Goal: Task Accomplishment & Management: Use online tool/utility

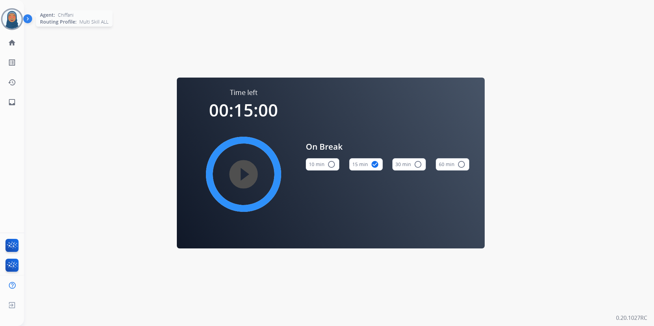
click at [8, 24] on img at bounding box center [11, 19] width 19 height 19
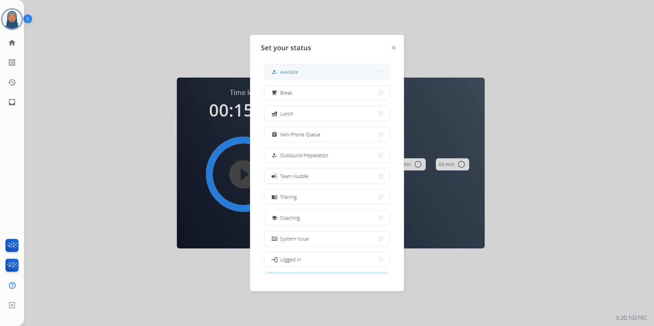
click at [278, 70] on div "how_to_reg" at bounding box center [275, 72] width 10 height 8
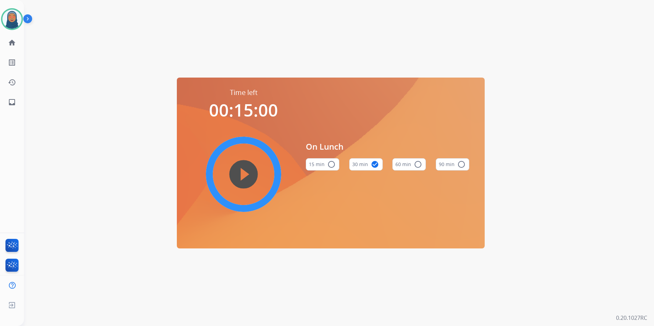
drag, startPoint x: 13, startPoint y: 17, endPoint x: 23, endPoint y: 23, distance: 11.8
click at [12, 17] on img at bounding box center [11, 19] width 19 height 19
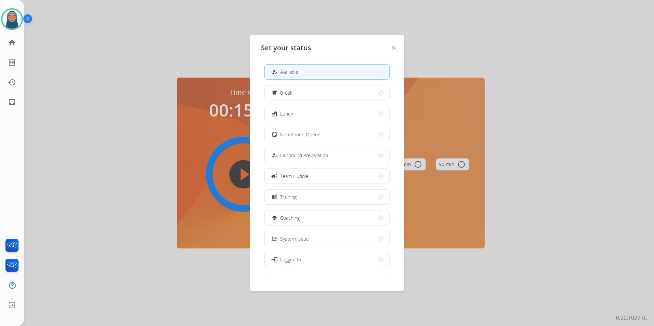
click at [290, 72] on span "Available" at bounding box center [289, 71] width 18 height 7
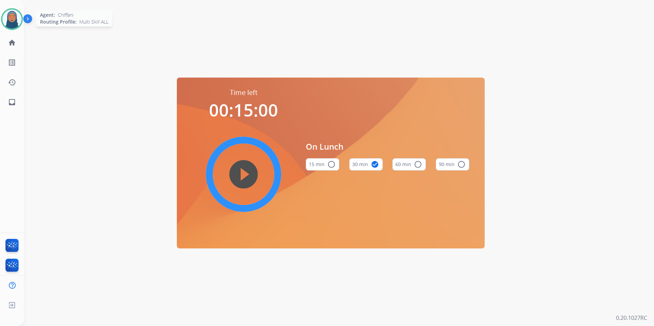
click at [11, 18] on img at bounding box center [11, 19] width 19 height 19
click at [13, 21] on img at bounding box center [11, 19] width 19 height 19
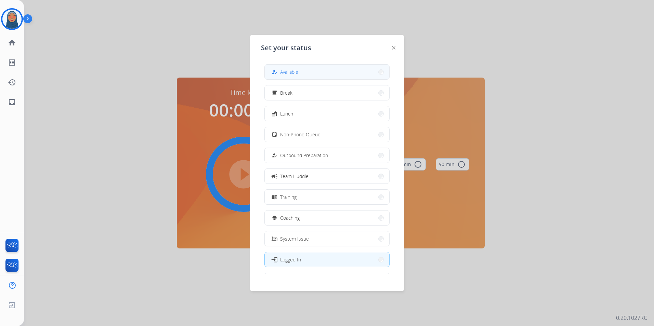
click at [275, 70] on mat-icon "how_to_reg" at bounding box center [274, 72] width 6 height 6
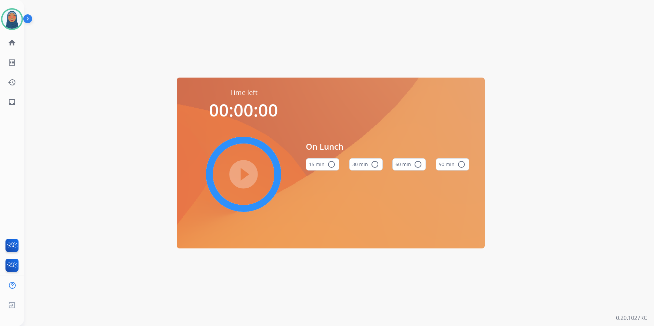
click at [255, 44] on div "Time left 00:00:00 play_circle_filled On Lunch 15 min radio_button_unchecked 30…" at bounding box center [330, 163] width 613 height 326
click at [42, 308] on span "Log out" at bounding box center [45, 306] width 16 height 6
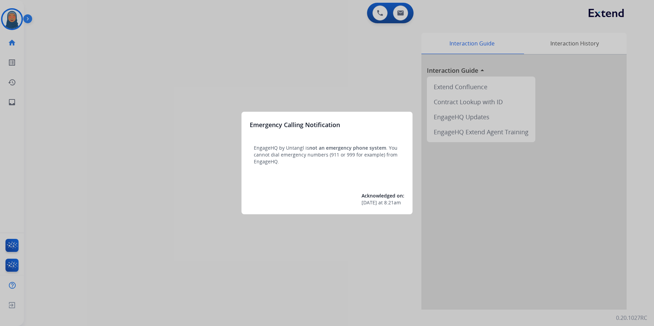
click at [146, 179] on div at bounding box center [327, 163] width 654 height 326
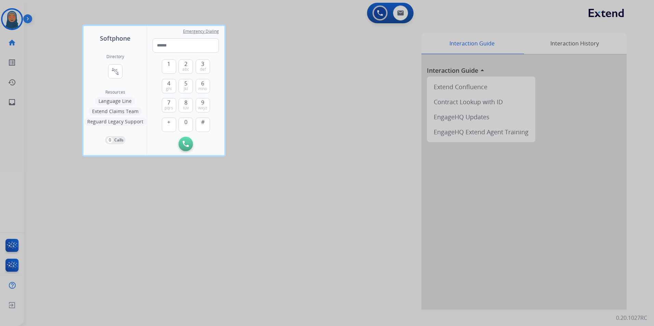
drag, startPoint x: 125, startPoint y: 242, endPoint x: 110, endPoint y: 195, distance: 49.6
click at [126, 242] on div at bounding box center [327, 163] width 654 height 326
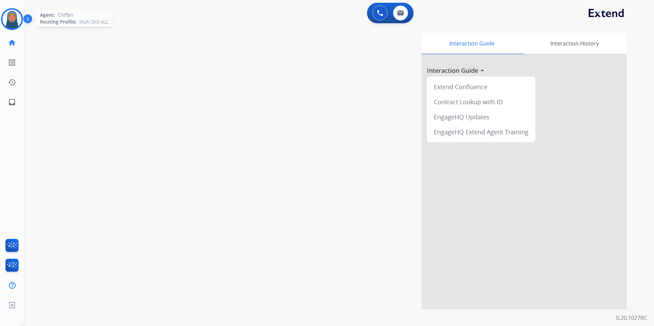
click at [16, 19] on img at bounding box center [11, 19] width 19 height 19
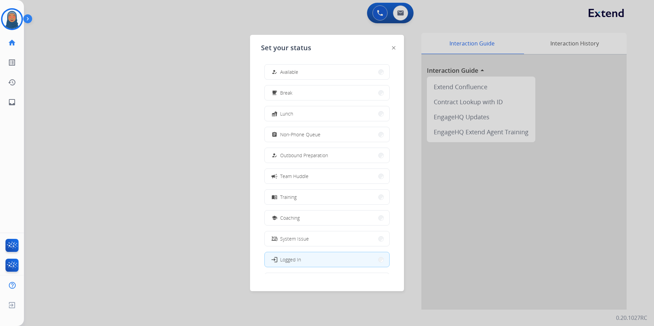
click at [274, 69] on div "how_to_reg" at bounding box center [275, 72] width 10 height 8
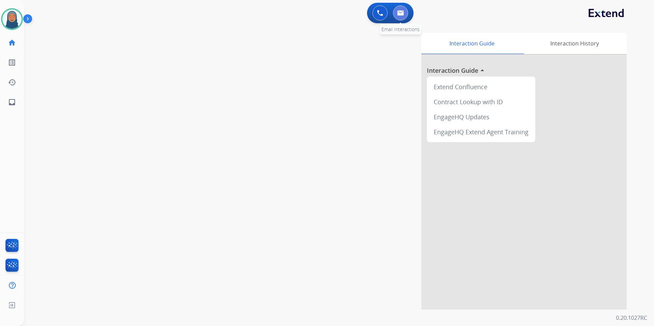
click at [403, 15] on img at bounding box center [400, 12] width 7 height 5
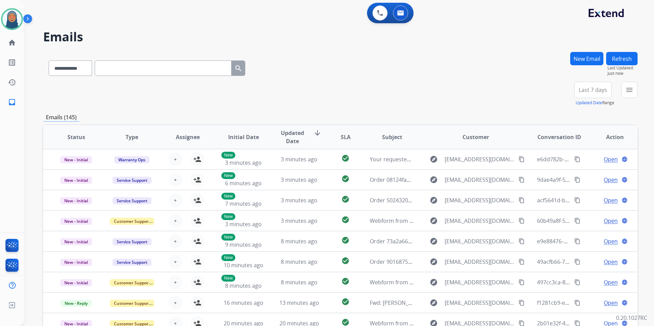
click at [586, 52] on button "New Email" at bounding box center [586, 58] width 33 height 13
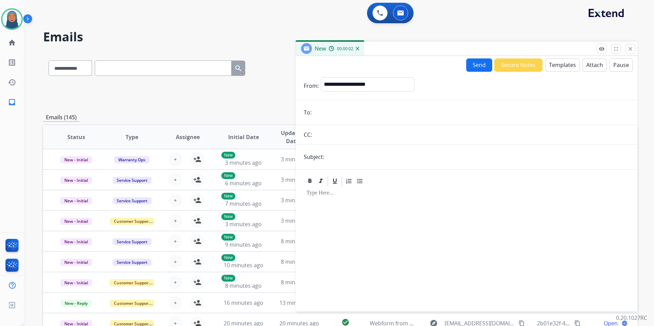
paste input "**********"
type input "**********"
click at [362, 89] on select "**********" at bounding box center [367, 84] width 93 height 14
select select "**********"
click at [321, 77] on select "**********" at bounding box center [367, 84] width 93 height 14
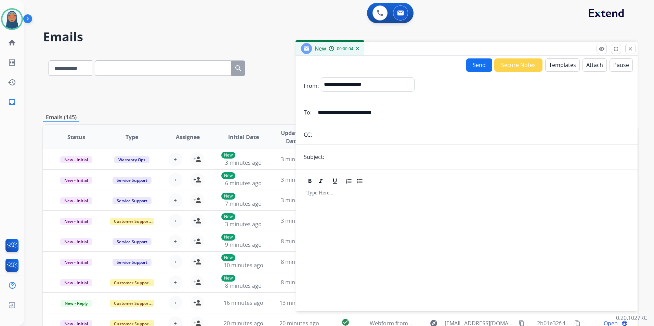
click at [341, 156] on input "text" at bounding box center [477, 157] width 303 height 14
type input "**********"
click at [562, 67] on button "Templates" at bounding box center [562, 64] width 35 height 13
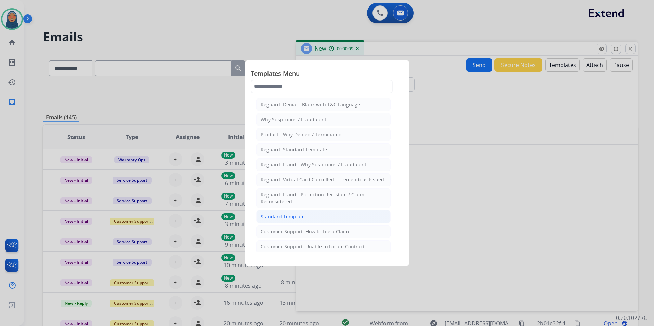
click at [302, 215] on div "Standard Template" at bounding box center [283, 216] width 44 height 7
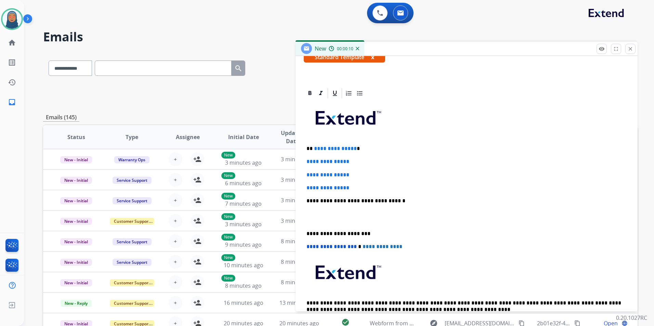
scroll to position [137, 0]
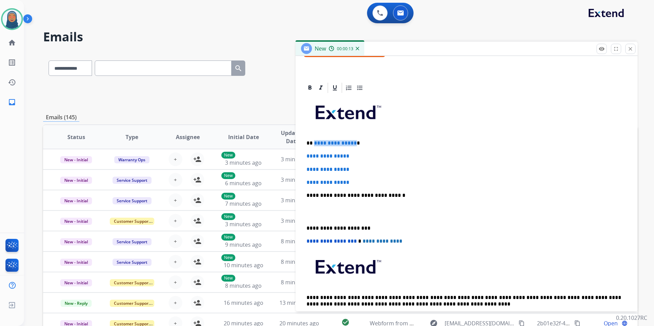
drag, startPoint x: 353, startPoint y: 144, endPoint x: 314, endPoint y: 144, distance: 39.0
click at [314, 144] on p "**********" at bounding box center [463, 143] width 315 height 6
paste div
drag, startPoint x: 356, startPoint y: 156, endPoint x: 299, endPoint y: 153, distance: 57.9
click at [300, 154] on div "**********" at bounding box center [466, 205] width 342 height 246
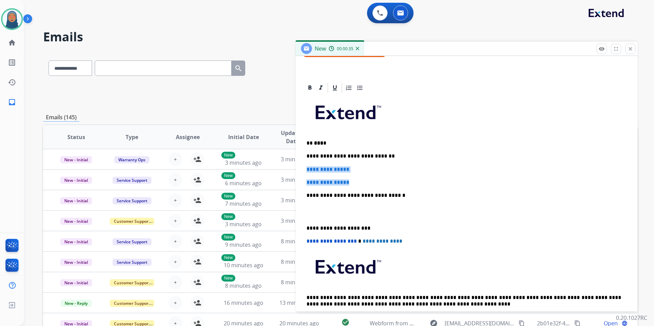
drag, startPoint x: 355, startPoint y: 182, endPoint x: 305, endPoint y: 168, distance: 52.4
click at [305, 168] on div "**********" at bounding box center [467, 211] width 326 height 235
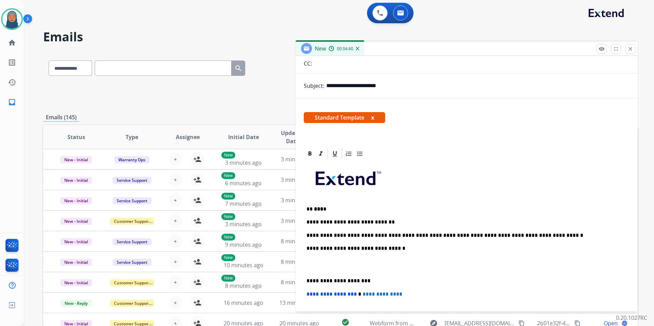
scroll to position [0, 0]
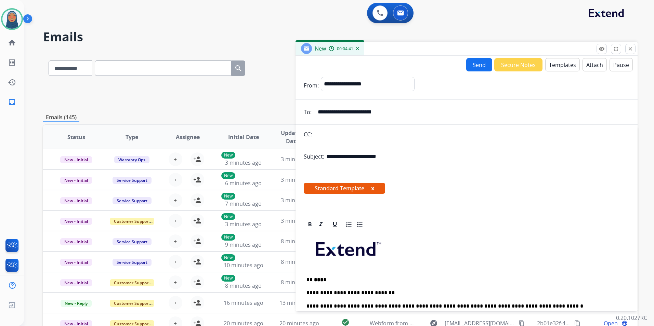
click at [482, 65] on button "Send" at bounding box center [479, 64] width 26 height 13
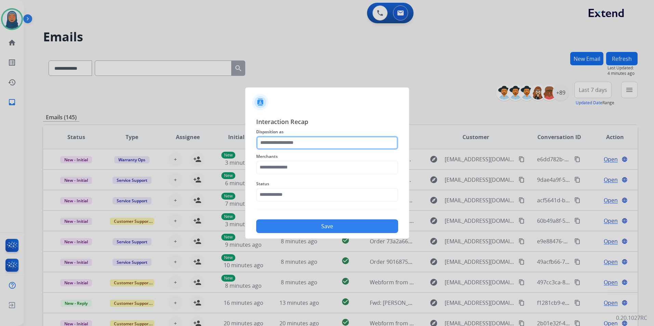
click at [296, 139] on input "text" at bounding box center [327, 143] width 142 height 14
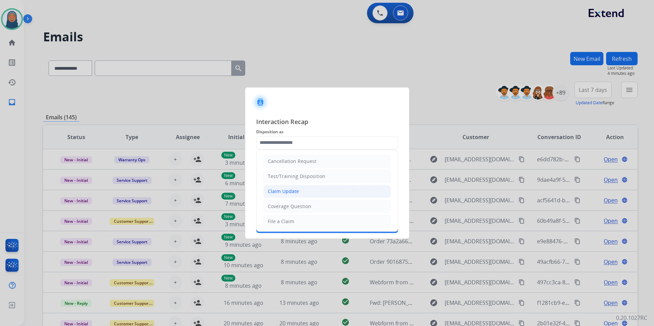
click at [295, 194] on div "Claim Update" at bounding box center [283, 191] width 31 height 7
type input "**********"
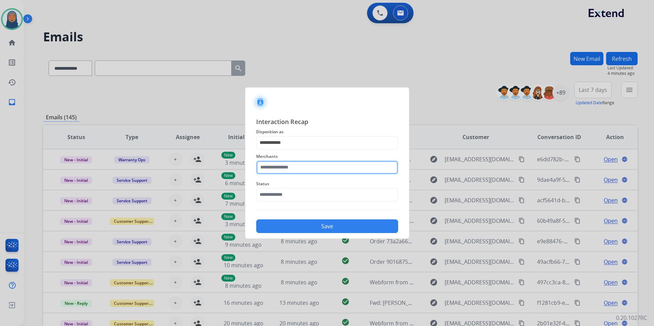
click at [292, 164] on input "text" at bounding box center [327, 168] width 142 height 14
type input "*"
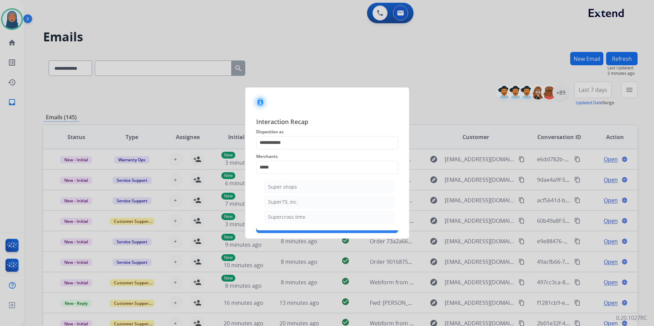
click at [300, 202] on li "Super73, inc." at bounding box center [329, 202] width 130 height 13
type input "**********"
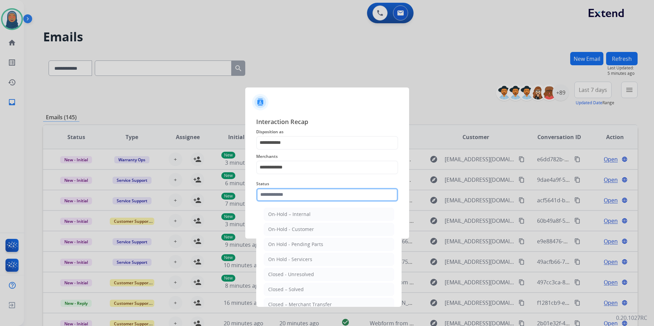
click at [302, 193] on input "text" at bounding box center [327, 195] width 142 height 14
click at [295, 289] on div "Closed – Solved" at bounding box center [286, 289] width 36 height 7
type input "**********"
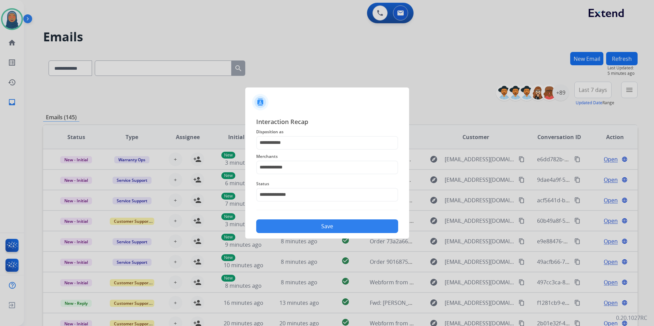
drag, startPoint x: 314, startPoint y: 226, endPoint x: 306, endPoint y: 223, distance: 7.7
click at [310, 225] on button "Save" at bounding box center [327, 227] width 142 height 14
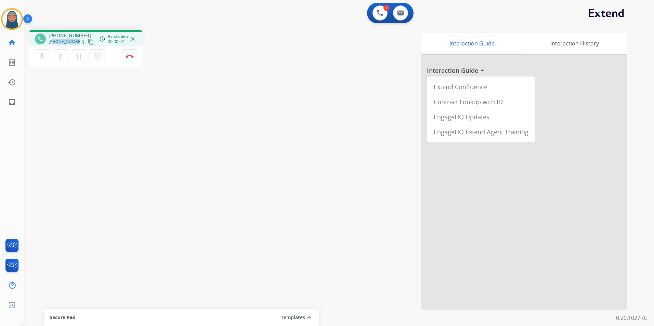
drag, startPoint x: 77, startPoint y: 43, endPoint x: 54, endPoint y: 43, distance: 22.6
click at [54, 43] on span "+19012650121" at bounding box center [67, 41] width 36 height 5
copy span "9012650121"
click at [128, 58] on img at bounding box center [129, 56] width 8 height 3
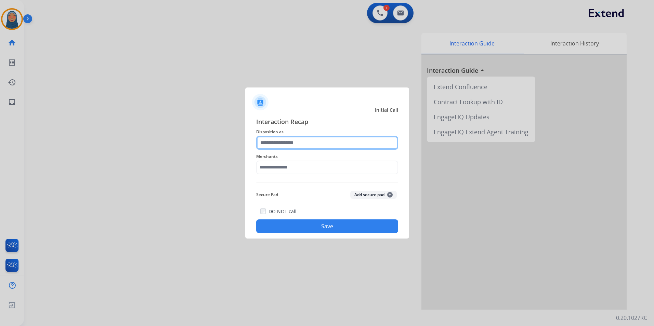
click at [281, 140] on input "text" at bounding box center [327, 143] width 142 height 14
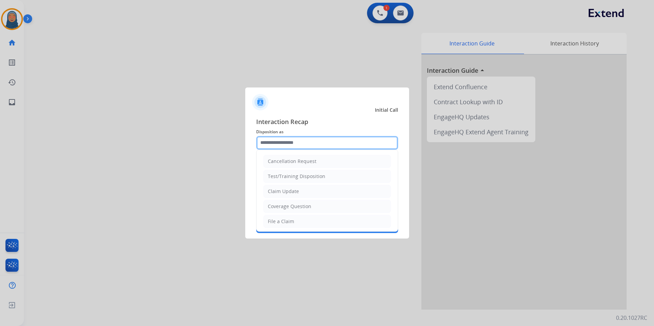
scroll to position [34, 0]
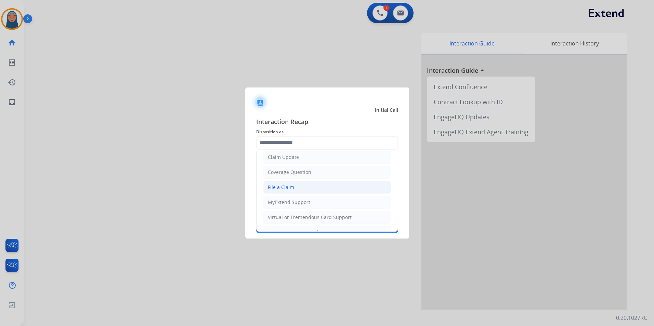
click at [301, 189] on li "File a Claim" at bounding box center [327, 187] width 128 height 13
type input "**********"
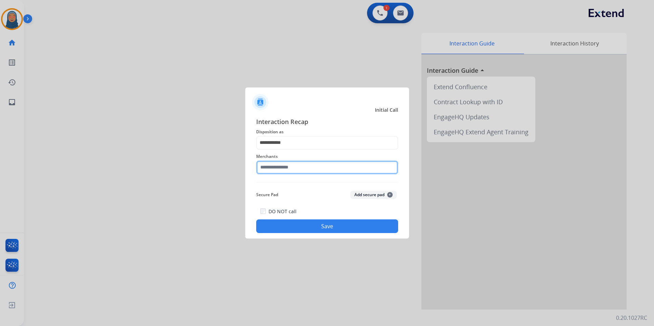
click at [302, 166] on input "text" at bounding box center [327, 168] width 142 height 14
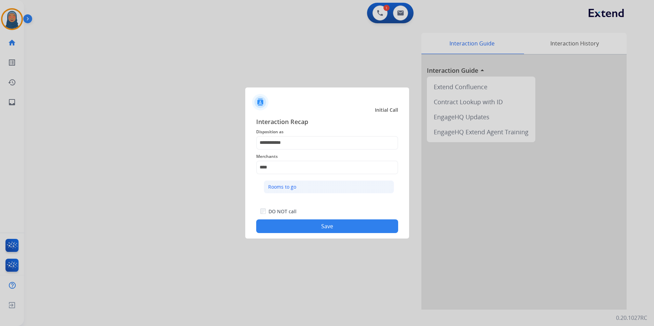
click at [295, 190] on li "Rooms to go" at bounding box center [329, 187] width 130 height 13
type input "**********"
click at [319, 228] on button "Save" at bounding box center [327, 227] width 142 height 14
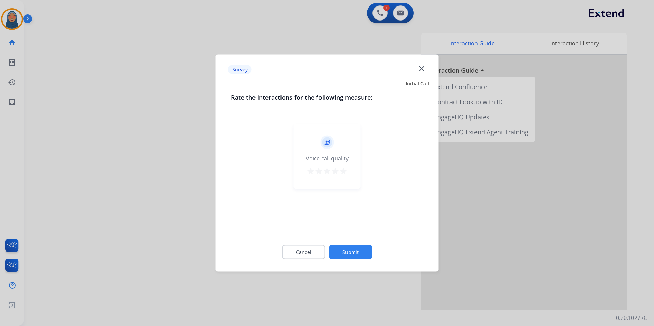
click at [364, 253] on button "Submit" at bounding box center [350, 252] width 43 height 14
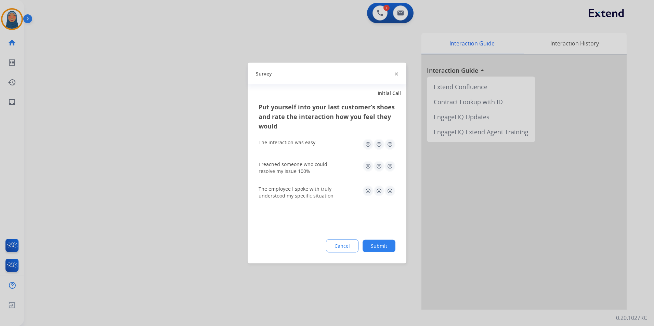
click at [385, 248] on button "Submit" at bounding box center [378, 246] width 33 height 12
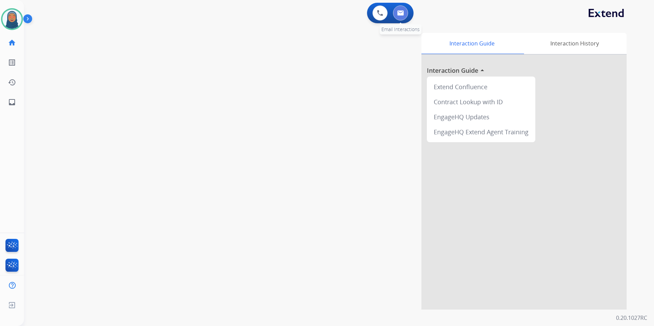
click at [405, 13] on button at bounding box center [400, 12] width 15 height 15
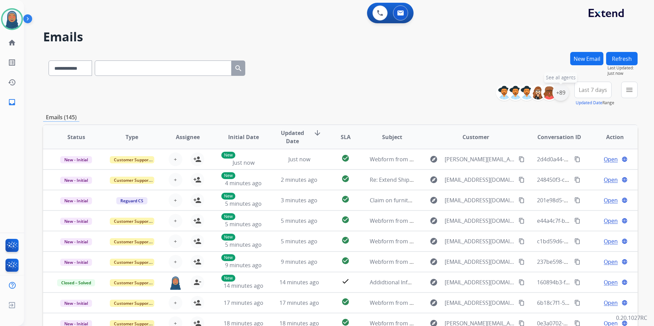
click at [564, 92] on div "+89" at bounding box center [560, 92] width 16 height 16
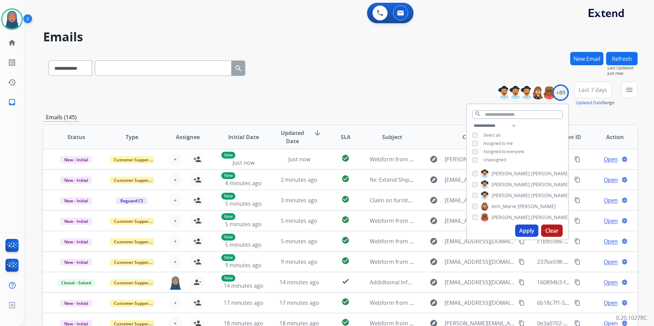
click at [522, 228] on button "Apply" at bounding box center [526, 231] width 23 height 12
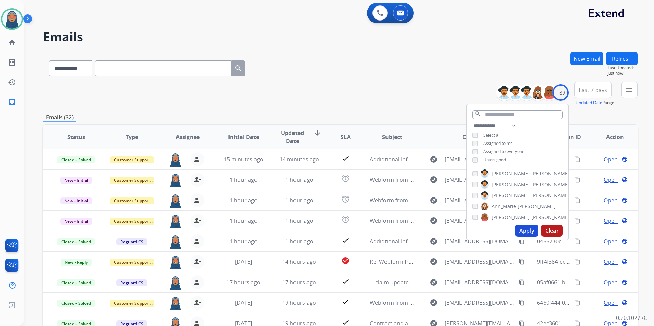
click at [322, 77] on div "**********" at bounding box center [340, 67] width 594 height 30
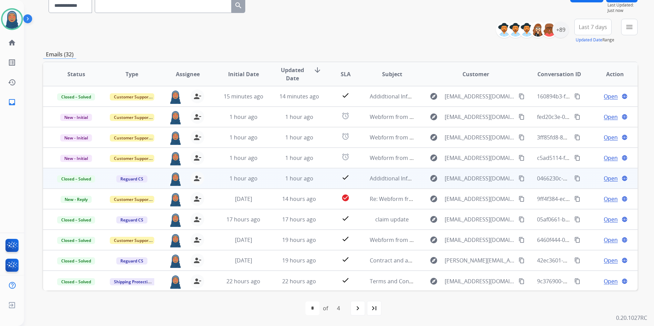
scroll to position [1, 0]
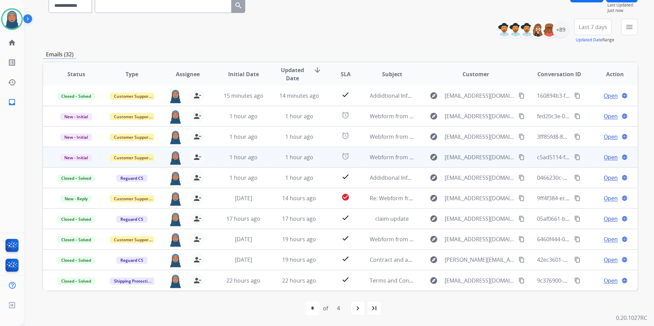
click at [608, 155] on span "Open" at bounding box center [611, 157] width 14 height 8
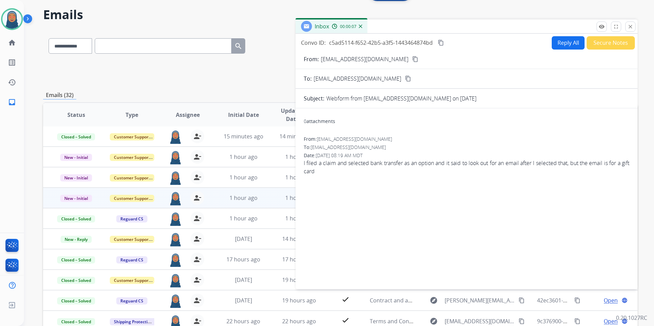
scroll to position [0, 0]
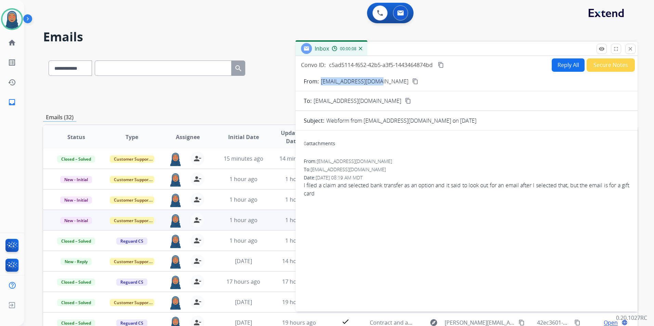
drag, startPoint x: 358, startPoint y: 82, endPoint x: 320, endPoint y: 83, distance: 37.3
click at [320, 83] on div "From: 2020lordp4@gmail.com content_copy" at bounding box center [466, 81] width 342 height 8
copy p "2020lordp4@gmail.com"
click at [565, 67] on button "Reply All" at bounding box center [568, 64] width 33 height 13
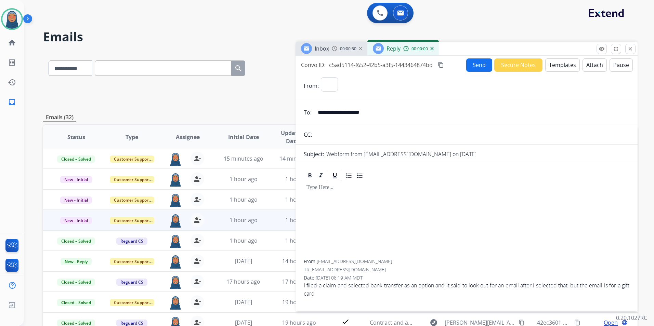
select select "**********"
click at [556, 69] on button "Templates" at bounding box center [562, 64] width 35 height 13
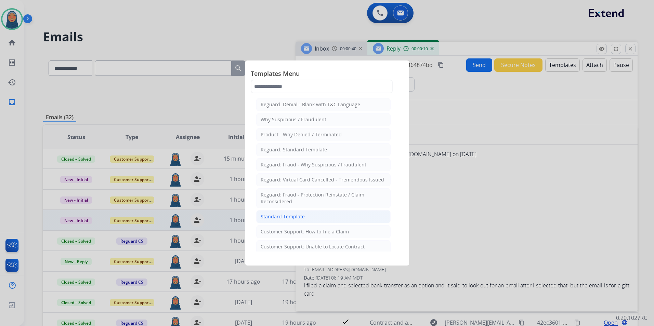
click at [290, 218] on div "Standard Template" at bounding box center [283, 216] width 44 height 7
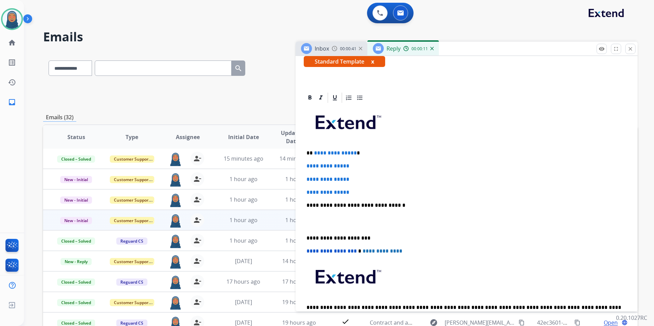
scroll to position [137, 0]
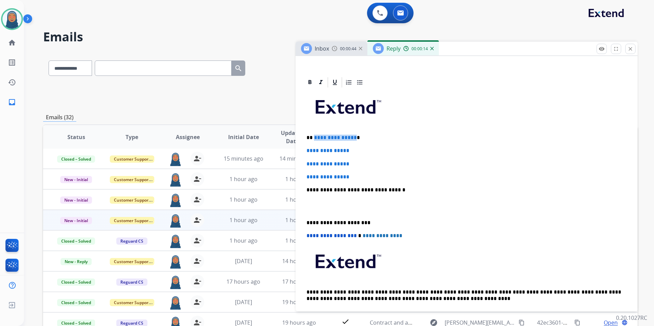
drag, startPoint x: 352, startPoint y: 139, endPoint x: 313, endPoint y: 139, distance: 38.6
click at [314, 139] on span "**********" at bounding box center [335, 137] width 43 height 5
paste div
drag, startPoint x: 358, startPoint y: 151, endPoint x: 285, endPoint y: 145, distance: 73.4
click at [285, 145] on div "**********" at bounding box center [340, 220] width 594 height 337
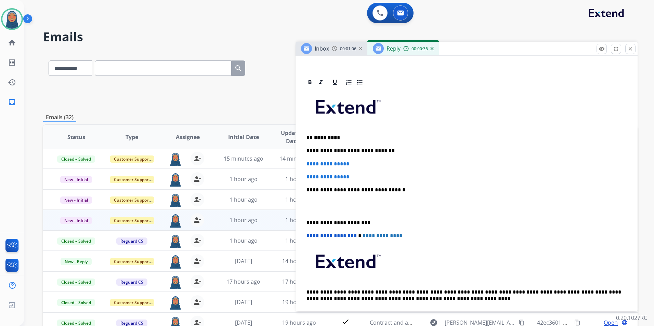
drag, startPoint x: 284, startPoint y: 145, endPoint x: 360, endPoint y: 178, distance: 82.8
click at [360, 178] on p "**********" at bounding box center [466, 177] width 320 height 6
drag, startPoint x: 359, startPoint y: 177, endPoint x: 305, endPoint y: 164, distance: 55.2
click at [305, 164] on div "**********" at bounding box center [467, 206] width 326 height 235
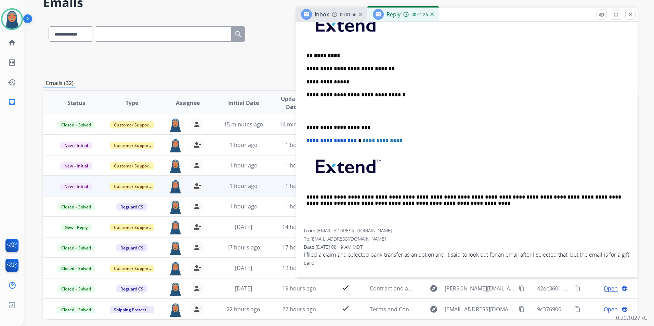
scroll to position [150, 0]
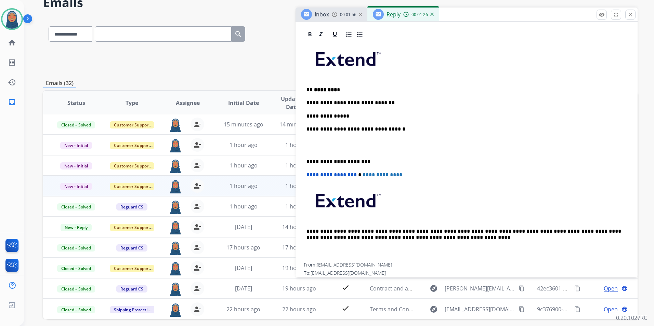
drag, startPoint x: 349, startPoint y: 104, endPoint x: 349, endPoint y: 109, distance: 4.8
click at [349, 105] on p "**********" at bounding box center [463, 103] width 315 height 6
click at [345, 120] on div "**********" at bounding box center [467, 152] width 326 height 222
click at [349, 110] on div "**********" at bounding box center [467, 152] width 326 height 222
click at [306, 161] on div "**********" at bounding box center [467, 152] width 326 height 222
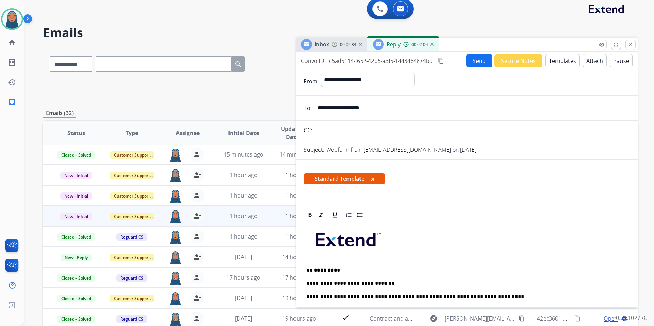
scroll to position [0, 0]
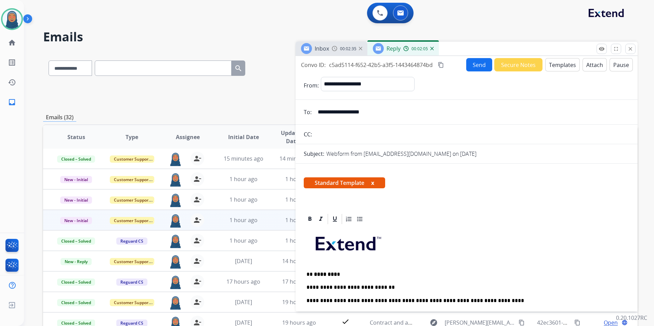
click at [474, 68] on button "Send" at bounding box center [479, 64] width 26 height 13
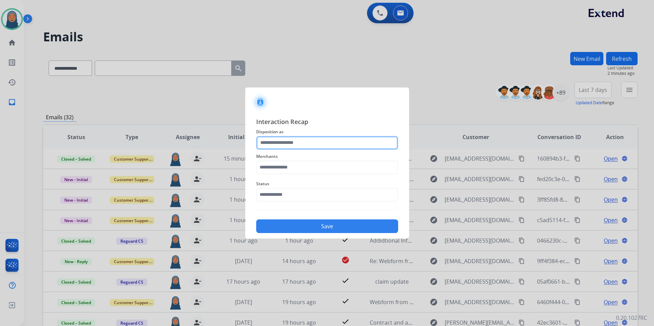
click at [295, 144] on input "text" at bounding box center [327, 143] width 142 height 14
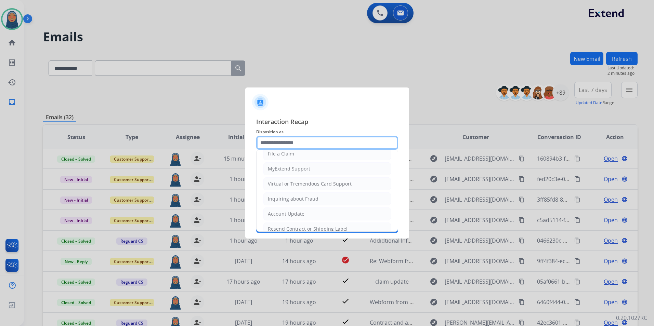
scroll to position [68, 0]
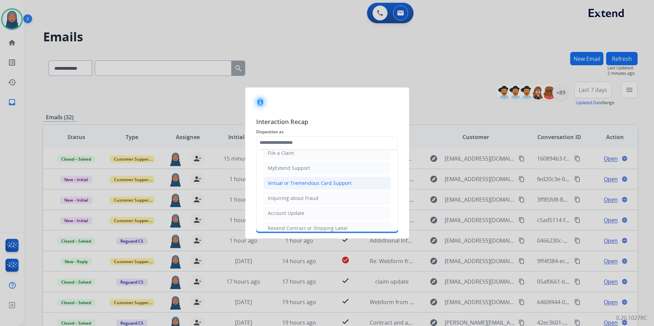
click at [310, 188] on li "Virtual or Tremendous Card Support" at bounding box center [327, 183] width 128 height 13
type input "**********"
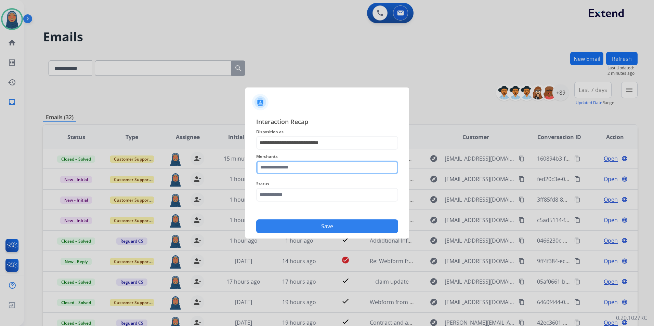
click at [315, 164] on input "text" at bounding box center [327, 168] width 142 height 14
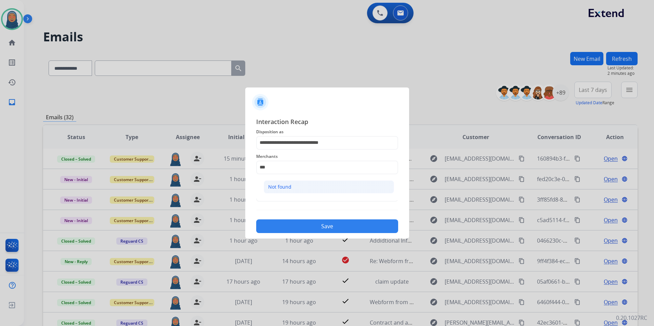
click at [293, 188] on li "Not found" at bounding box center [329, 187] width 130 height 13
type input "*********"
click at [292, 195] on input "text" at bounding box center [327, 195] width 142 height 14
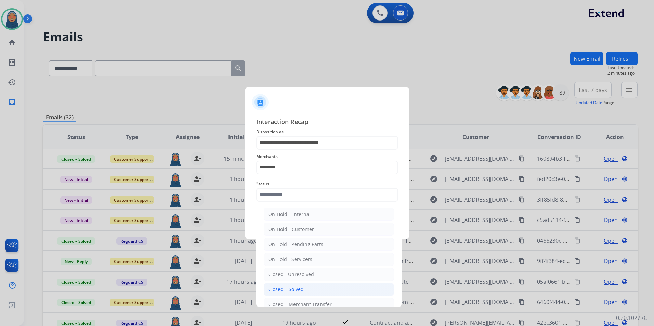
drag, startPoint x: 306, startPoint y: 290, endPoint x: 320, endPoint y: 241, distance: 51.4
click at [306, 290] on li "Closed – Solved" at bounding box center [329, 289] width 130 height 13
type input "**********"
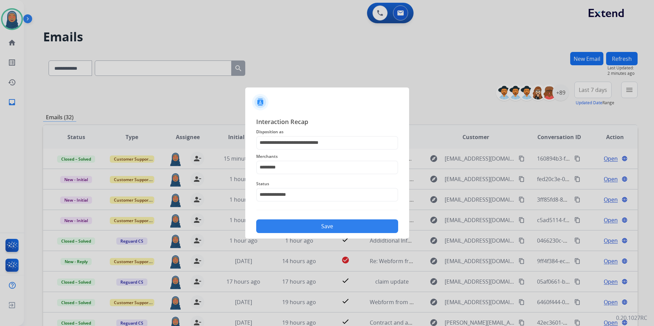
click at [323, 231] on button "Save" at bounding box center [327, 227] width 142 height 14
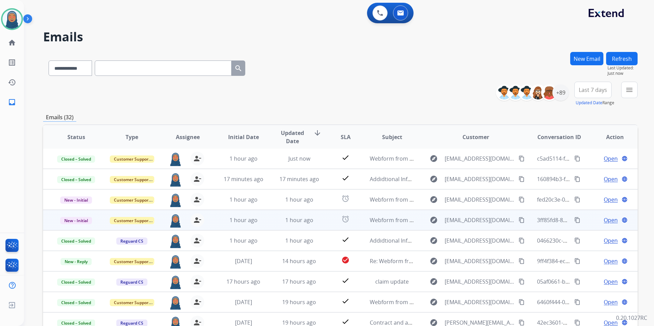
click at [606, 221] on span "Open" at bounding box center [611, 220] width 14 height 8
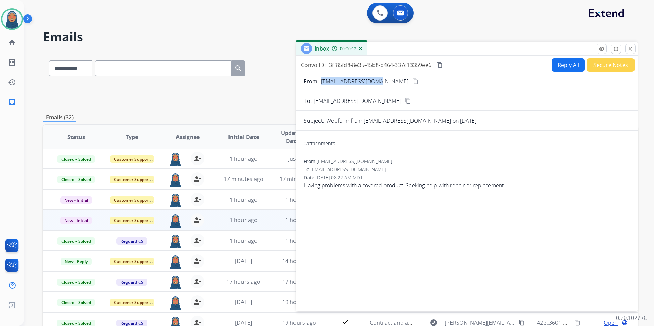
drag, startPoint x: 382, startPoint y: 82, endPoint x: 320, endPoint y: 83, distance: 62.6
click at [320, 83] on div "From: bigseanbrown@msn.com content_copy" at bounding box center [466, 81] width 342 height 8
copy p "bigseanbrown@msn.com"
click at [566, 69] on button "Reply All" at bounding box center [568, 64] width 33 height 13
select select "**********"
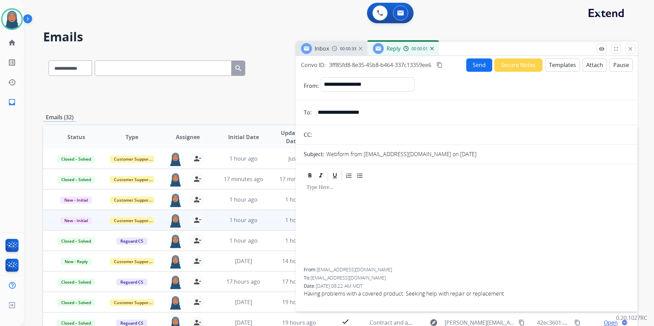
click at [555, 70] on button "Templates" at bounding box center [562, 64] width 35 height 13
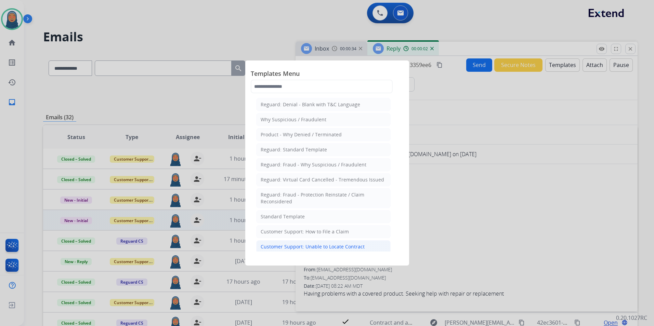
click at [344, 246] on div "Customer Support: Unable to Locate Contract" at bounding box center [313, 246] width 104 height 7
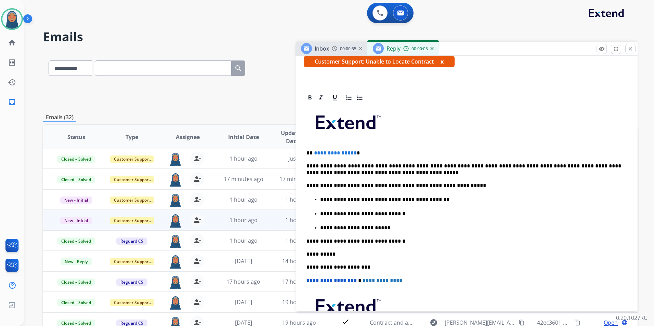
scroll to position [137, 0]
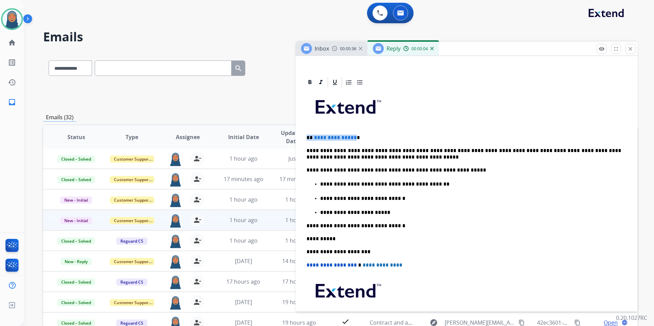
drag, startPoint x: 353, startPoint y: 137, endPoint x: 290, endPoint y: 138, distance: 62.6
click at [290, 138] on div "**********" at bounding box center [340, 220] width 594 height 337
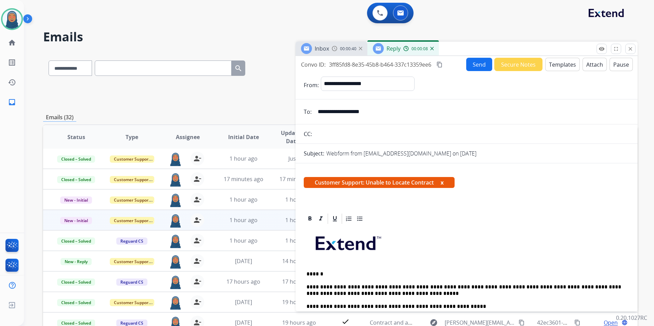
scroll to position [0, 0]
click at [476, 67] on button "Send" at bounding box center [479, 64] width 26 height 13
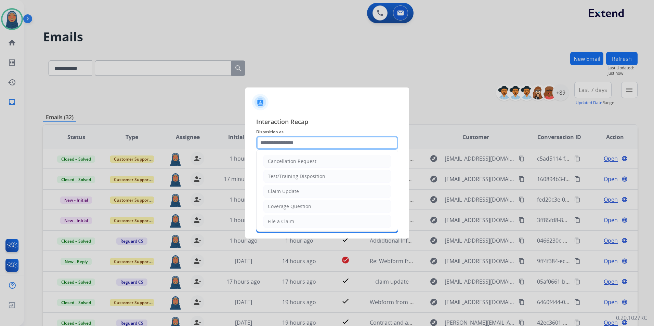
click at [273, 143] on input "text" at bounding box center [327, 143] width 142 height 14
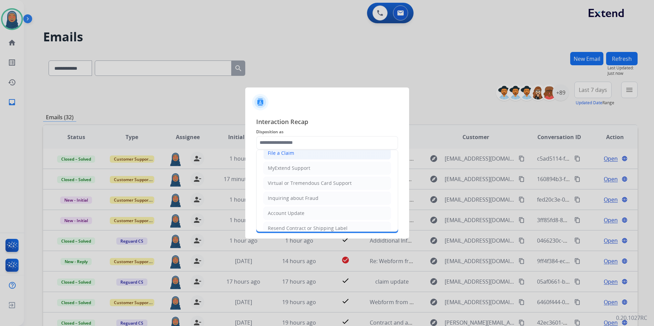
click at [293, 154] on div "File a Claim" at bounding box center [281, 153] width 26 height 7
type input "**********"
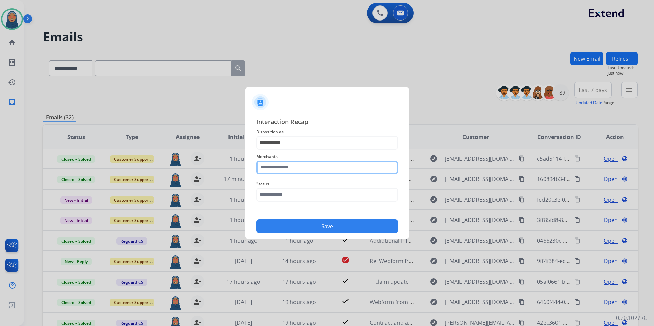
click at [302, 173] on input "text" at bounding box center [327, 168] width 142 height 14
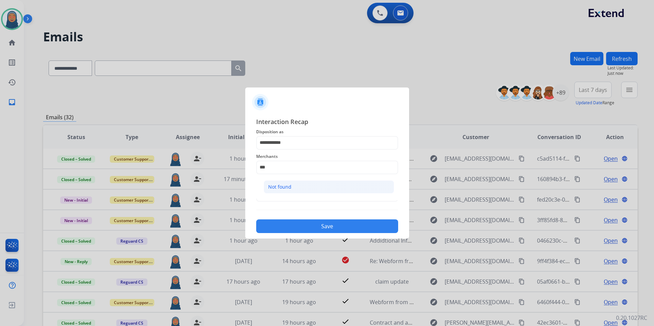
click at [275, 185] on div "Not found" at bounding box center [279, 187] width 23 height 7
type input "*********"
click at [276, 199] on input "text" at bounding box center [327, 195] width 142 height 14
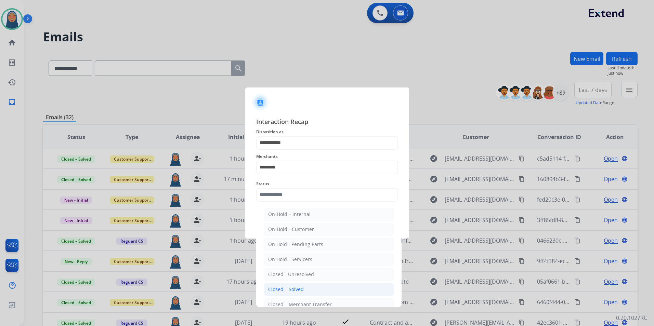
click at [292, 286] on div "Closed – Solved" at bounding box center [286, 289] width 36 height 7
type input "**********"
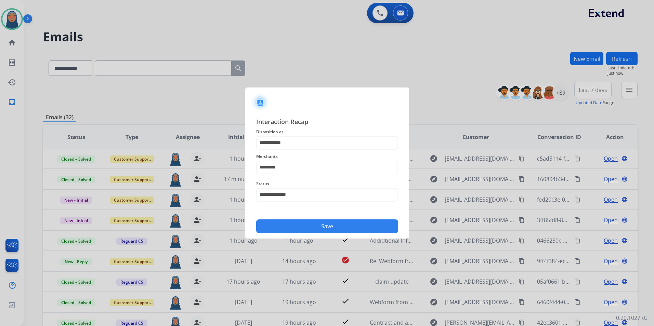
click at [352, 230] on button "Save" at bounding box center [327, 227] width 142 height 14
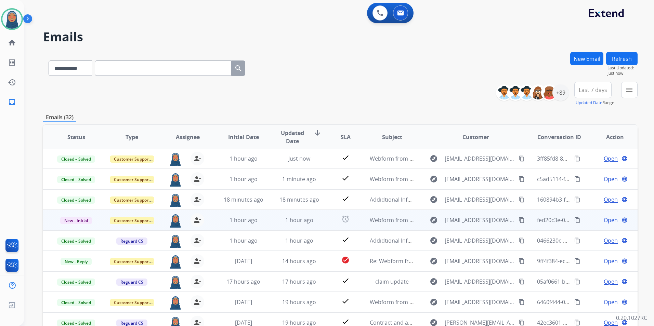
click at [607, 217] on span "Open" at bounding box center [611, 220] width 14 height 8
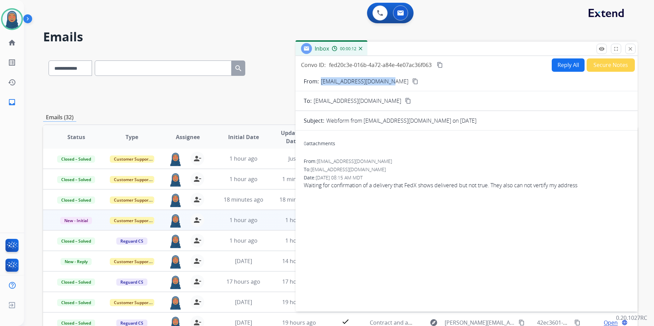
drag, startPoint x: 384, startPoint y: 79, endPoint x: 321, endPoint y: 84, distance: 63.8
click at [321, 84] on div "From: patricia2clark@gmail.com content_copy" at bounding box center [466, 81] width 342 height 8
copy p "patricia2clark@gmail.com"
click at [561, 65] on button "Reply All" at bounding box center [568, 64] width 33 height 13
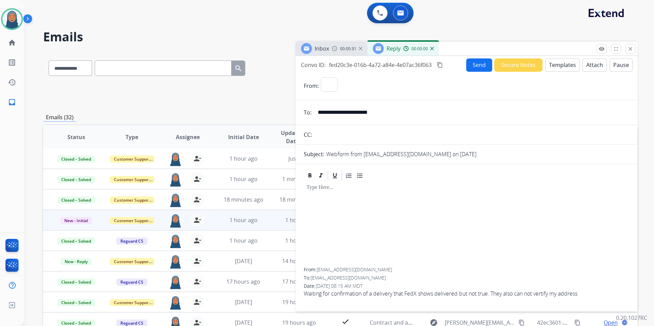
select select "**********"
click at [559, 66] on button "Templates" at bounding box center [562, 64] width 35 height 13
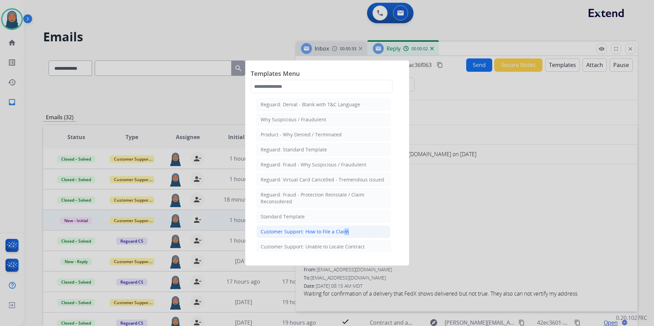
click at [342, 230] on div "Customer Support: How to File a Claim" at bounding box center [305, 231] width 88 height 7
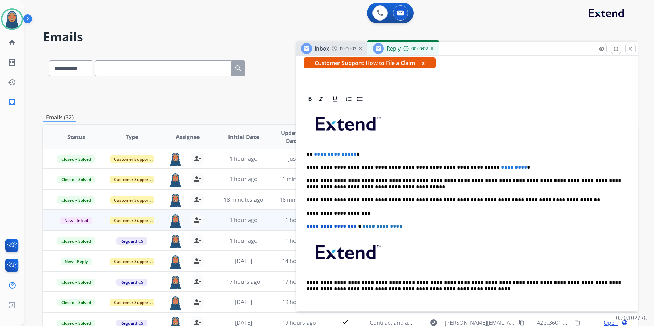
scroll to position [137, 0]
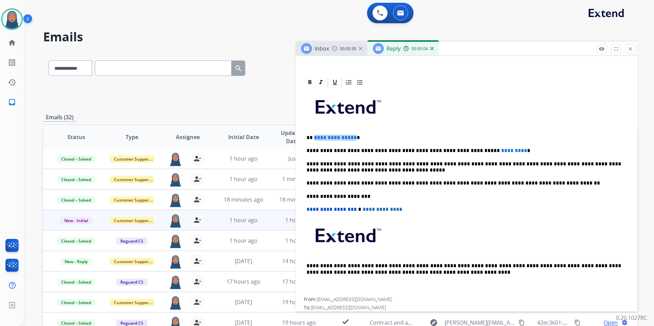
drag, startPoint x: 352, startPoint y: 136, endPoint x: 314, endPoint y: 140, distance: 38.8
click at [314, 140] on span "**********" at bounding box center [335, 137] width 43 height 5
drag, startPoint x: 493, startPoint y: 151, endPoint x: 463, endPoint y: 152, distance: 30.1
click at [463, 152] on p "**********" at bounding box center [463, 151] width 315 height 6
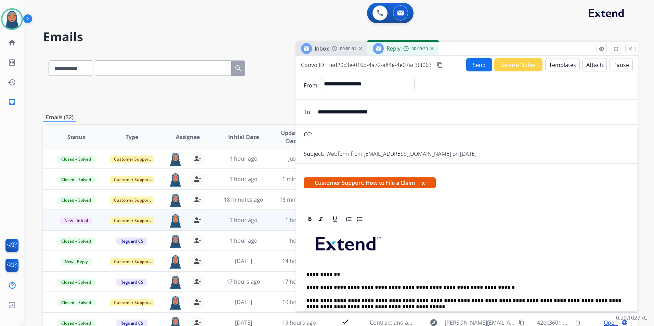
click at [474, 67] on button "Send" at bounding box center [479, 64] width 26 height 13
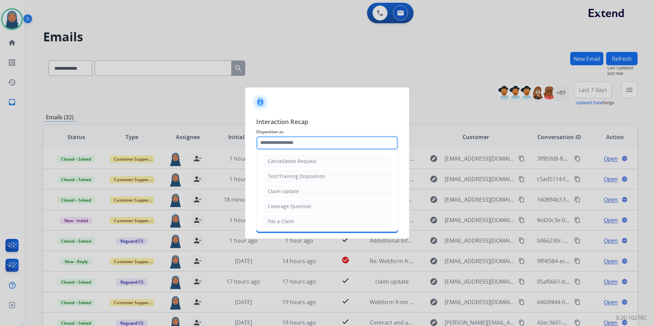
click at [303, 143] on input "text" at bounding box center [327, 143] width 142 height 14
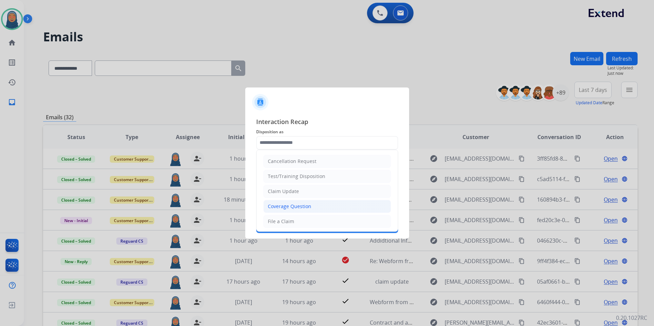
drag, startPoint x: 293, startPoint y: 220, endPoint x: 295, endPoint y: 211, distance: 8.5
click at [295, 211] on ul "Cancellation Request Test/Training Disposition Claim Update Coverage Question F…" at bounding box center [326, 244] width 141 height 188
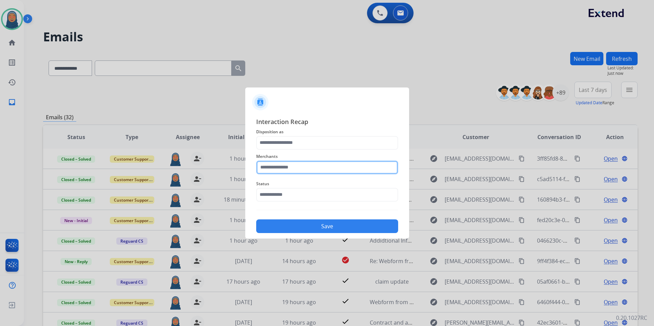
drag, startPoint x: 295, startPoint y: 211, endPoint x: 281, endPoint y: 167, distance: 46.8
click at [280, 168] on input "text" at bounding box center [327, 168] width 142 height 14
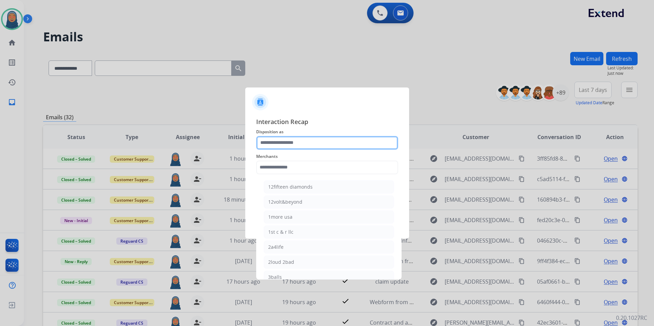
click at [304, 146] on input "text" at bounding box center [327, 143] width 142 height 14
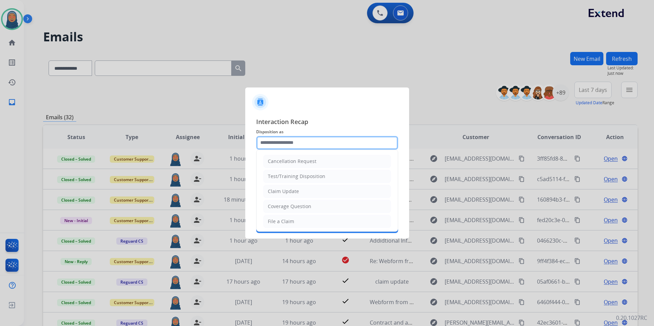
click at [304, 140] on input "text" at bounding box center [327, 143] width 142 height 14
click at [285, 223] on div "File a Claim" at bounding box center [281, 221] width 26 height 7
type input "**********"
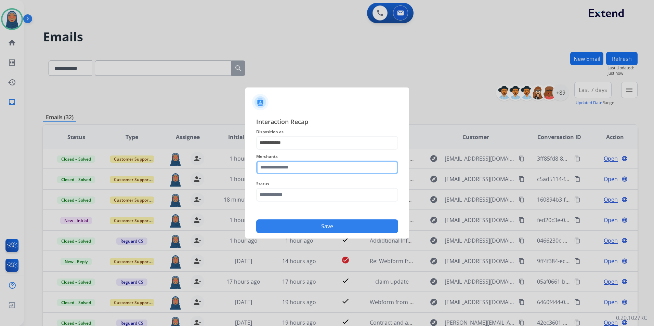
click at [285, 169] on input "text" at bounding box center [327, 168] width 142 height 14
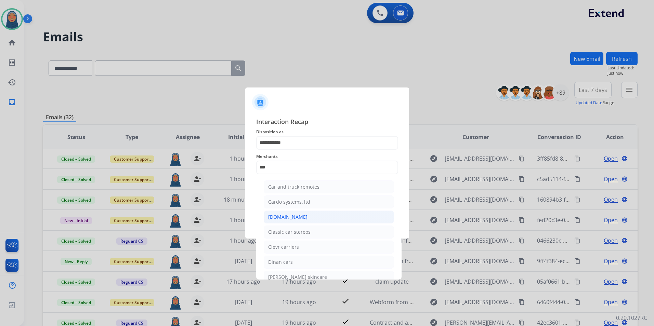
click at [294, 218] on div "[DOMAIN_NAME]" at bounding box center [287, 217] width 39 height 7
type input "**********"
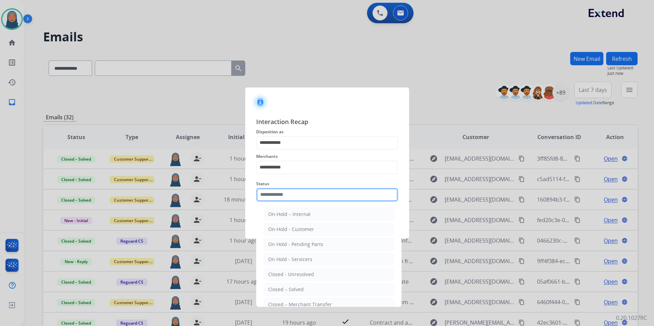
click at [287, 195] on input "text" at bounding box center [327, 195] width 142 height 14
click at [292, 289] on div "Closed – Solved" at bounding box center [286, 289] width 36 height 7
type input "**********"
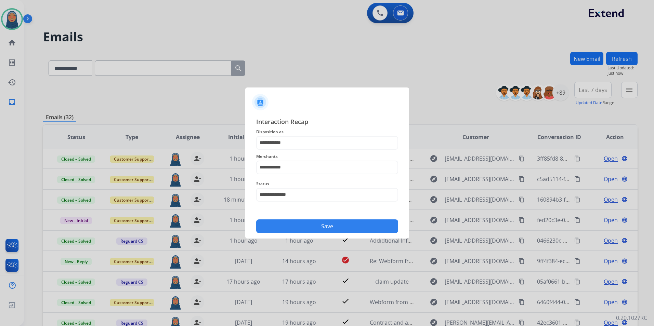
click at [324, 233] on div "Save" at bounding box center [327, 224] width 142 height 18
click at [344, 230] on button "Save" at bounding box center [327, 227] width 142 height 14
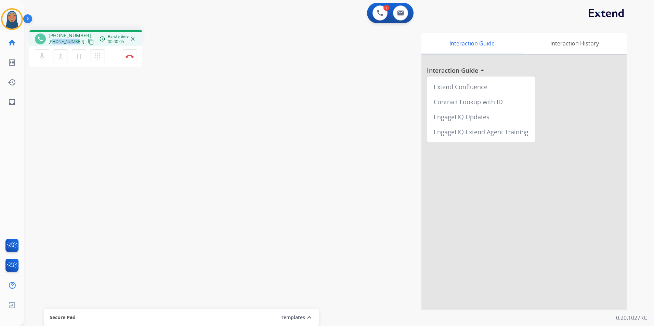
drag, startPoint x: 78, startPoint y: 42, endPoint x: 53, endPoint y: 41, distance: 24.3
click at [53, 41] on div "+16186165848 content_copy" at bounding box center [72, 42] width 47 height 8
copy span "6186165848"
click at [134, 55] on button "Disconnect" at bounding box center [129, 56] width 14 height 14
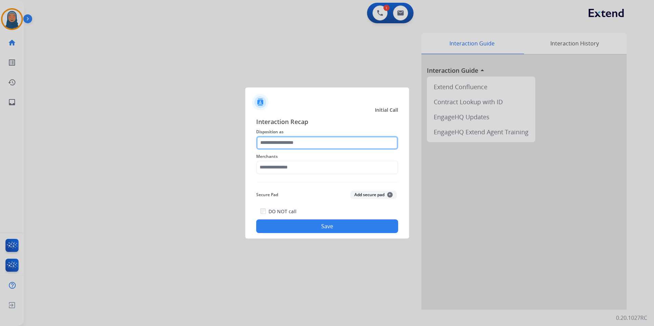
click at [279, 142] on input "text" at bounding box center [327, 143] width 142 height 14
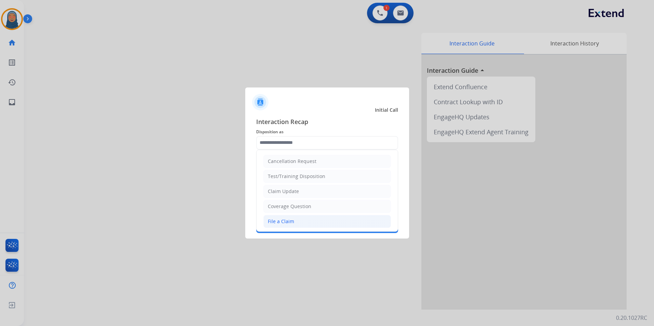
click at [302, 220] on li "File a Claim" at bounding box center [327, 221] width 128 height 13
type input "**********"
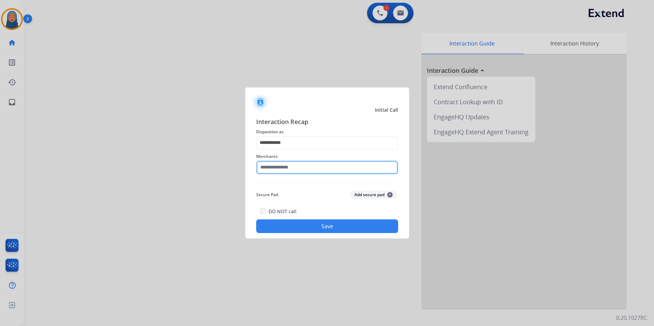
click at [300, 166] on input "text" at bounding box center [327, 168] width 142 height 14
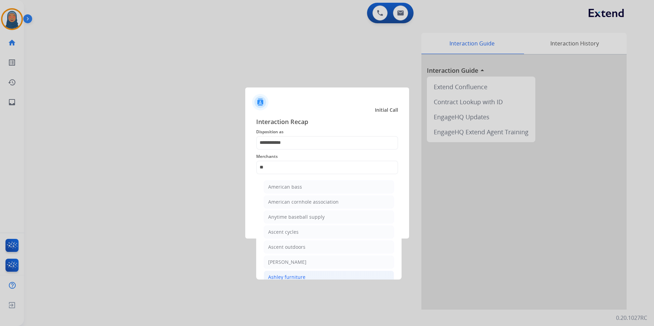
click at [314, 278] on li "Ashley furniture" at bounding box center [329, 277] width 130 height 13
type input "**********"
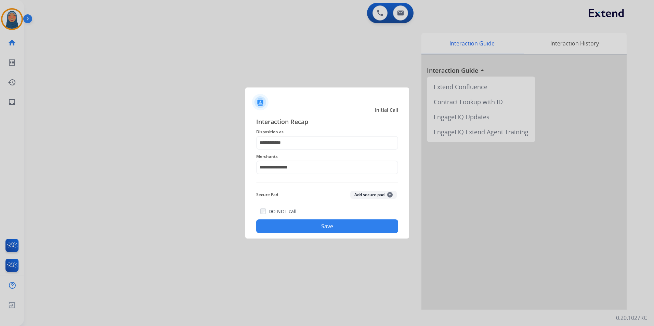
click at [329, 220] on div "DO NOT call Save" at bounding box center [327, 220] width 142 height 26
click at [348, 231] on button "Save" at bounding box center [327, 227] width 142 height 14
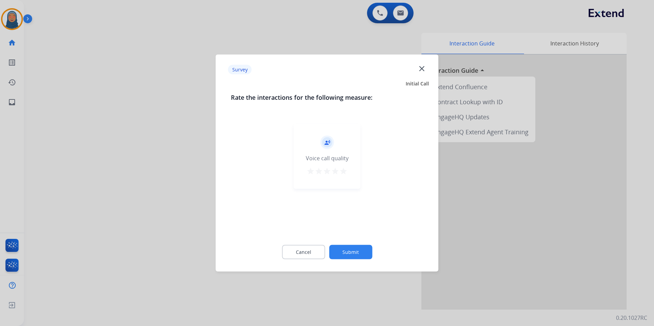
click at [362, 254] on button "Submit" at bounding box center [350, 252] width 43 height 14
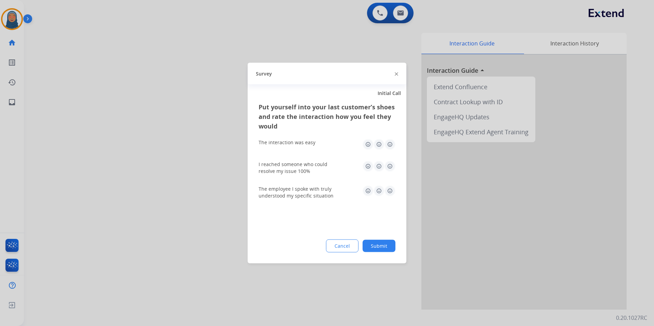
click at [386, 243] on button "Submit" at bounding box center [378, 246] width 33 height 12
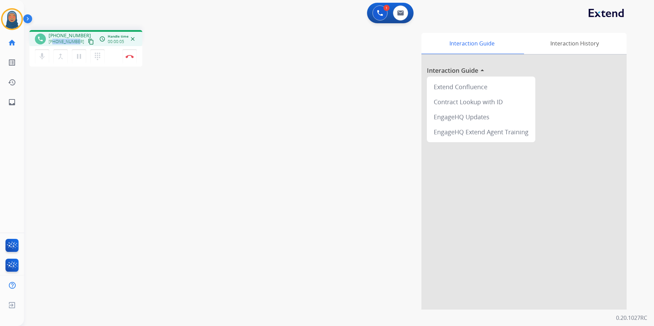
drag, startPoint x: 76, startPoint y: 42, endPoint x: 53, endPoint y: 42, distance: 22.6
click at [53, 42] on span "+17069778662" at bounding box center [67, 41] width 36 height 5
copy span "7069778662"
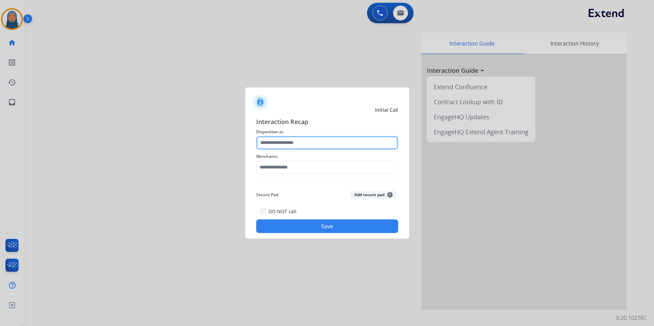
click at [276, 145] on input "text" at bounding box center [327, 143] width 142 height 14
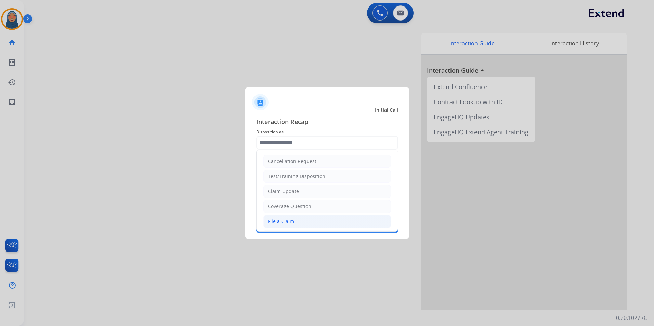
click at [291, 216] on li "File a Claim" at bounding box center [327, 221] width 128 height 13
type input "**********"
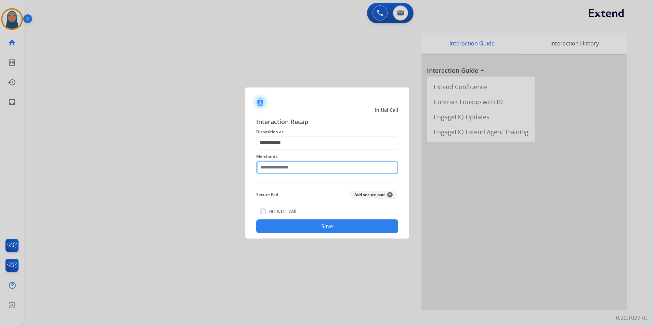
click at [295, 169] on input "text" at bounding box center [327, 168] width 142 height 14
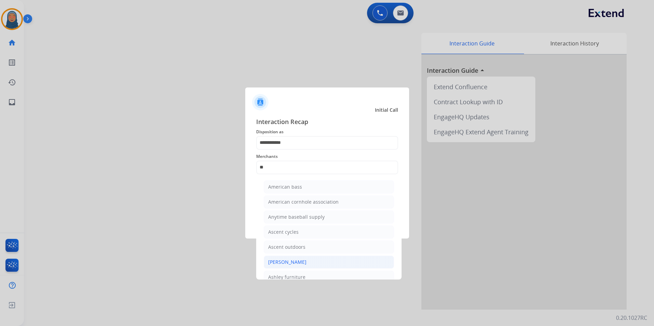
click at [297, 263] on div "[PERSON_NAME]" at bounding box center [287, 262] width 38 height 7
type input "**********"
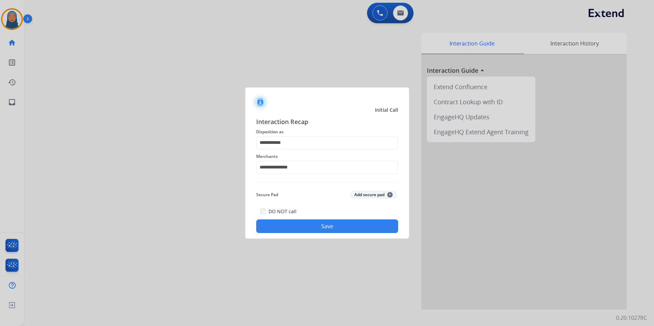
click at [316, 225] on button "Save" at bounding box center [327, 227] width 142 height 14
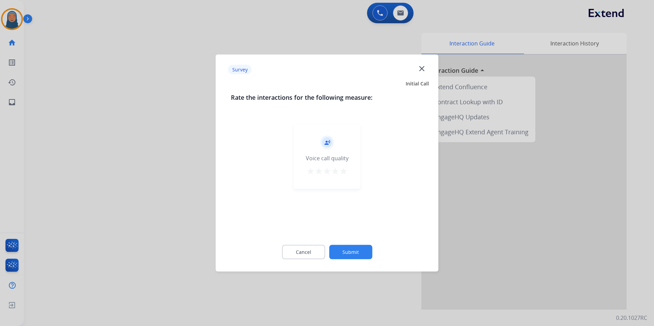
click at [355, 253] on button "Submit" at bounding box center [350, 252] width 43 height 14
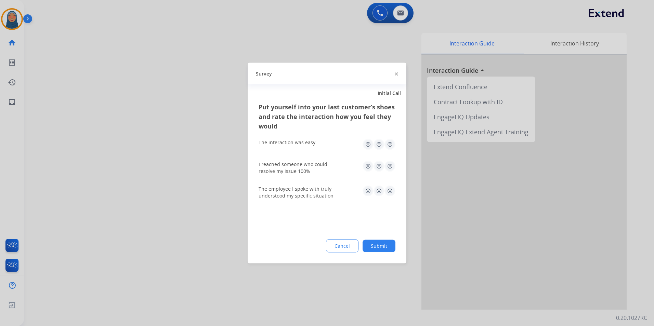
click at [388, 247] on button "Submit" at bounding box center [378, 246] width 33 height 12
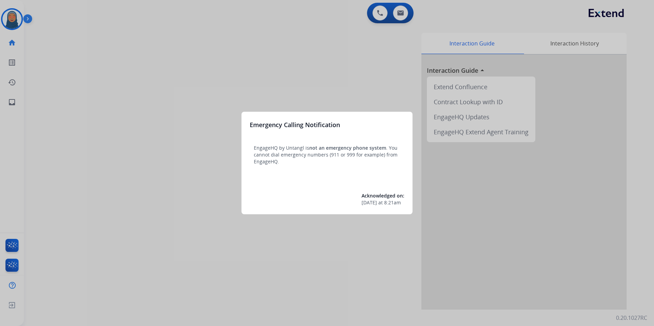
click at [14, 15] on div at bounding box center [327, 163] width 654 height 326
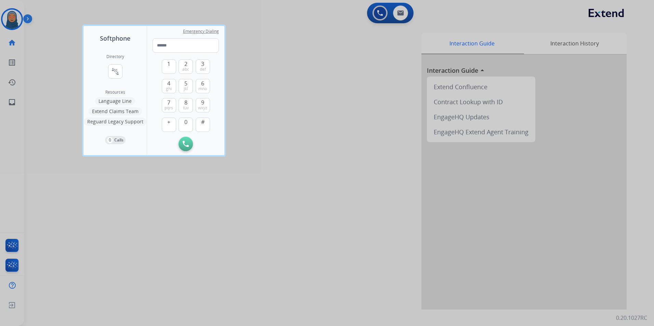
click at [167, 261] on div at bounding box center [327, 163] width 654 height 326
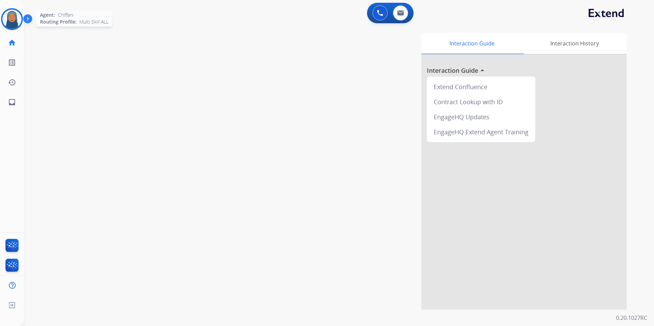
click at [12, 19] on img at bounding box center [11, 19] width 19 height 19
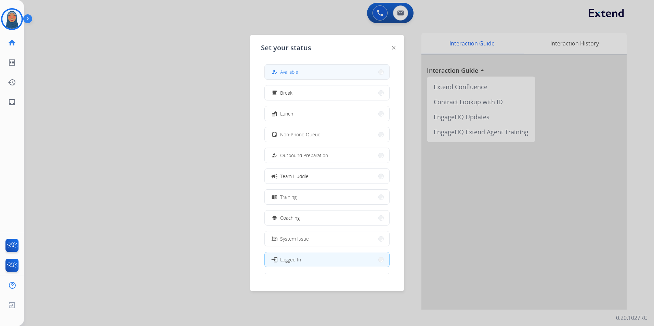
click at [316, 73] on button "how_to_reg Available" at bounding box center [327, 72] width 124 height 15
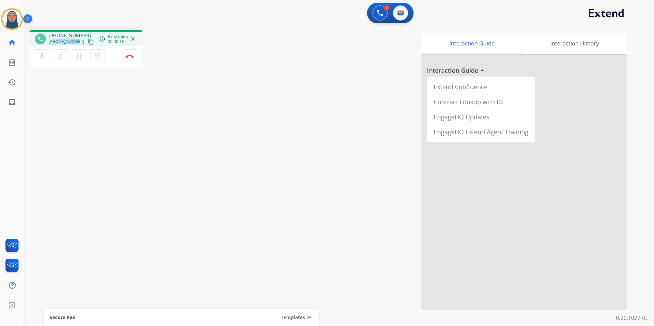
drag, startPoint x: 77, startPoint y: 42, endPoint x: 53, endPoint y: 43, distance: 23.3
click at [53, 43] on span "+19735685131" at bounding box center [67, 41] width 36 height 5
copy span "9735685131"
click at [132, 57] on img at bounding box center [129, 56] width 8 height 3
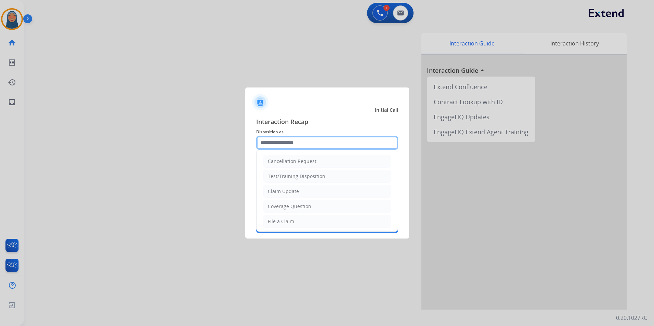
click at [286, 140] on input "text" at bounding box center [327, 143] width 142 height 14
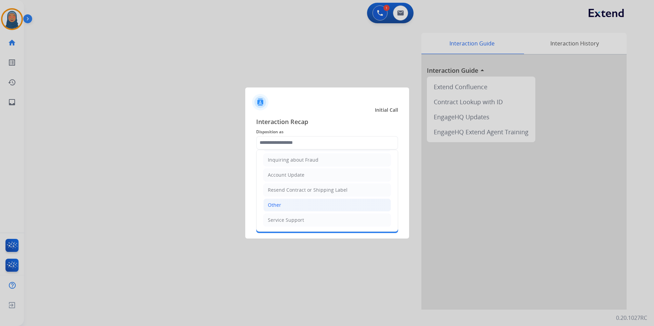
click at [281, 204] on li "Other" at bounding box center [327, 205] width 128 height 13
type input "*****"
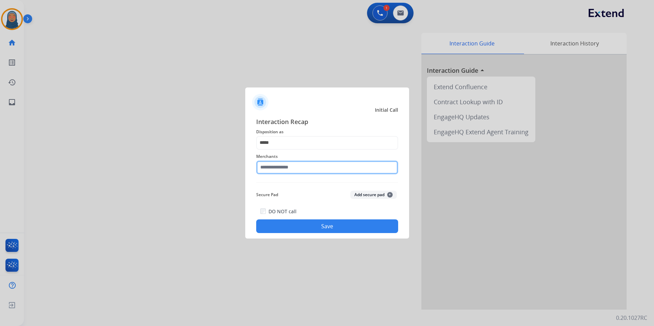
click at [291, 165] on input "text" at bounding box center [327, 168] width 142 height 14
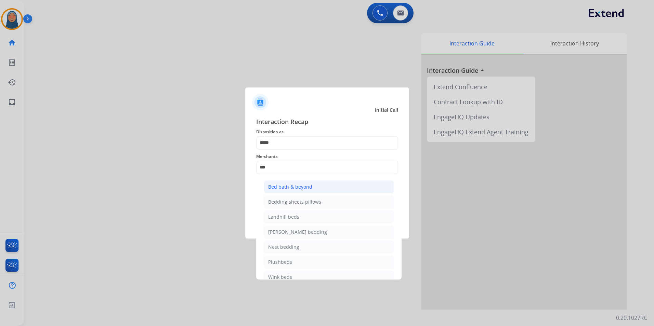
click at [283, 189] on div "Bed bath & beyond" at bounding box center [290, 187] width 44 height 7
type input "**********"
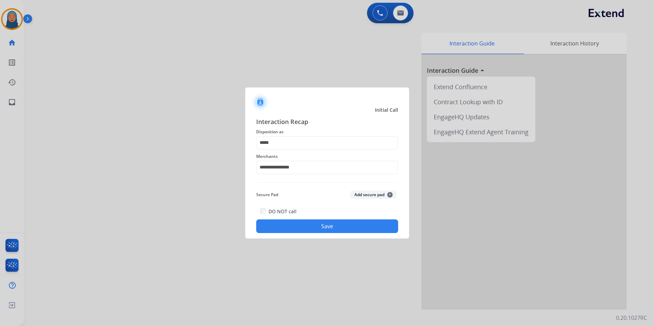
click at [331, 229] on button "Save" at bounding box center [327, 227] width 142 height 14
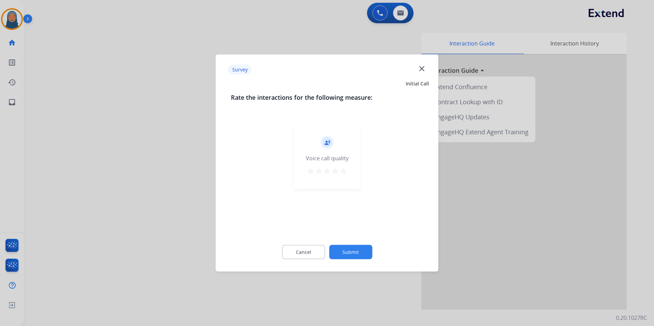
click at [349, 257] on button "Submit" at bounding box center [350, 252] width 43 height 14
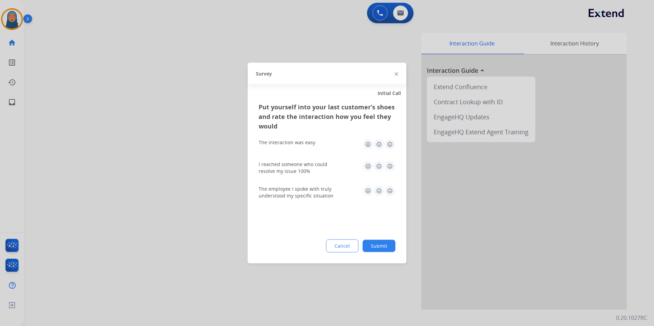
click at [375, 250] on button "Submit" at bounding box center [378, 246] width 33 height 12
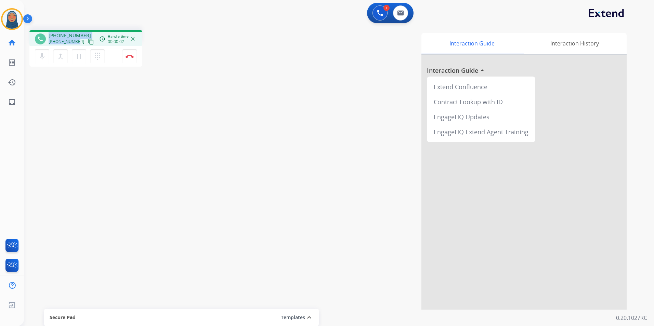
drag, startPoint x: 78, startPoint y: 41, endPoint x: 44, endPoint y: 39, distance: 33.6
click at [44, 39] on div "phone +16158309477 +16158309477 content_copy" at bounding box center [65, 39] width 60 height 14
copy div "+16158309477 +16158309477"
click at [126, 127] on div "phone +16158309477 +16158309477 content_copy access_time Call metrics Queue 00:…" at bounding box center [330, 167] width 613 height 285
drag, startPoint x: 77, startPoint y: 41, endPoint x: 53, endPoint y: 46, distance: 24.3
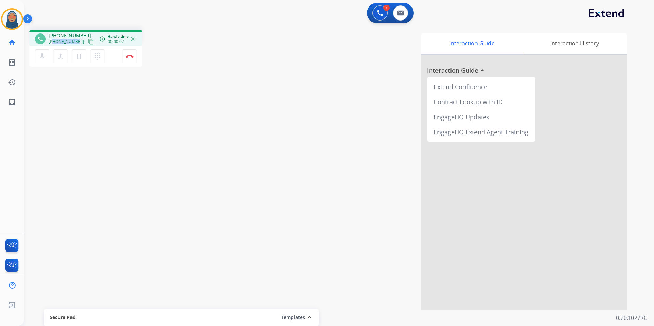
click at [53, 46] on div "phone +16158309477 +16158309477 content_copy access_time Call metrics Queue 00:…" at bounding box center [85, 38] width 113 height 16
copy span "6158309477"
click at [130, 58] on button "Disconnect" at bounding box center [129, 56] width 14 height 14
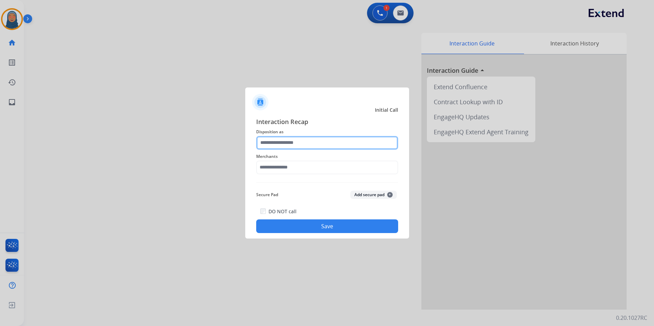
click at [357, 146] on input "text" at bounding box center [327, 143] width 142 height 14
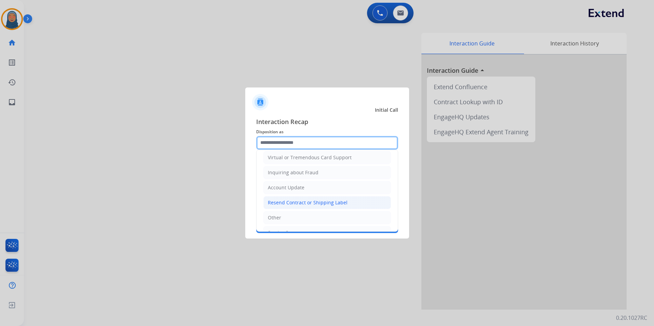
scroll to position [103, 0]
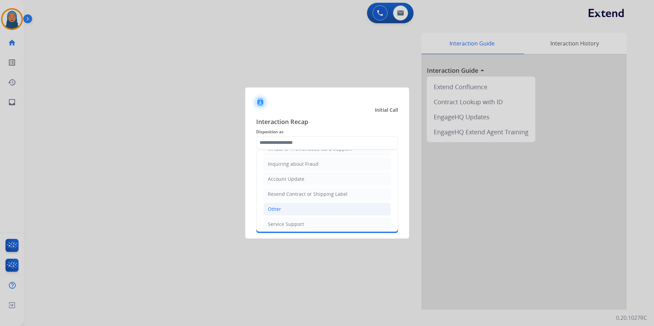
click at [287, 209] on li "Other" at bounding box center [327, 209] width 128 height 13
type input "*****"
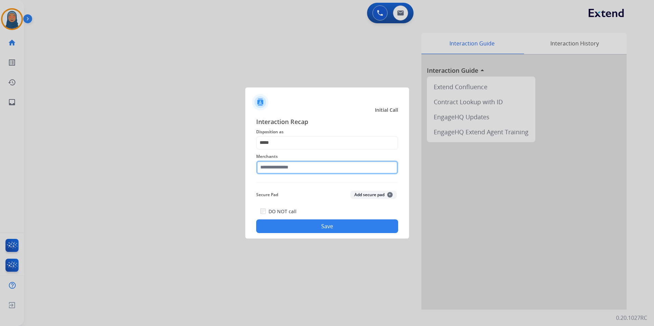
drag, startPoint x: 305, startPoint y: 162, endPoint x: 305, endPoint y: 166, distance: 3.8
click at [305, 162] on input "text" at bounding box center [327, 168] width 142 height 14
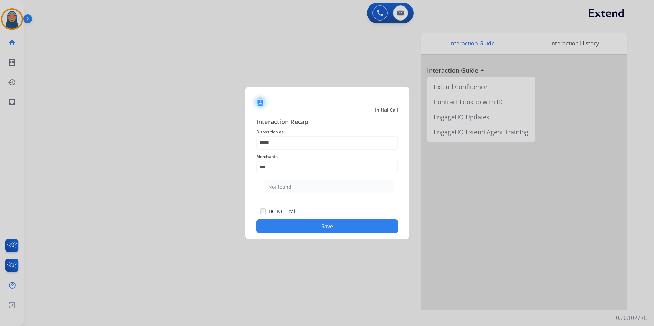
click at [301, 187] on li "Not found" at bounding box center [329, 187] width 130 height 13
type input "*********"
click at [328, 230] on button "Save" at bounding box center [327, 227] width 142 height 14
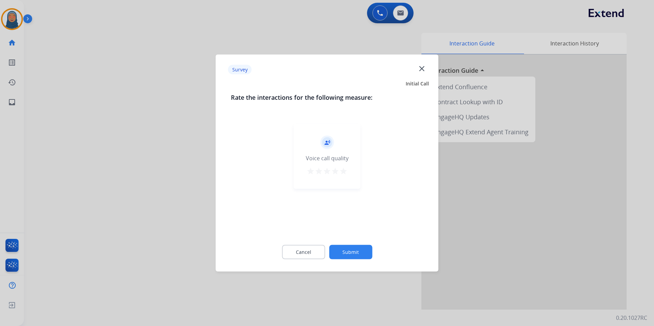
click at [348, 253] on button "Submit" at bounding box center [350, 252] width 43 height 14
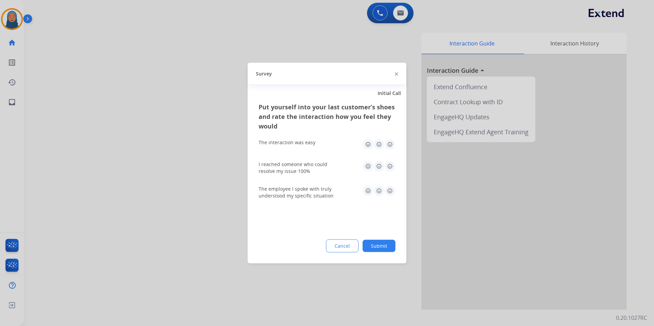
click at [372, 246] on button "Submit" at bounding box center [378, 246] width 33 height 12
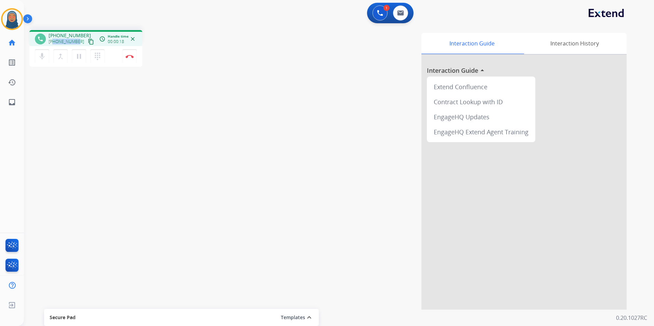
drag, startPoint x: 78, startPoint y: 42, endPoint x: 53, endPoint y: 41, distance: 24.3
click at [53, 41] on div "+18475338468 content_copy" at bounding box center [72, 42] width 47 height 8
copy span "8475338468"
click at [401, 14] on img at bounding box center [400, 12] width 7 height 5
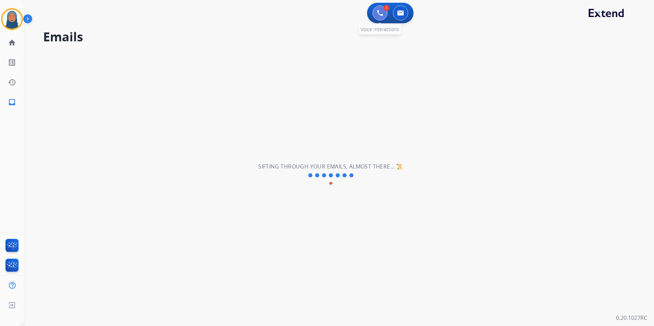
click at [379, 14] on img at bounding box center [380, 13] width 6 height 6
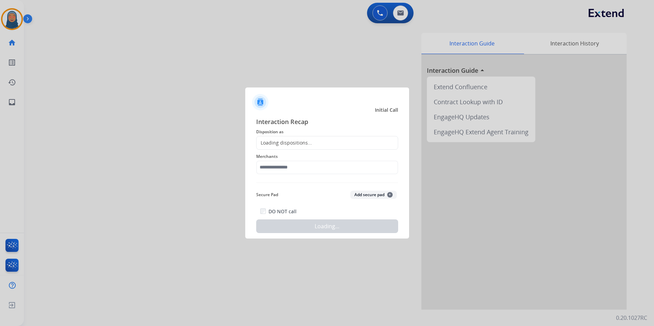
click at [278, 142] on div "Loading dispositions..." at bounding box center [283, 143] width 55 height 7
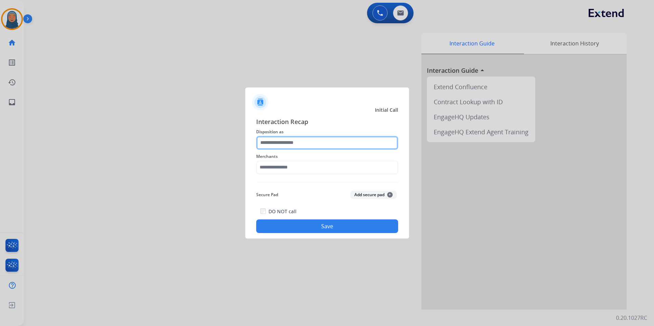
click at [283, 144] on input "text" at bounding box center [327, 143] width 142 height 14
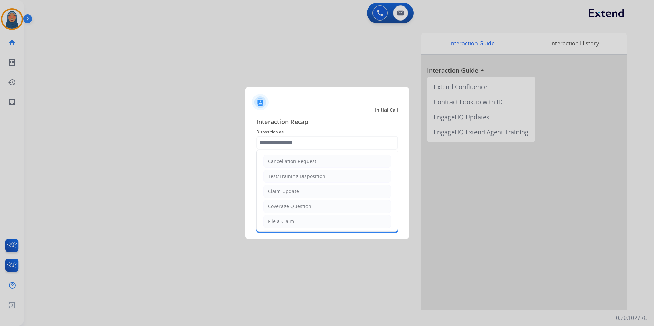
click at [291, 190] on div "Claim Update" at bounding box center [283, 191] width 31 height 7
type input "**********"
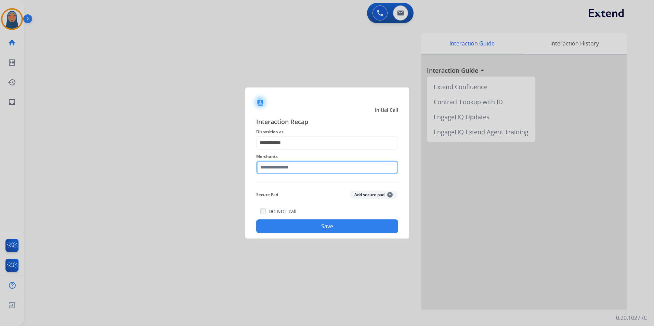
click at [295, 172] on input "text" at bounding box center [327, 168] width 142 height 14
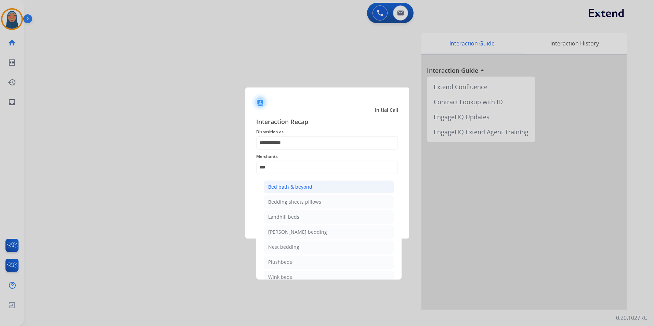
click at [296, 187] on div "Bed bath & beyond" at bounding box center [290, 187] width 44 height 7
type input "**********"
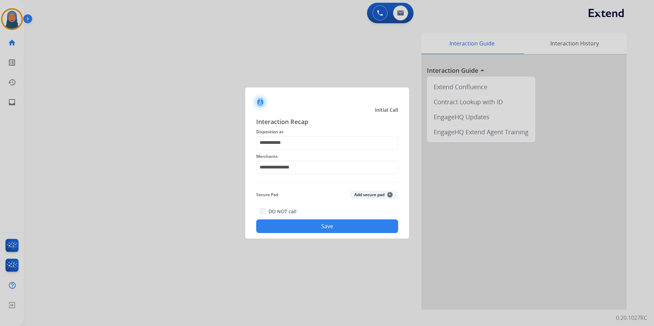
click at [321, 225] on button "Save" at bounding box center [327, 227] width 142 height 14
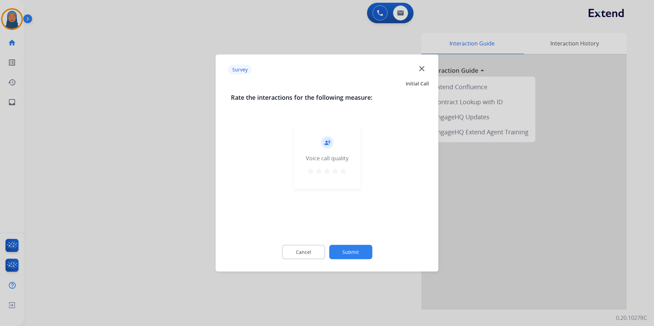
click at [350, 252] on button "Submit" at bounding box center [350, 252] width 43 height 14
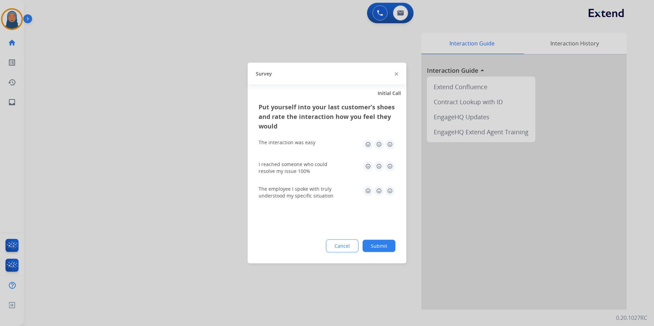
click at [377, 247] on button "Submit" at bounding box center [378, 246] width 33 height 12
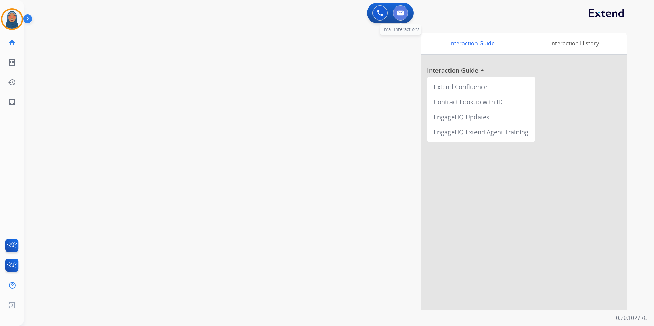
click at [405, 13] on button at bounding box center [400, 12] width 15 height 15
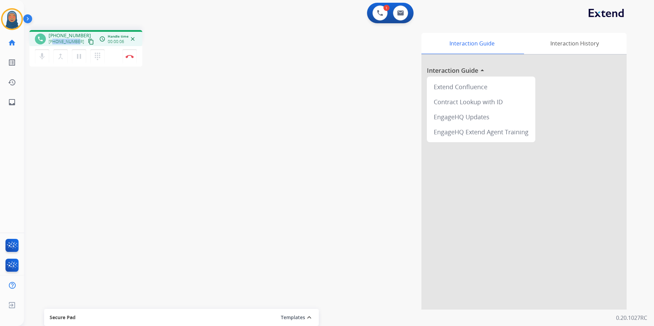
drag, startPoint x: 77, startPoint y: 41, endPoint x: 53, endPoint y: 42, distance: 23.6
click at [53, 42] on span "+15208738037" at bounding box center [67, 41] width 36 height 5
copy span "5208738037"
click at [131, 61] on button "Disconnect" at bounding box center [129, 56] width 14 height 14
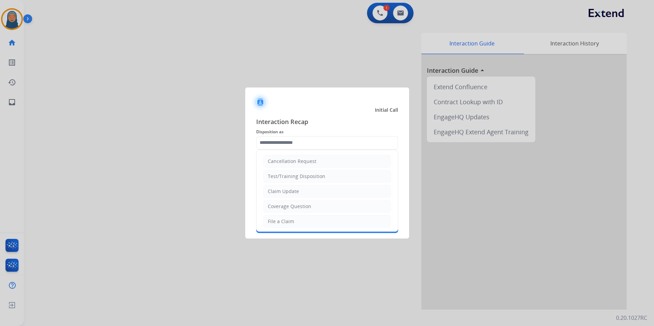
click at [315, 144] on input "text" at bounding box center [327, 143] width 142 height 14
click at [299, 221] on li "File a Claim" at bounding box center [327, 221] width 128 height 13
type input "**********"
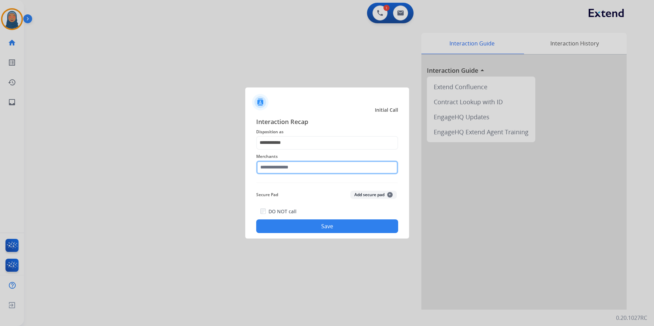
click at [314, 165] on input "text" at bounding box center [327, 168] width 142 height 14
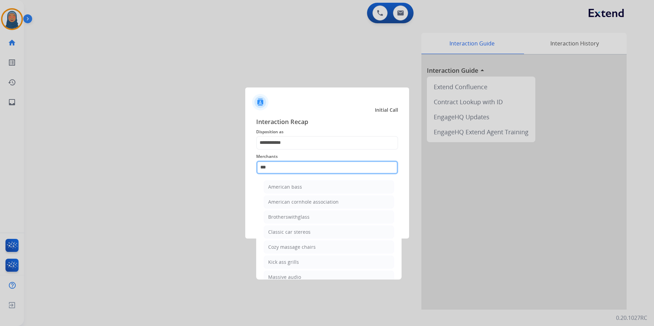
type input "****"
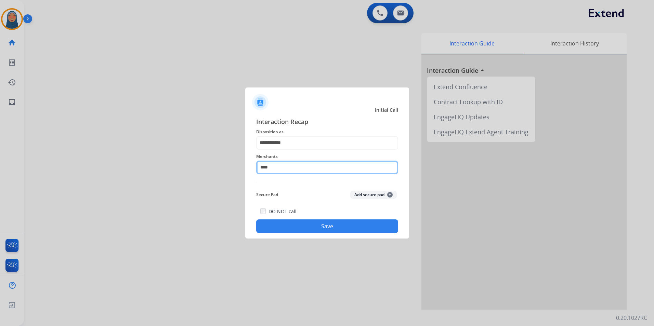
drag, startPoint x: 289, startPoint y: 163, endPoint x: 179, endPoint y: 156, distance: 110.3
click at [0, 158] on app-contact-recap-modal "**********" at bounding box center [0, 163] width 0 height 326
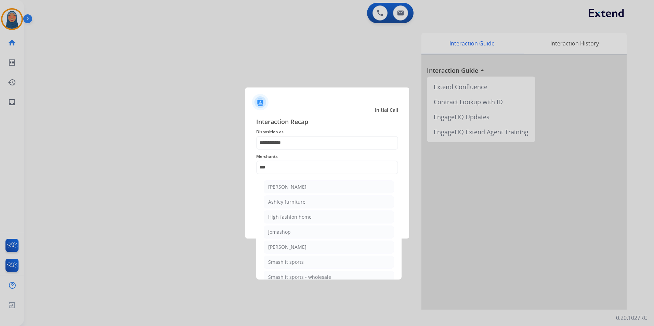
click at [288, 200] on div "Ashley furniture" at bounding box center [286, 202] width 37 height 7
type input "**********"
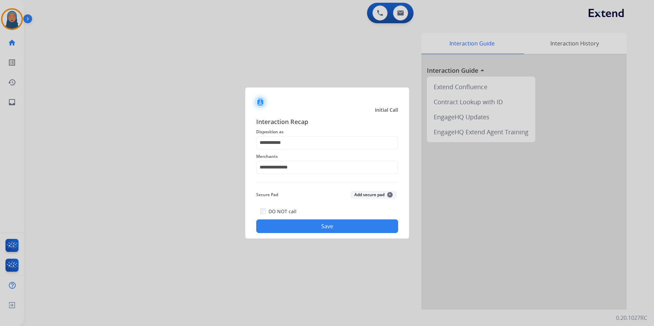
click at [319, 231] on button "Save" at bounding box center [327, 227] width 142 height 14
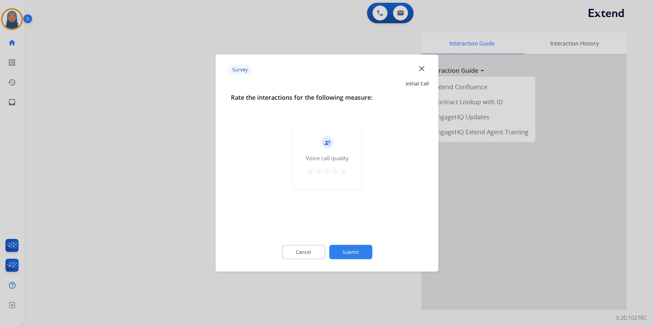
click at [347, 248] on button "Submit" at bounding box center [350, 252] width 43 height 14
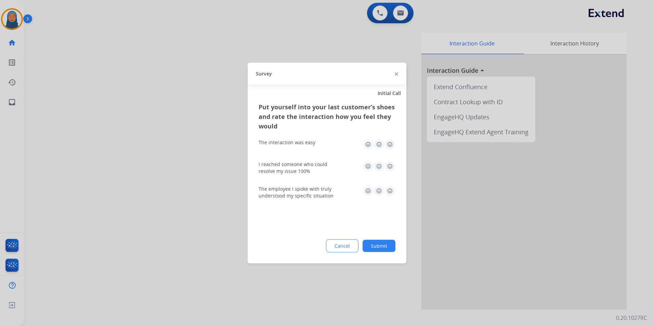
click at [388, 250] on button "Submit" at bounding box center [378, 246] width 33 height 12
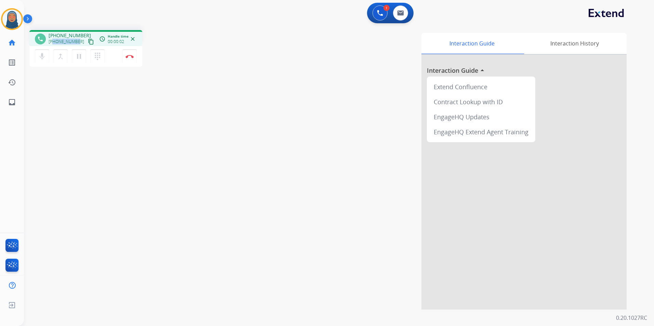
drag, startPoint x: 77, startPoint y: 42, endPoint x: 53, endPoint y: 44, distance: 24.0
click at [53, 44] on div "+15205004817 content_copy" at bounding box center [72, 42] width 47 height 8
copy span "5205004817"
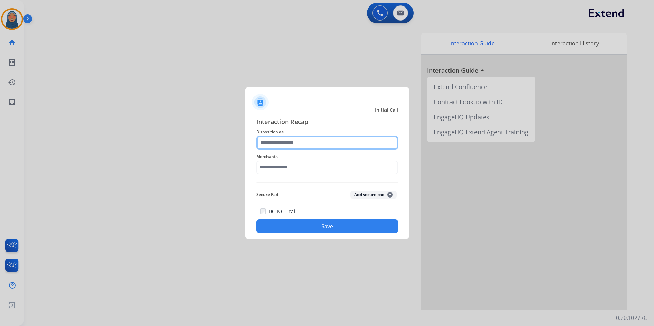
click at [318, 143] on input "text" at bounding box center [327, 143] width 142 height 14
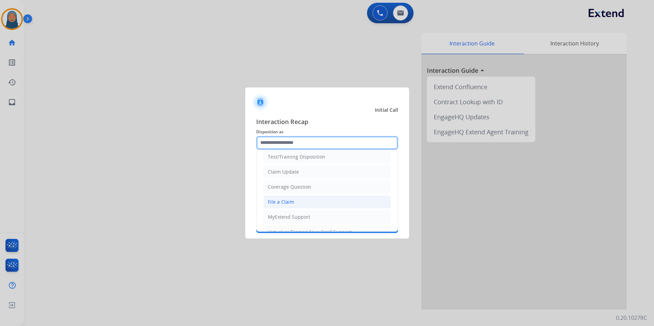
scroll to position [34, 0]
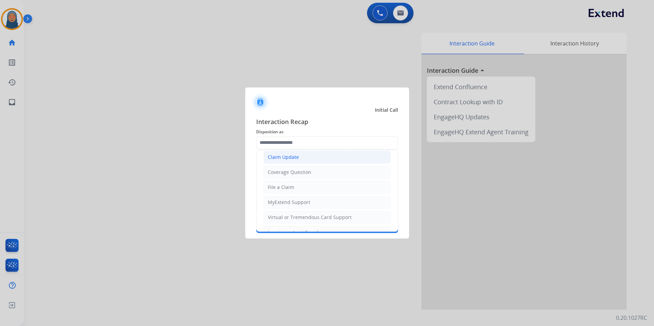
click at [297, 158] on div "Claim Update" at bounding box center [283, 157] width 31 height 7
type input "**********"
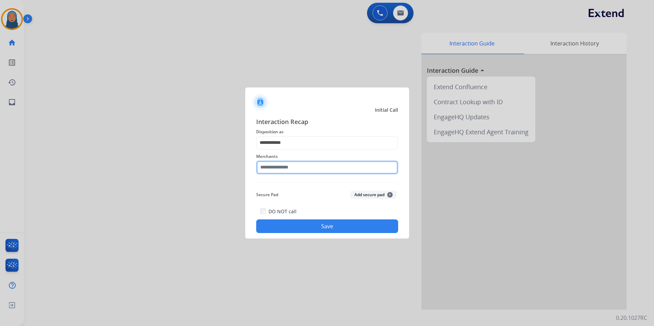
click at [292, 167] on input "text" at bounding box center [327, 168] width 142 height 14
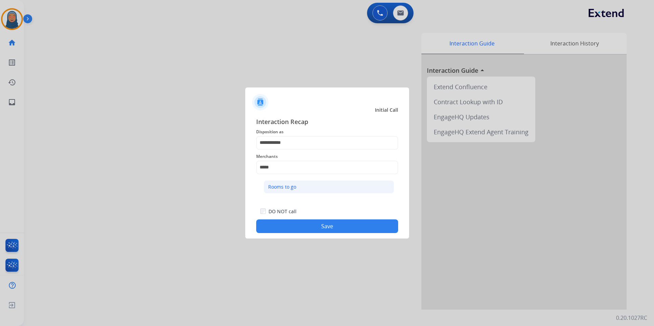
click at [288, 187] on div "Rooms to go" at bounding box center [282, 187] width 28 height 7
type input "**********"
click at [323, 228] on button "Save" at bounding box center [327, 227] width 142 height 14
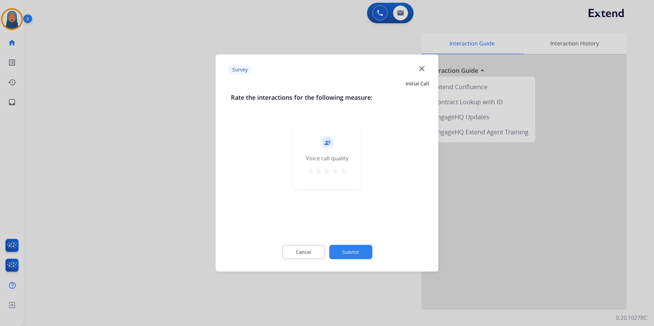
click at [354, 253] on button "Submit" at bounding box center [350, 252] width 43 height 14
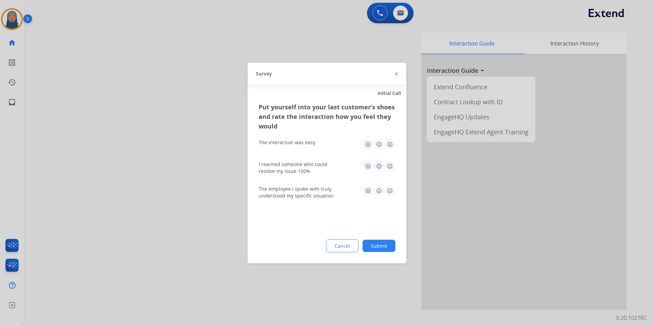
click at [387, 242] on button "Submit" at bounding box center [378, 246] width 33 height 12
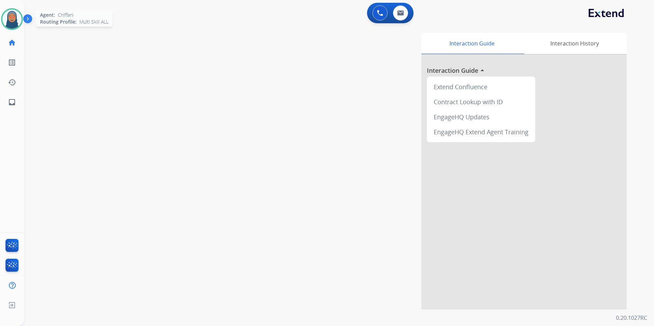
click at [12, 21] on img at bounding box center [11, 19] width 19 height 19
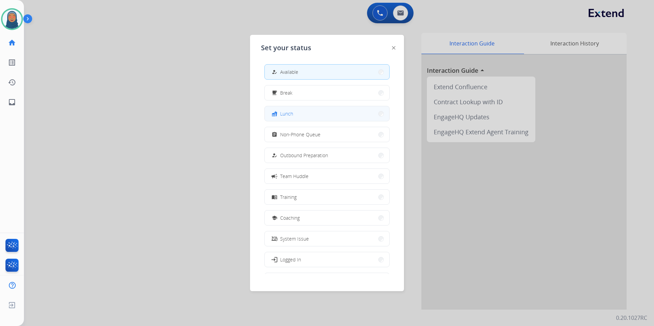
click at [283, 115] on span "Lunch" at bounding box center [286, 113] width 13 height 7
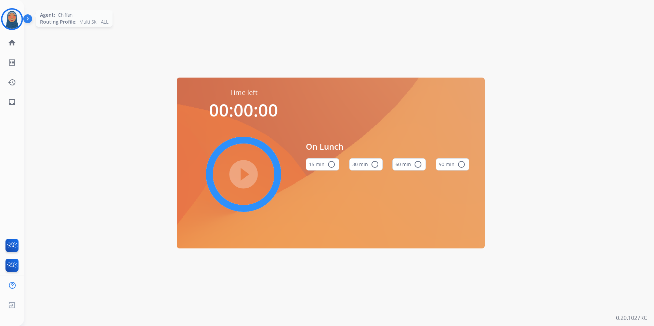
click at [5, 13] on img at bounding box center [11, 19] width 19 height 19
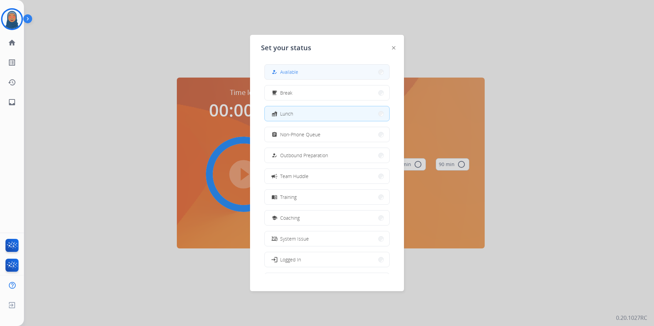
click at [281, 70] on div "how_to_reg Available" at bounding box center [284, 72] width 28 height 8
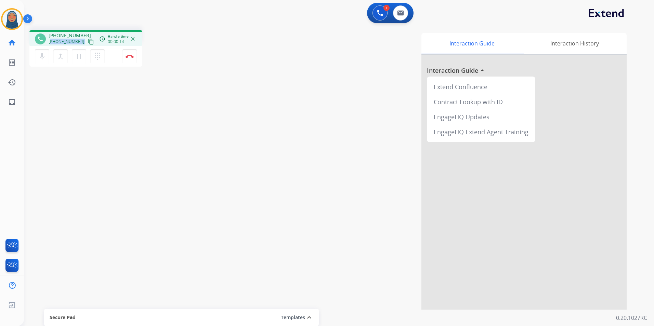
drag, startPoint x: 78, startPoint y: 42, endPoint x: 52, endPoint y: 45, distance: 26.5
click at [52, 45] on div "+19168383449 content_copy" at bounding box center [72, 42] width 47 height 8
drag, startPoint x: 52, startPoint y: 45, endPoint x: 131, endPoint y: 55, distance: 79.2
click at [215, 54] on div "phone +19168383449 +19168383449 content_copy access_time Call metrics Queue 00:…" at bounding box center [126, 49] width 194 height 39
drag, startPoint x: 76, startPoint y: 42, endPoint x: 54, endPoint y: 45, distance: 22.2
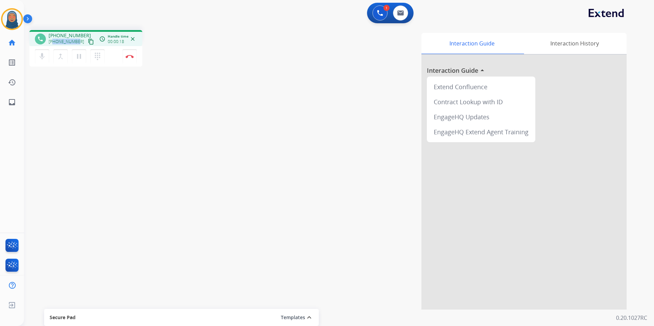
click at [54, 45] on div "+19168383449 content_copy" at bounding box center [72, 42] width 47 height 8
copy span "9168383449"
click at [133, 59] on button "Disconnect" at bounding box center [129, 56] width 14 height 14
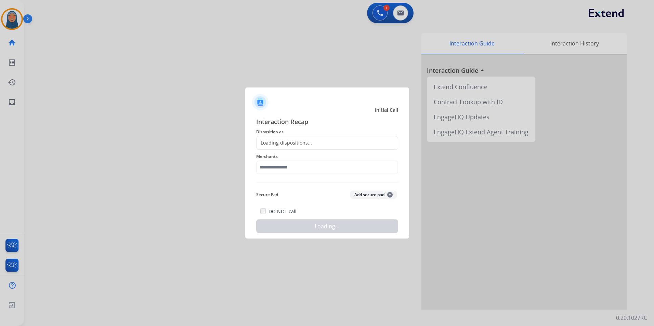
click at [291, 143] on div "Loading dispositions..." at bounding box center [283, 143] width 55 height 7
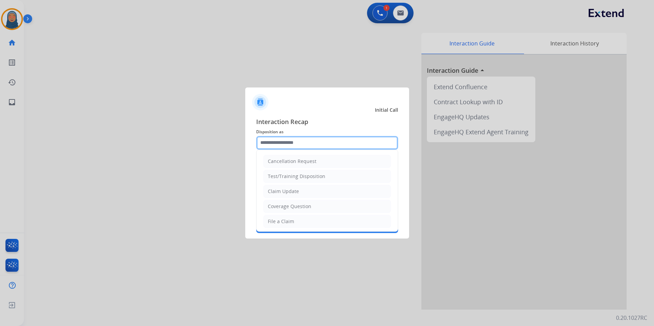
click at [307, 140] on input "text" at bounding box center [327, 143] width 142 height 14
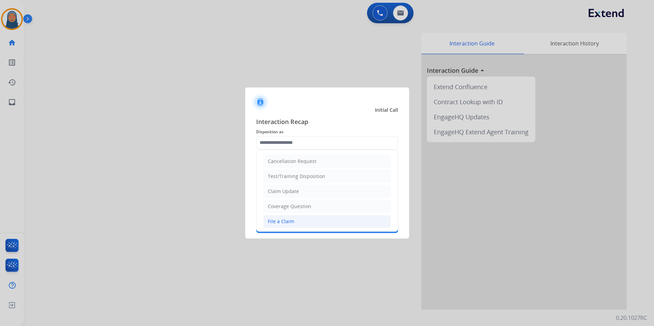
click at [287, 219] on div "File a Claim" at bounding box center [281, 221] width 26 height 7
type input "**********"
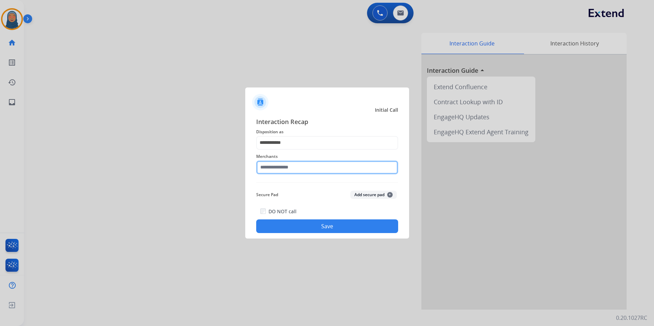
click at [302, 166] on input "text" at bounding box center [327, 168] width 142 height 14
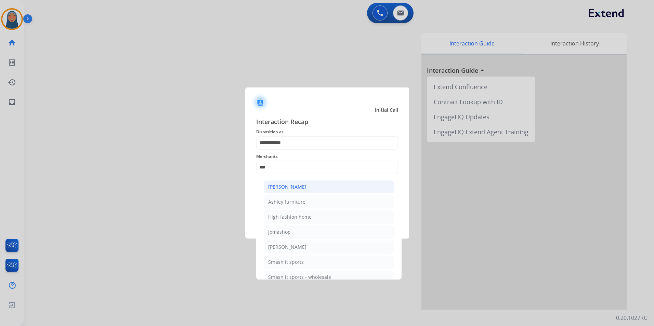
drag, startPoint x: 291, startPoint y: 179, endPoint x: 290, endPoint y: 185, distance: 5.6
click at [291, 181] on ul "Ashley - Reguard Ashley furniture High fashion home Jomashop Sam ash Smash it s…" at bounding box center [329, 234] width 134 height 114
click at [290, 186] on div "[PERSON_NAME]" at bounding box center [287, 187] width 38 height 7
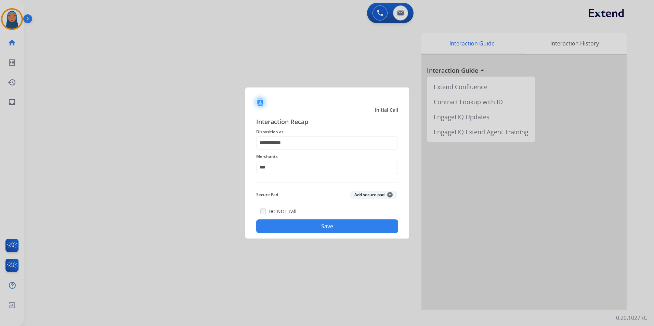
type input "**********"
click at [325, 225] on button "Save" at bounding box center [327, 227] width 142 height 14
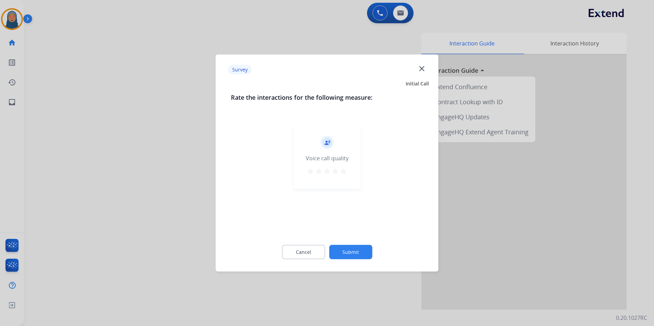
click at [359, 250] on button "Submit" at bounding box center [350, 252] width 43 height 14
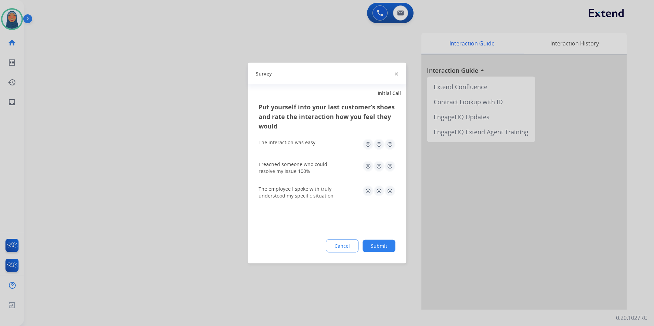
drag, startPoint x: 388, startPoint y: 247, endPoint x: 385, endPoint y: 244, distance: 4.2
click at [388, 247] on button "Submit" at bounding box center [378, 246] width 33 height 12
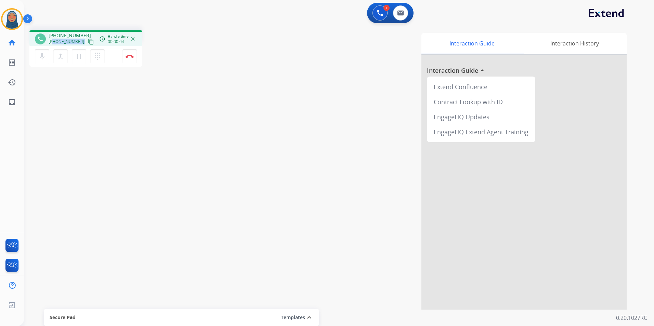
drag, startPoint x: 76, startPoint y: 41, endPoint x: 54, endPoint y: 45, distance: 22.6
click at [54, 45] on div "+18652554540 content_copy" at bounding box center [72, 42] width 47 height 8
copy div "8652554540 content_copy access_time Call metrics Queue 00:10 Hold 00:00 Talk 00…"
click at [132, 57] on img at bounding box center [129, 56] width 8 height 3
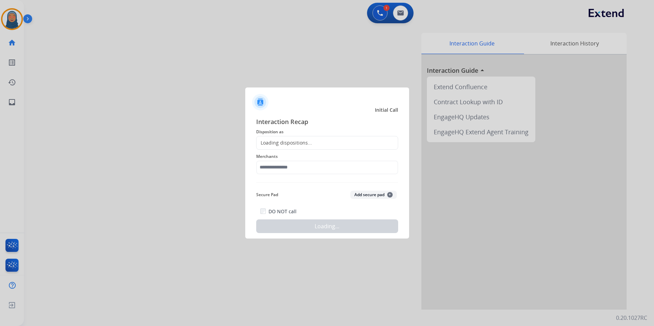
click at [327, 145] on div "Loading dispositions..." at bounding box center [327, 143] width 142 height 14
click at [328, 142] on div "Loading dispositions..." at bounding box center [327, 143] width 142 height 14
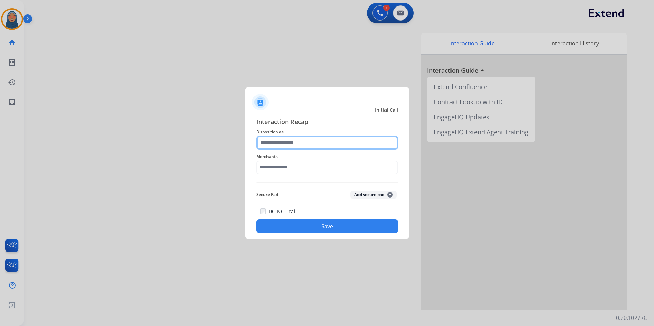
click at [304, 138] on input "text" at bounding box center [327, 143] width 142 height 14
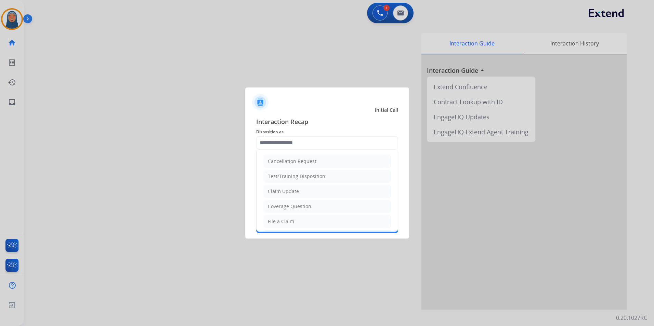
drag, startPoint x: 300, startPoint y: 193, endPoint x: 304, endPoint y: 176, distance: 17.6
click at [301, 191] on li "Claim Update" at bounding box center [327, 191] width 128 height 13
type input "**********"
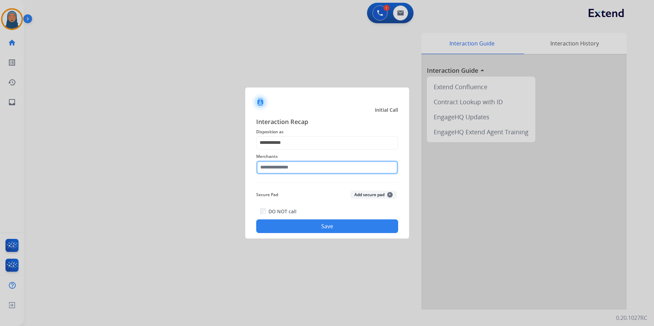
click at [309, 168] on input "text" at bounding box center [327, 168] width 142 height 14
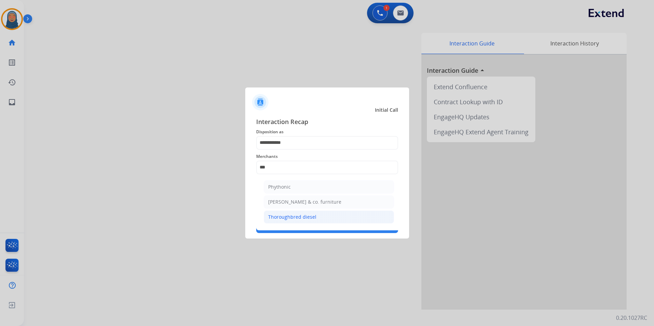
click at [307, 216] on div "Thoroughbred diesel" at bounding box center [292, 217] width 48 height 7
type input "**********"
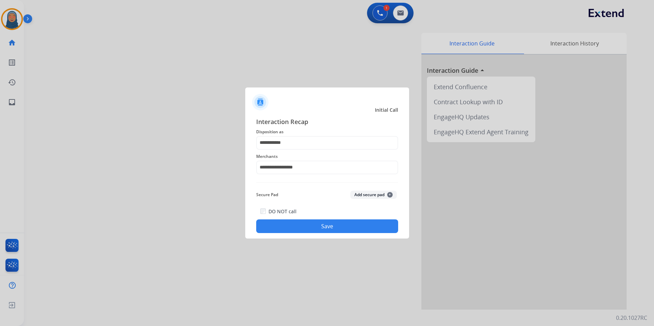
click at [322, 226] on button "Save" at bounding box center [327, 227] width 142 height 14
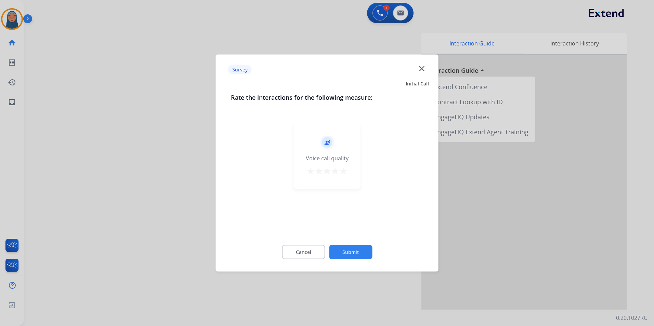
click at [357, 252] on button "Submit" at bounding box center [350, 252] width 43 height 14
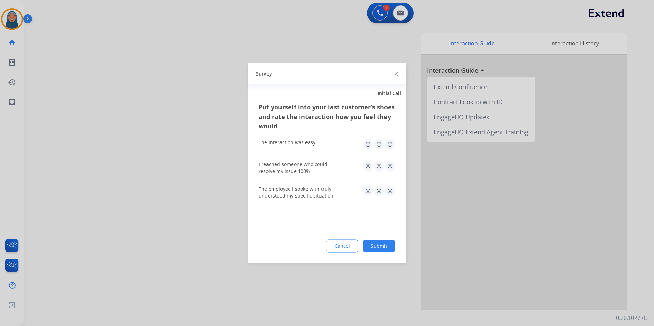
click at [378, 246] on button "Submit" at bounding box center [378, 246] width 33 height 12
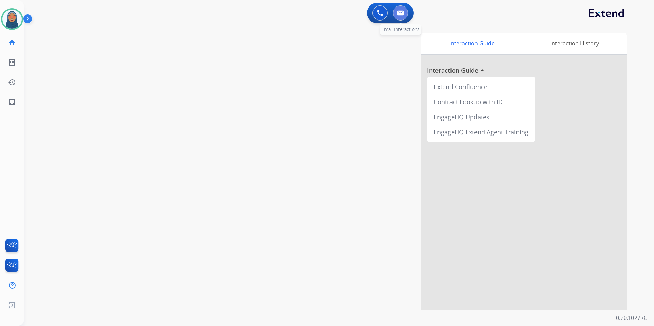
click at [402, 13] on img at bounding box center [400, 12] width 7 height 5
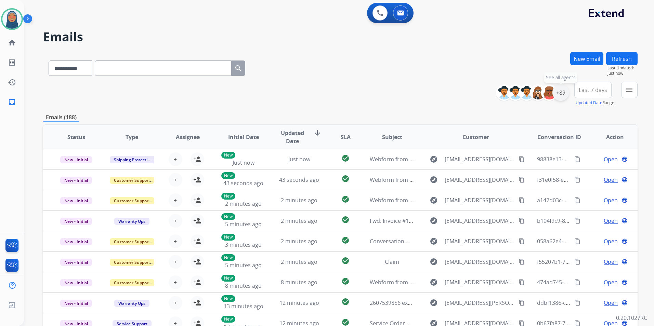
click at [565, 91] on div "+89" at bounding box center [560, 92] width 16 height 16
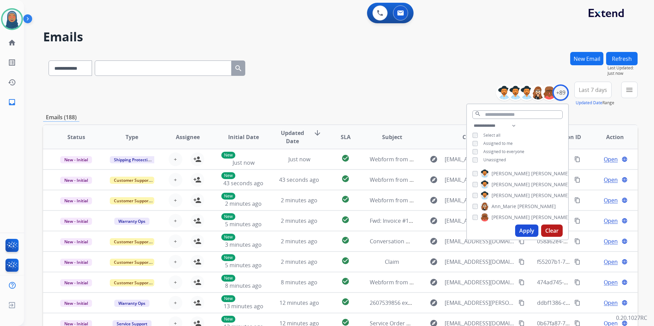
click at [524, 233] on button "Apply" at bounding box center [526, 231] width 23 height 12
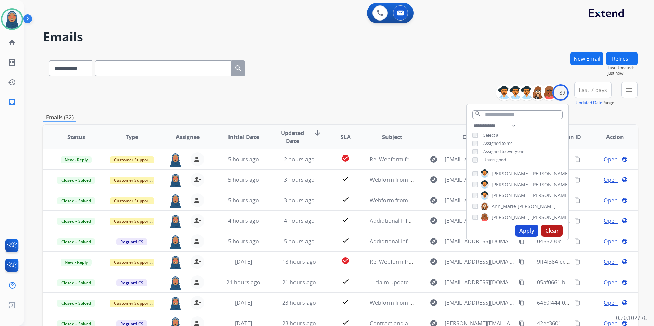
click at [403, 60] on div "**********" at bounding box center [340, 67] width 594 height 30
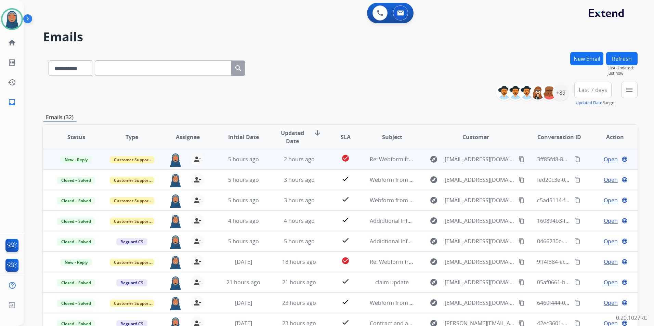
click at [607, 161] on span "Open" at bounding box center [611, 159] width 14 height 8
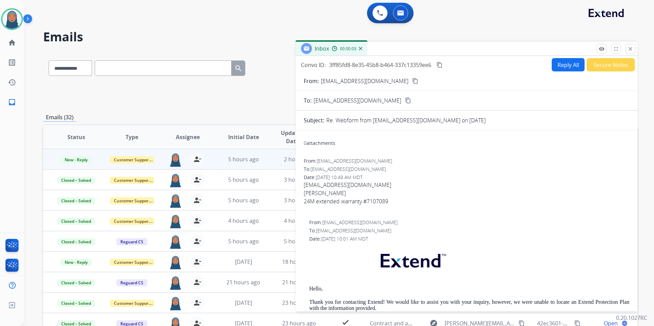
drag, startPoint x: 629, startPoint y: 50, endPoint x: 633, endPoint y: 45, distance: 6.2
click at [631, 49] on mat-icon "close" at bounding box center [630, 49] width 6 height 6
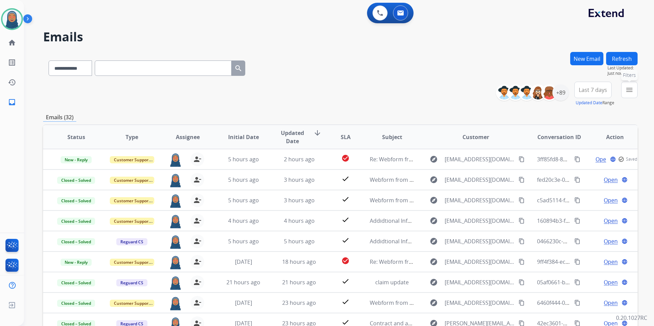
click at [627, 90] on mat-icon "menu" at bounding box center [629, 90] width 8 height 8
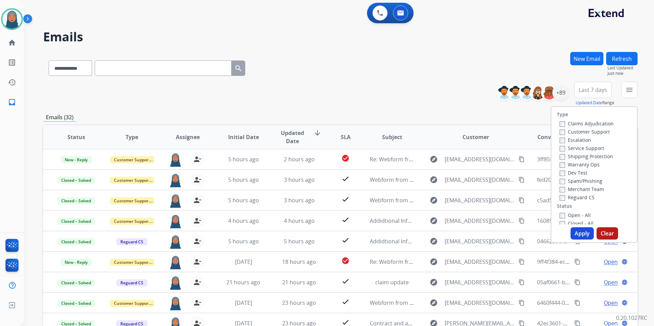
click at [591, 91] on span "Last 7 days" at bounding box center [593, 90] width 28 height 3
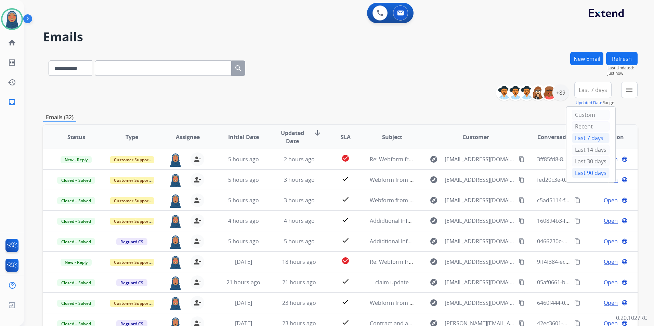
click at [584, 173] on div "Last 90 days" at bounding box center [591, 173] width 38 height 10
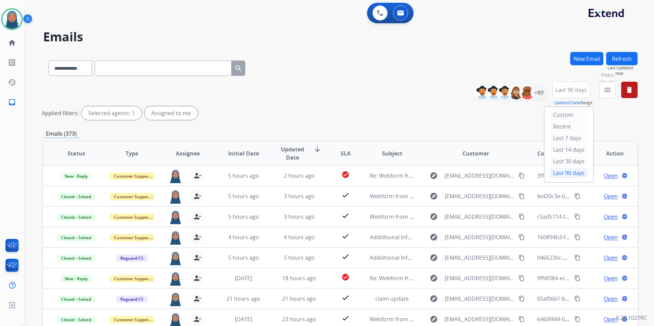
drag, startPoint x: 599, startPoint y: 94, endPoint x: 607, endPoint y: 84, distance: 11.9
click at [604, 88] on button "menu Filters" at bounding box center [607, 90] width 16 height 16
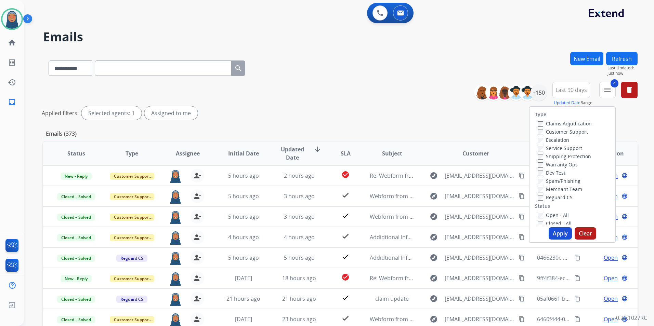
click at [562, 237] on button "Apply" at bounding box center [559, 233] width 23 height 12
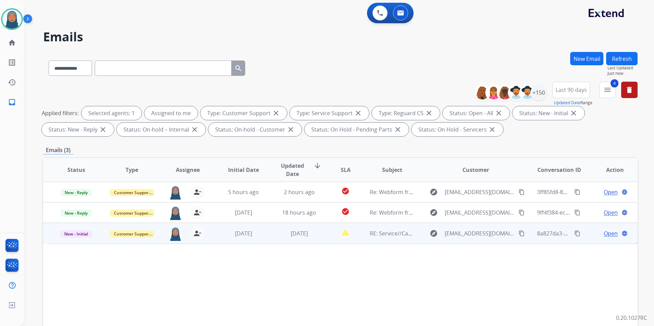
click at [604, 240] on td "Open language" at bounding box center [610, 233] width 56 height 21
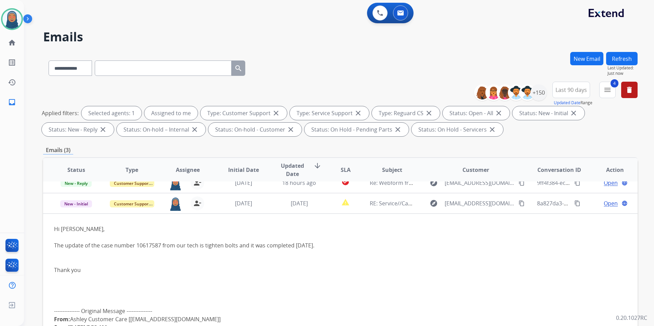
scroll to position [41, 0]
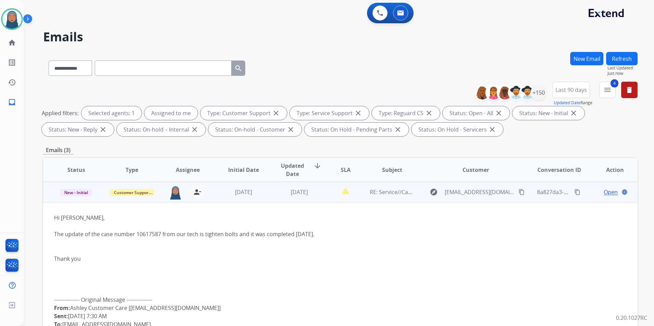
click at [604, 190] on span "Open" at bounding box center [611, 192] width 14 height 8
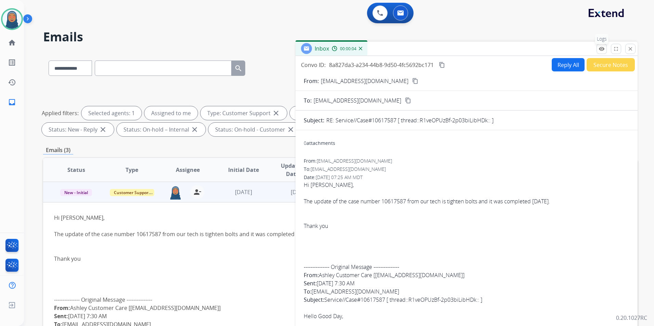
click at [602, 51] on mat-icon "remove_red_eye" at bounding box center [601, 49] width 6 height 6
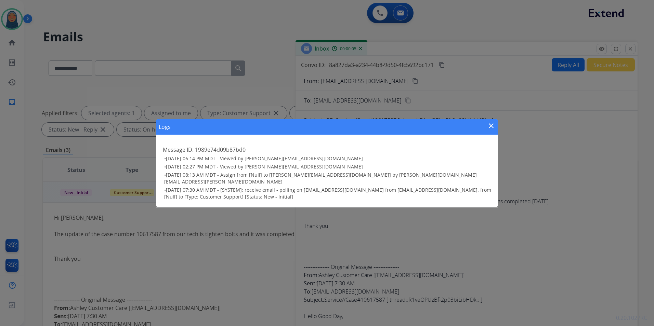
click at [493, 125] on mat-icon "close" at bounding box center [491, 126] width 8 height 8
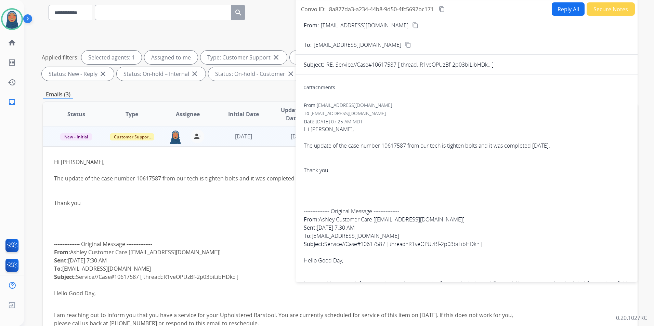
scroll to position [0, 0]
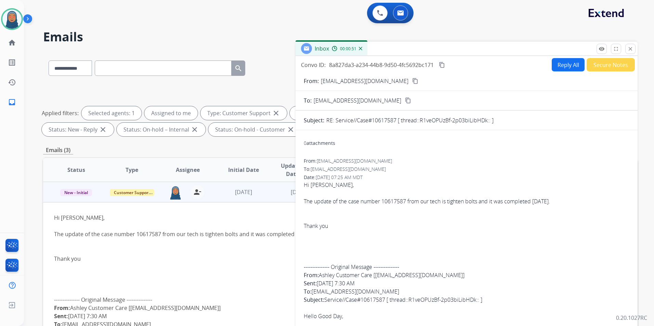
drag, startPoint x: 497, startPoint y: 121, endPoint x: 342, endPoint y: 120, distance: 155.6
click at [342, 120] on div "RE: Service//Case#10617587 [ thread::R1veOPUzBf-2p03biLibHDk:: ]" at bounding box center [477, 120] width 303 height 8
drag, startPoint x: 342, startPoint y: 120, endPoint x: 425, endPoint y: 95, distance: 87.2
click at [424, 95] on form "From: customersupport@crm.ashley.com content_copy To: support@extend.com conten…" at bounding box center [466, 299] width 342 height 457
drag, startPoint x: 434, startPoint y: 65, endPoint x: 328, endPoint y: 68, distance: 106.0
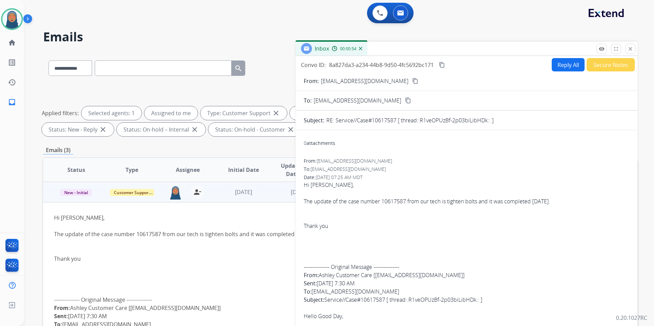
click at [328, 68] on div "Convo ID: 8a827da3-a234-44b8-9d50-4fc5692bc171 content_copy" at bounding box center [373, 65] width 145 height 8
copy span "8a827da3-a234-44b8-9d50-4fc5692bc171"
click at [632, 49] on mat-icon "close" at bounding box center [630, 49] width 6 height 6
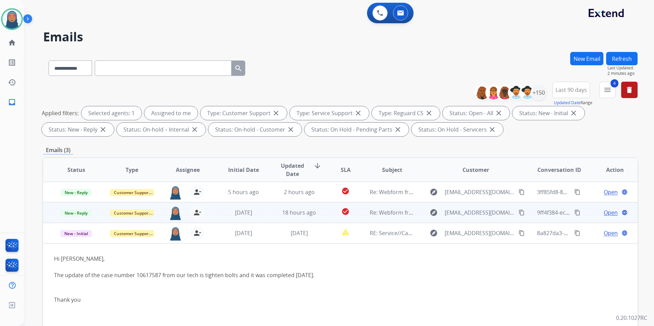
click at [604, 214] on span "Open" at bounding box center [611, 213] width 14 height 8
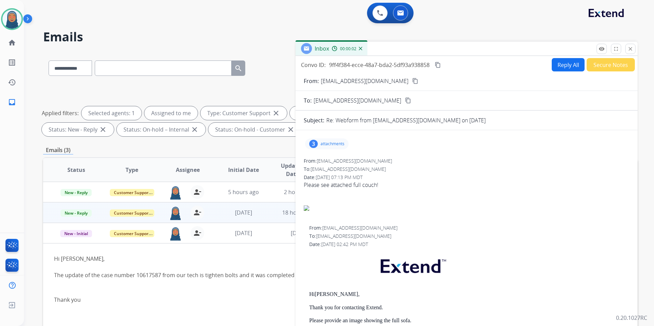
click at [333, 145] on p "attachments" at bounding box center [332, 143] width 24 height 5
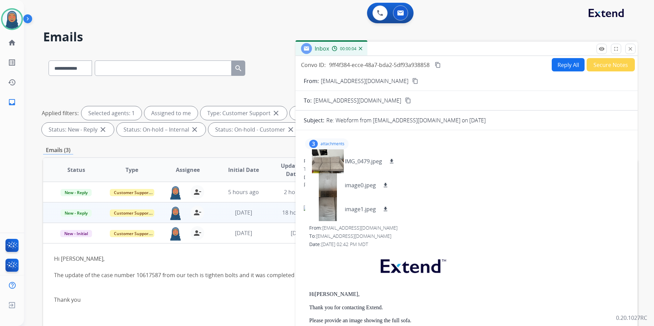
click at [444, 172] on div "To: support@extend.com" at bounding box center [467, 169] width 326 height 7
drag, startPoint x: 373, startPoint y: 85, endPoint x: 321, endPoint y: 84, distance: 51.6
click at [321, 84] on div "From: arunandnamu@gmail.com content_copy" at bounding box center [466, 81] width 342 height 8
copy p "From:"
click at [392, 161] on mat-icon "download" at bounding box center [391, 161] width 6 height 6
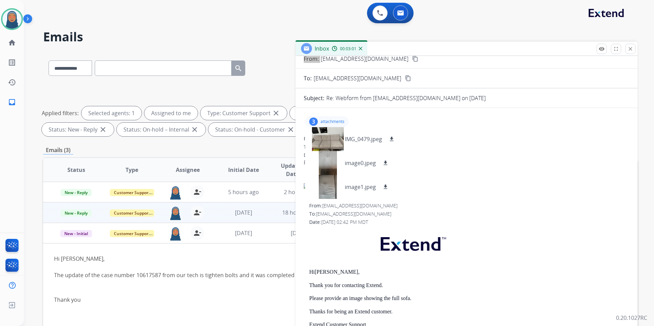
scroll to position [34, 0]
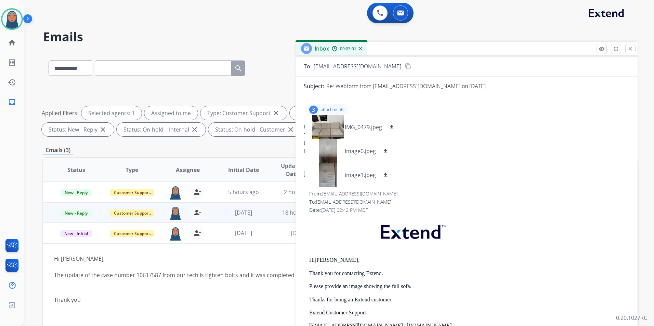
click at [462, 152] on div "Please see attached full couch!" at bounding box center [467, 151] width 326 height 8
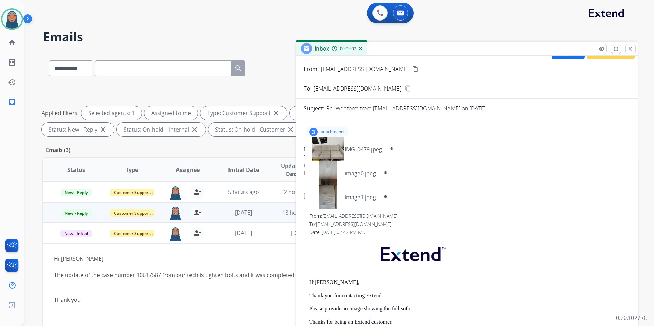
scroll to position [0, 0]
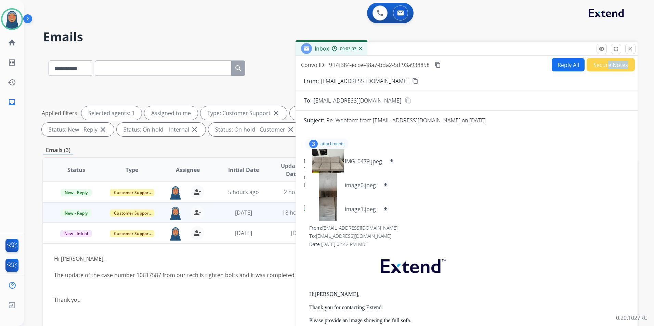
click at [603, 67] on div "Convo ID: 9ff4f384-ecce-48a7-bda2-5df93a938858 content_copy Reply All Secure No…" at bounding box center [466, 195] width 342 height 279
click at [604, 64] on button "Secure Notes" at bounding box center [610, 64] width 48 height 13
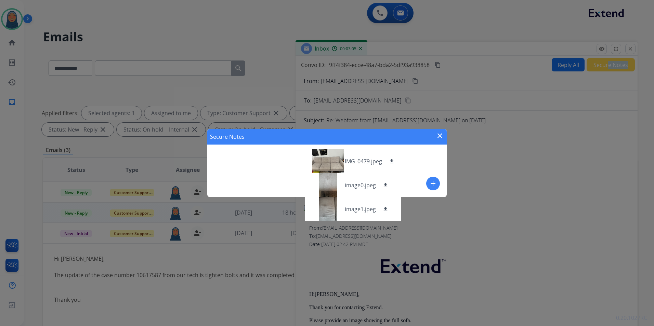
drag, startPoint x: 443, startPoint y: 134, endPoint x: 438, endPoint y: 135, distance: 5.6
click at [443, 134] on mat-icon "close" at bounding box center [440, 136] width 8 height 8
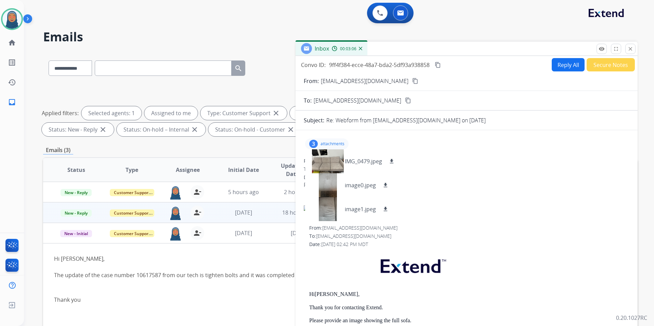
click at [322, 147] on div "3 attachments IMG_0479.jpeg download image0.jpeg download image1.jpeg download" at bounding box center [326, 143] width 43 height 11
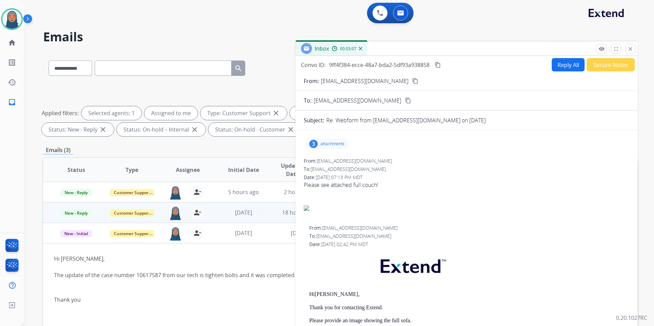
click at [555, 65] on button "Reply All" at bounding box center [568, 64] width 33 height 13
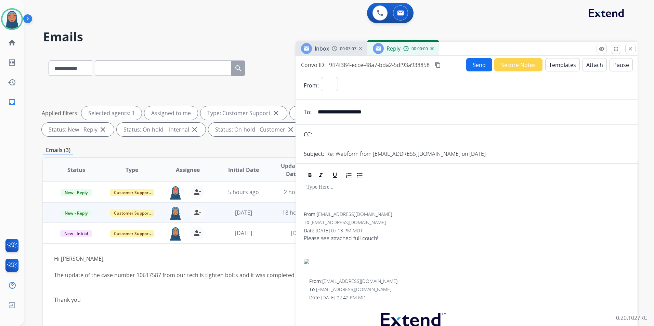
select select "**********"
click at [560, 69] on button "Templates" at bounding box center [562, 64] width 35 height 13
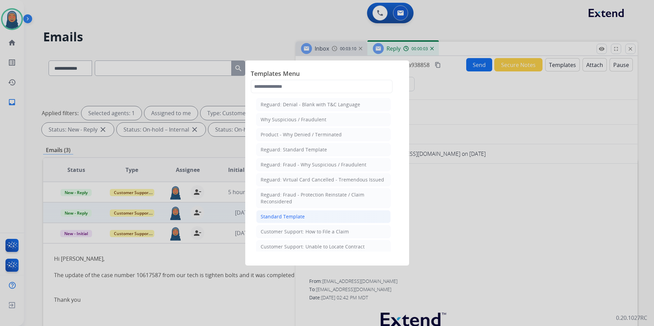
click at [289, 218] on div "Standard Template" at bounding box center [283, 216] width 44 height 7
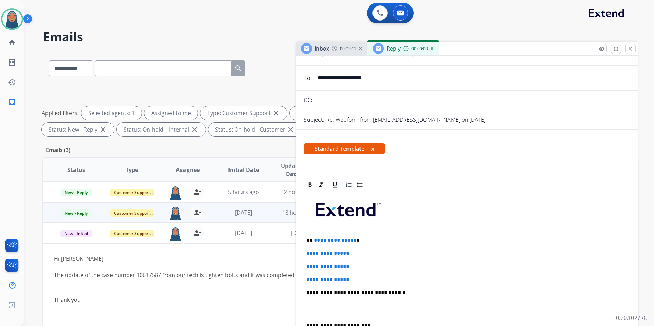
scroll to position [103, 0]
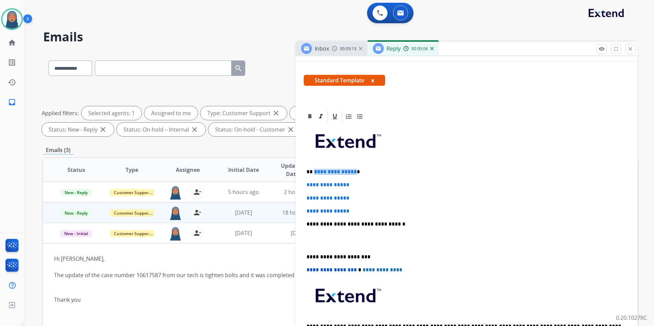
drag, startPoint x: 352, startPoint y: 173, endPoint x: 314, endPoint y: 171, distance: 38.3
click at [314, 171] on span "**********" at bounding box center [335, 171] width 43 height 5
paste div
drag, startPoint x: 356, startPoint y: 184, endPoint x: 299, endPoint y: 183, distance: 57.1
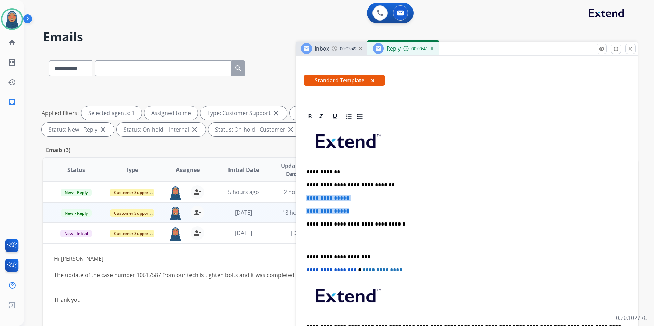
drag, startPoint x: 360, startPoint y: 209, endPoint x: 312, endPoint y: 195, distance: 50.3
click at [307, 199] on div "**********" at bounding box center [467, 240] width 326 height 235
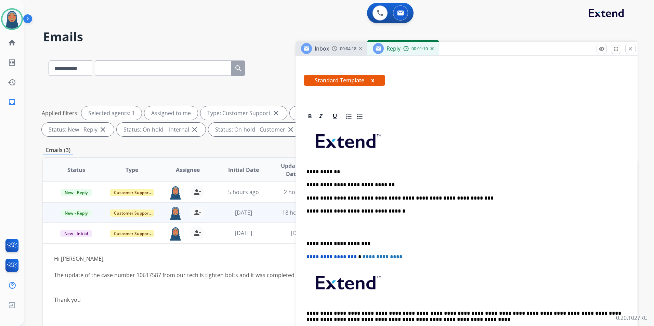
click at [307, 242] on p "**********" at bounding box center [463, 244] width 315 height 6
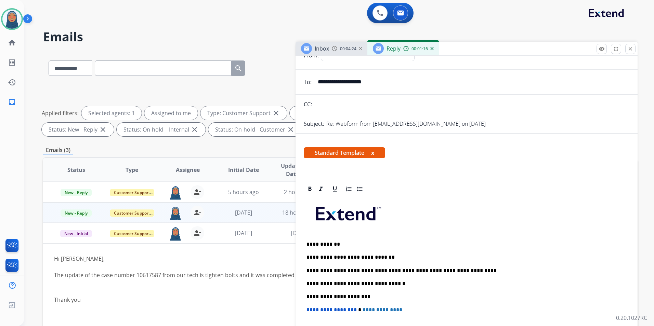
scroll to position [0, 0]
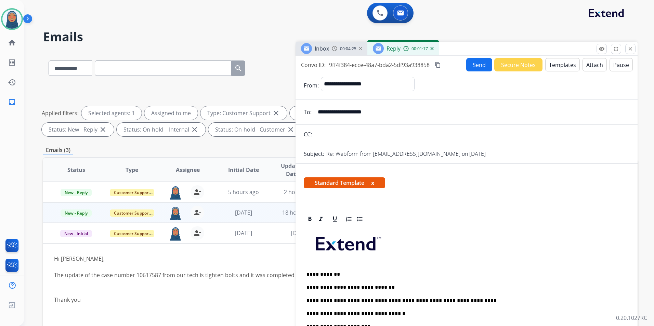
click at [470, 66] on button "Send" at bounding box center [479, 64] width 26 height 13
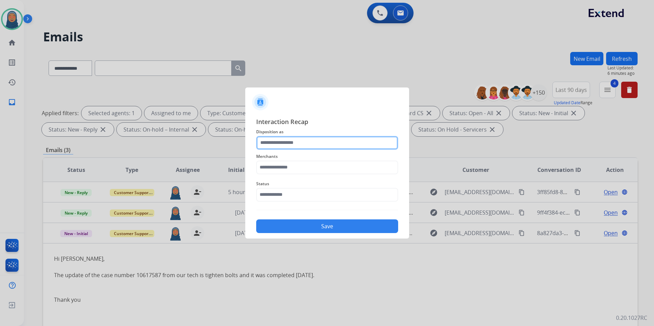
click at [284, 141] on input "text" at bounding box center [327, 143] width 142 height 14
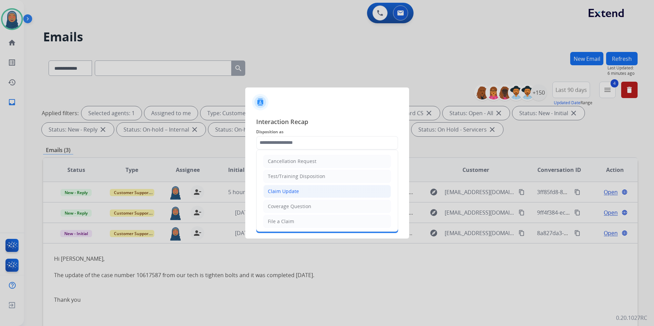
drag, startPoint x: 286, startPoint y: 192, endPoint x: 285, endPoint y: 183, distance: 8.6
click at [286, 191] on div "Claim Update" at bounding box center [283, 191] width 31 height 7
type input "**********"
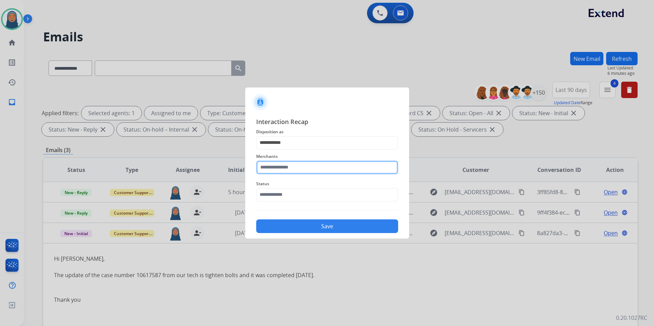
click at [291, 168] on input "text" at bounding box center [327, 168] width 142 height 14
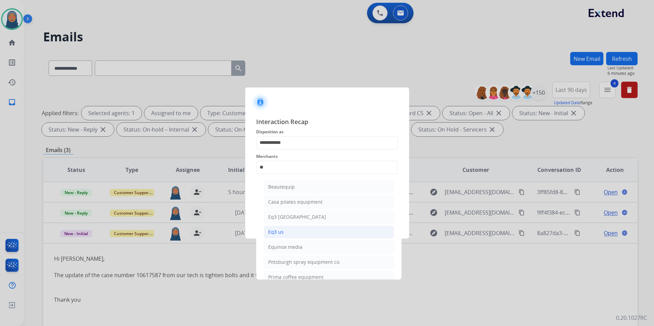
click at [273, 233] on div "Eq3 us" at bounding box center [275, 232] width 15 height 7
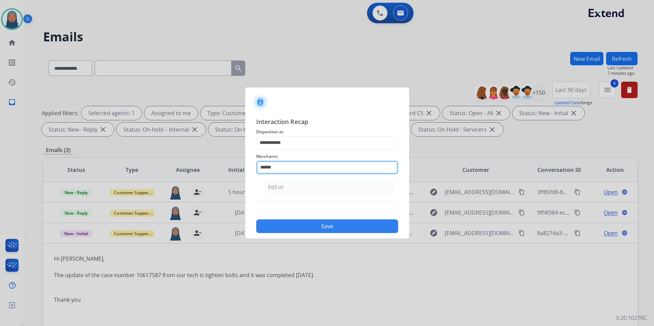
drag, startPoint x: 276, startPoint y: 167, endPoint x: 34, endPoint y: 158, distance: 241.9
click at [0, 158] on app-contact-recap-modal "**********" at bounding box center [0, 163] width 0 height 326
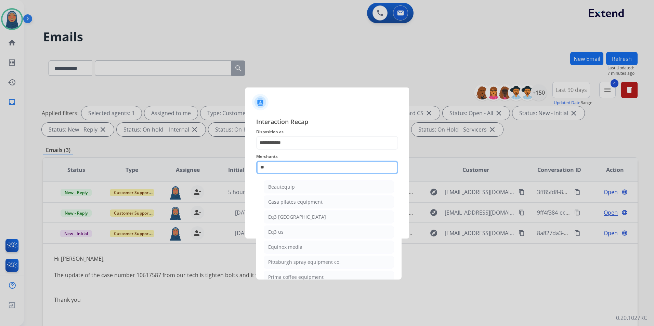
type input "*"
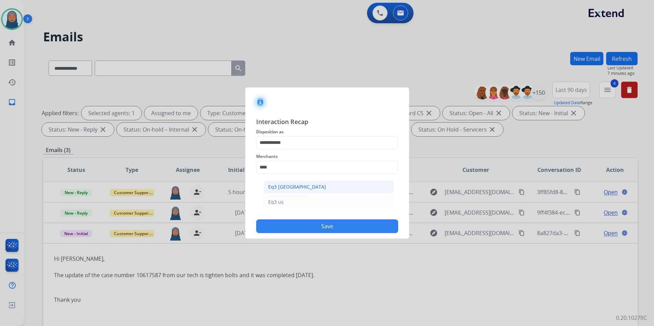
click at [289, 187] on div "Eq3 [GEOGRAPHIC_DATA]" at bounding box center [297, 187] width 58 height 7
type input "**********"
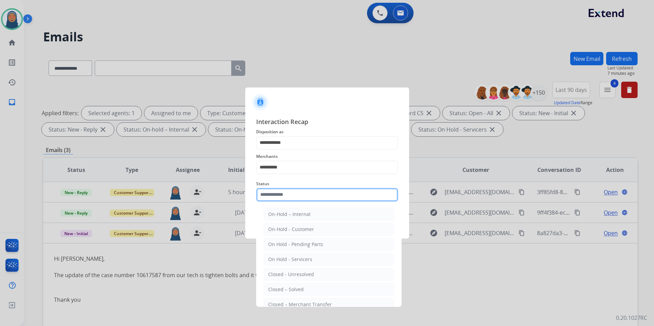
click at [277, 195] on input "text" at bounding box center [327, 195] width 142 height 14
click at [292, 293] on li "Closed – Solved" at bounding box center [329, 289] width 130 height 13
type input "**********"
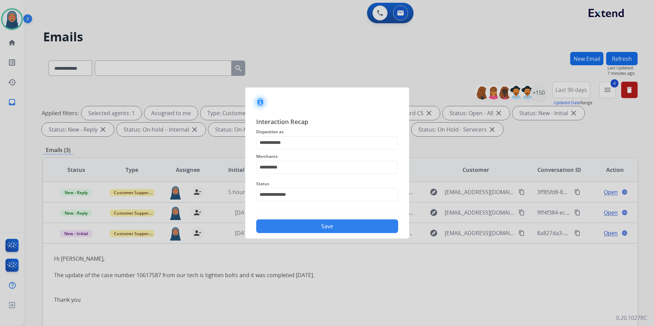
click at [348, 221] on button "Save" at bounding box center [327, 227] width 142 height 14
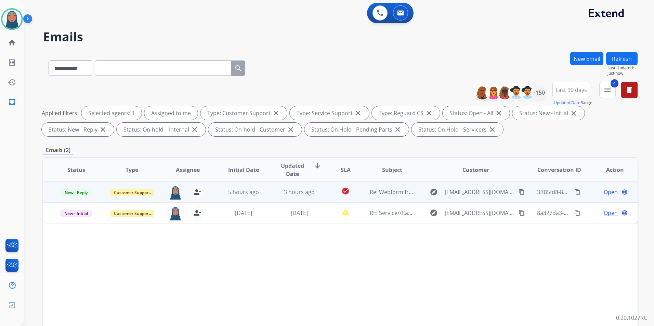
click at [606, 193] on span "Open" at bounding box center [611, 192] width 14 height 8
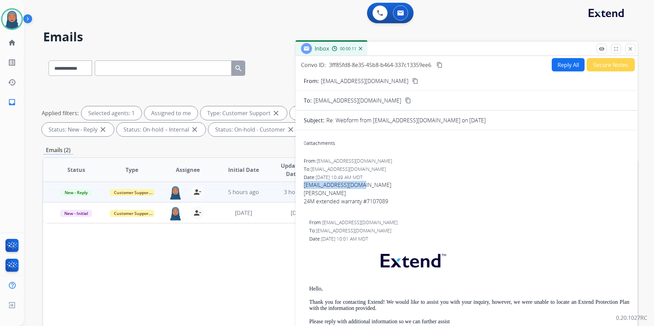
drag, startPoint x: 370, startPoint y: 184, endPoint x: 303, endPoint y: 186, distance: 67.4
click at [560, 66] on button "Reply All" at bounding box center [568, 64] width 33 height 13
select select "**********"
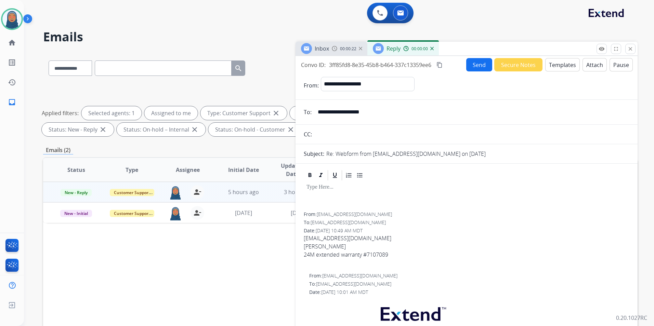
click at [566, 72] on form "**********" at bounding box center [466, 331] width 342 height 520
click at [564, 69] on button "Templates" at bounding box center [562, 64] width 35 height 13
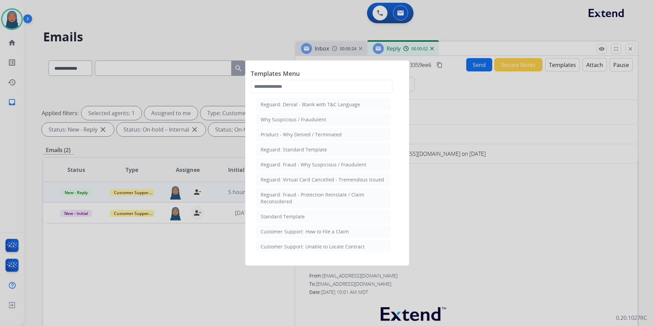
click at [324, 217] on li "Standard Template" at bounding box center [323, 216] width 134 height 13
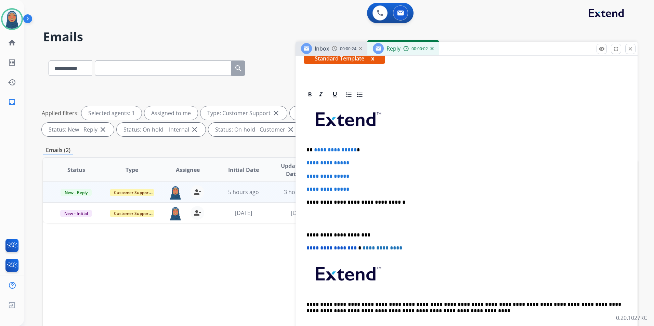
scroll to position [137, 0]
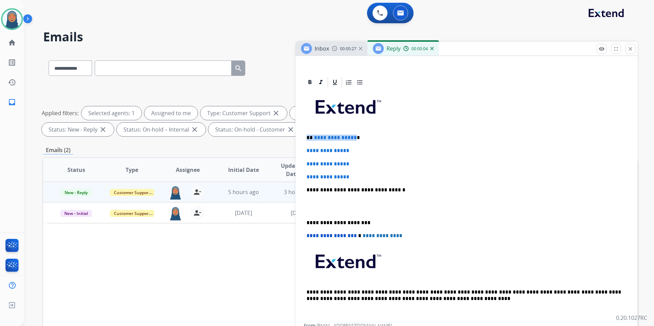
drag, startPoint x: 352, startPoint y: 137, endPoint x: 292, endPoint y: 136, distance: 59.5
drag, startPoint x: 357, startPoint y: 150, endPoint x: 291, endPoint y: 148, distance: 66.4
click at [291, 148] on div "**********" at bounding box center [340, 237] width 594 height 370
drag, startPoint x: 361, startPoint y: 175, endPoint x: 285, endPoint y: 159, distance: 77.9
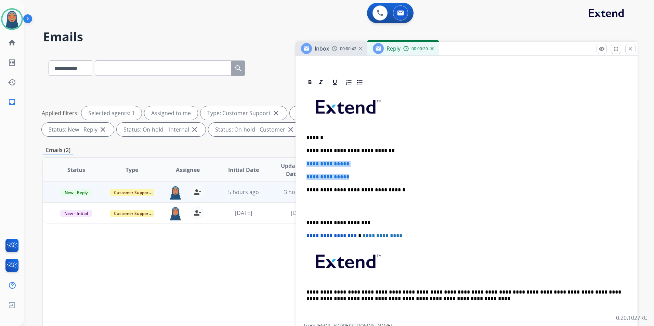
click at [285, 159] on div "**********" at bounding box center [340, 237] width 594 height 370
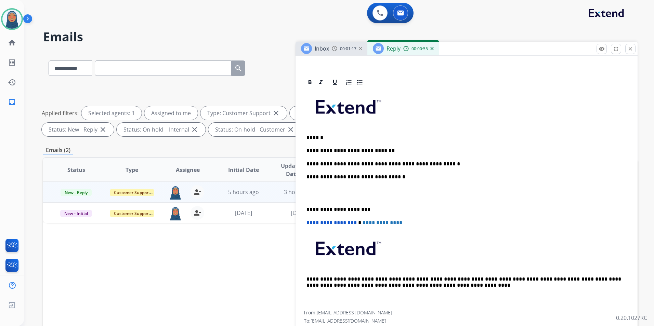
click at [304, 209] on div "**********" at bounding box center [467, 200] width 326 height 222
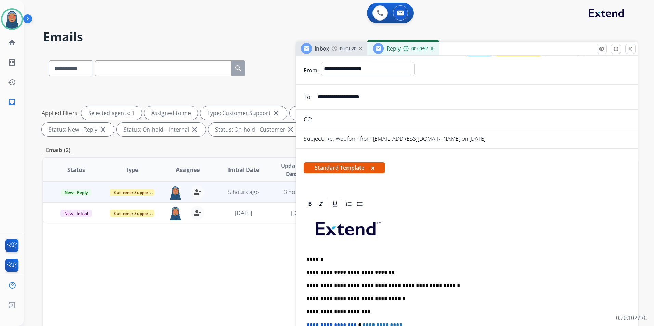
scroll to position [0, 0]
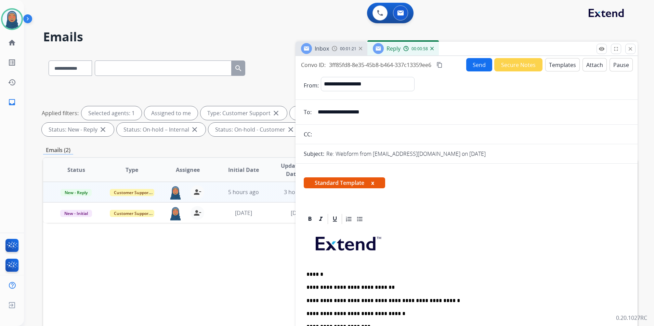
click at [467, 66] on button "Send" at bounding box center [479, 64] width 26 height 13
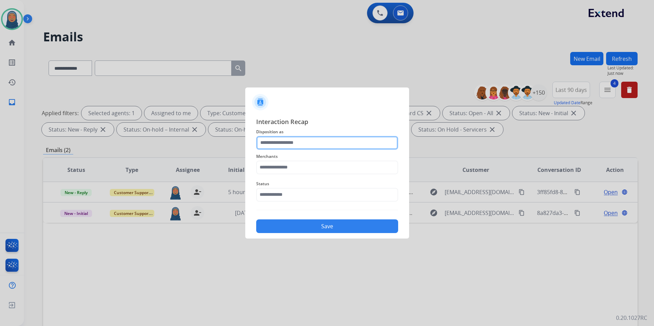
click at [281, 145] on input "text" at bounding box center [327, 143] width 142 height 14
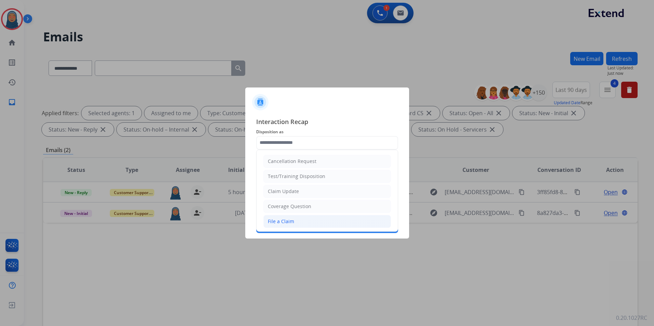
click at [284, 222] on div "File a Claim" at bounding box center [281, 221] width 26 height 7
type input "**********"
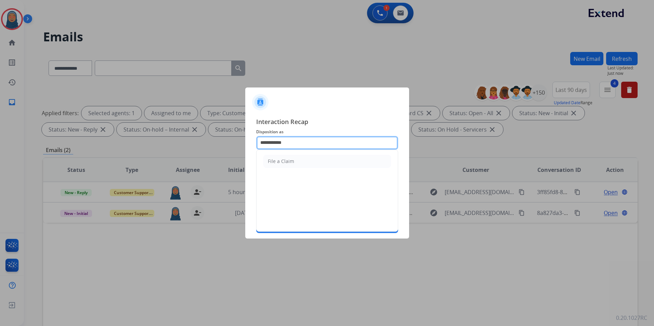
drag, startPoint x: 293, startPoint y: 141, endPoint x: 69, endPoint y: 119, distance: 224.3
click at [0, 123] on app-contact-recap-modal "**********" at bounding box center [0, 163] width 0 height 326
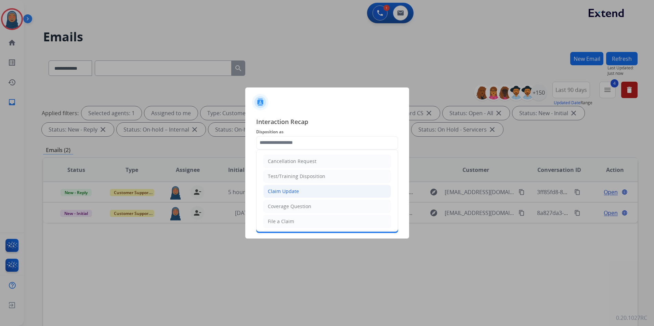
click at [305, 187] on li "Claim Update" at bounding box center [327, 191] width 128 height 13
type input "**********"
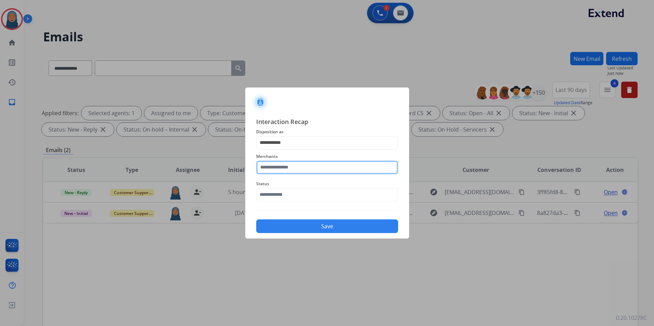
click at [288, 167] on input "text" at bounding box center [327, 168] width 142 height 14
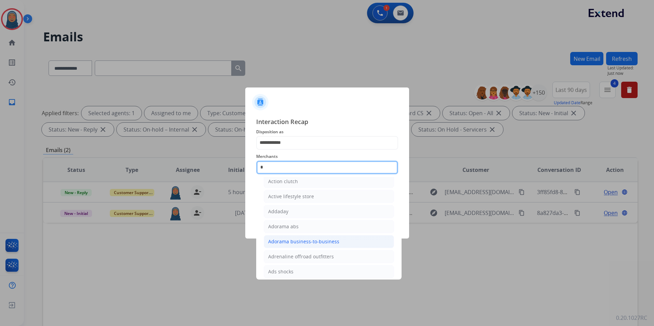
scroll to position [51, 0]
type input "***"
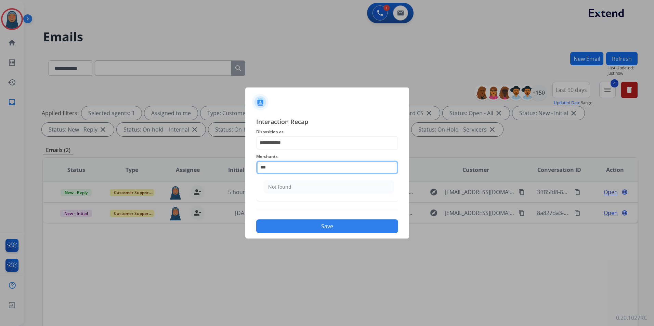
scroll to position [0, 0]
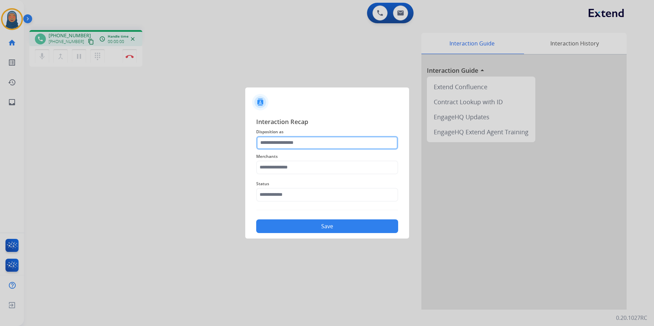
click at [303, 142] on input "text" at bounding box center [327, 143] width 142 height 14
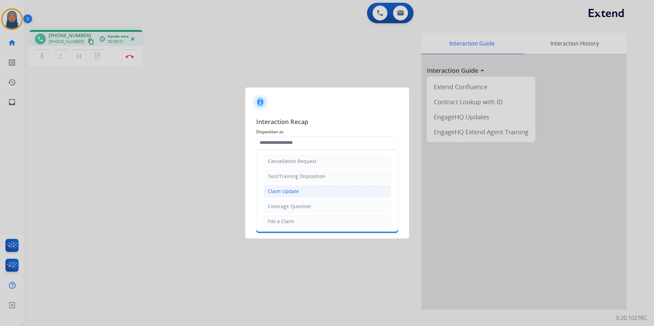
click at [293, 191] on div "Claim Update" at bounding box center [283, 191] width 31 height 7
type input "**********"
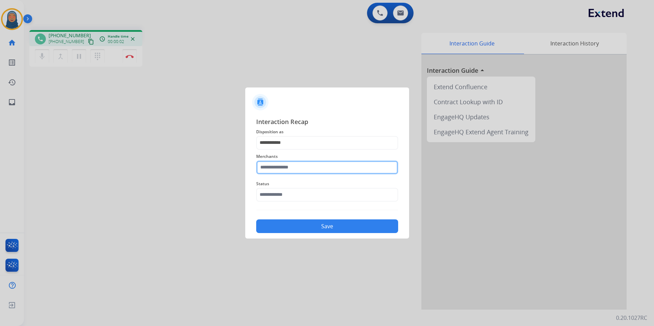
click at [293, 165] on input "text" at bounding box center [327, 168] width 142 height 14
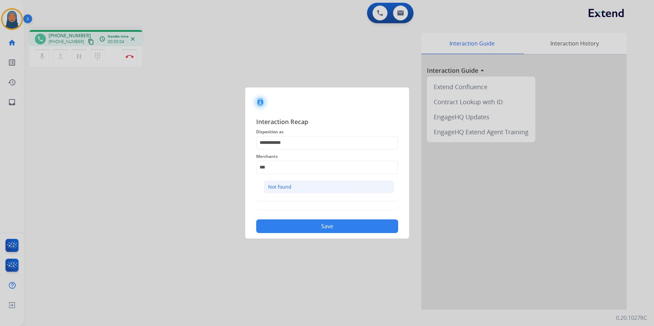
click at [284, 188] on div "Not found" at bounding box center [279, 187] width 23 height 7
type input "*********"
drag, startPoint x: 287, startPoint y: 194, endPoint x: 288, endPoint y: 198, distance: 4.6
click at [287, 194] on input "text" at bounding box center [327, 195] width 142 height 14
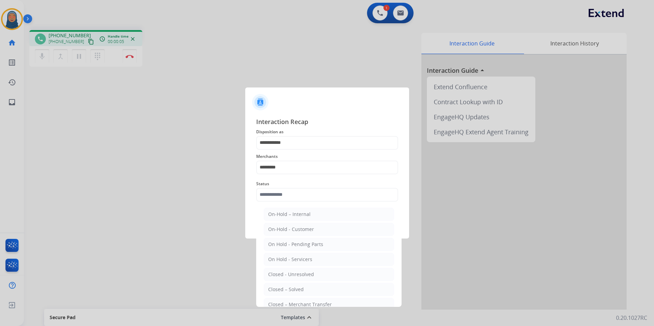
drag, startPoint x: 288, startPoint y: 293, endPoint x: 309, endPoint y: 249, distance: 48.2
click at [289, 290] on div "Closed – Solved" at bounding box center [286, 289] width 36 height 7
type input "**********"
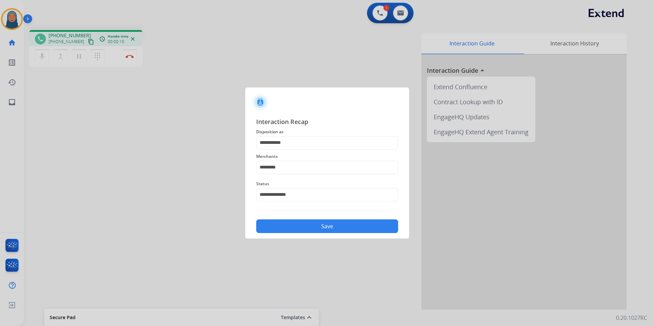
click at [303, 228] on button "Save" at bounding box center [327, 227] width 142 height 14
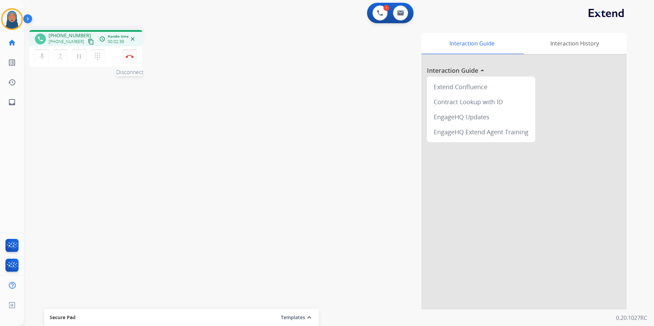
click at [133, 58] on img at bounding box center [129, 56] width 8 height 3
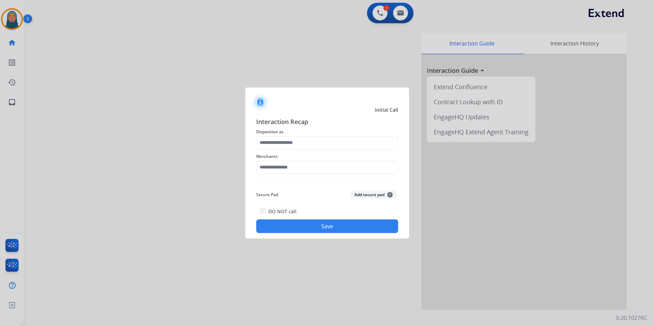
click at [290, 149] on div "Interaction Recap Disposition as Merchants Secure Pad Add secure pad + DO NOT c…" at bounding box center [327, 175] width 142 height 117
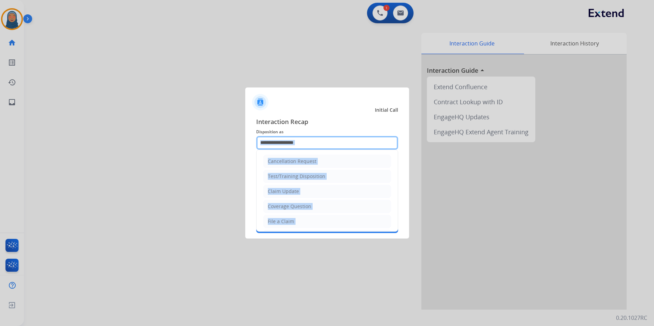
click at [292, 147] on input "text" at bounding box center [327, 143] width 142 height 14
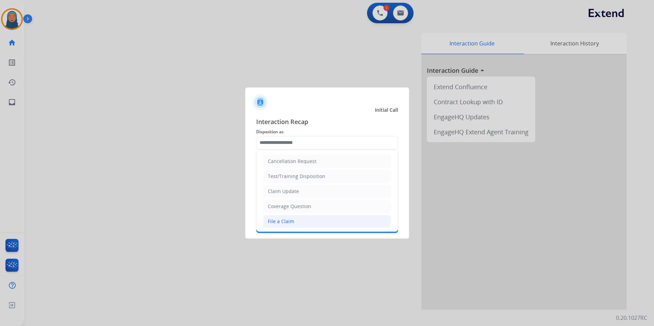
click at [292, 218] on div "File a Claim" at bounding box center [281, 221] width 26 height 7
type input "**********"
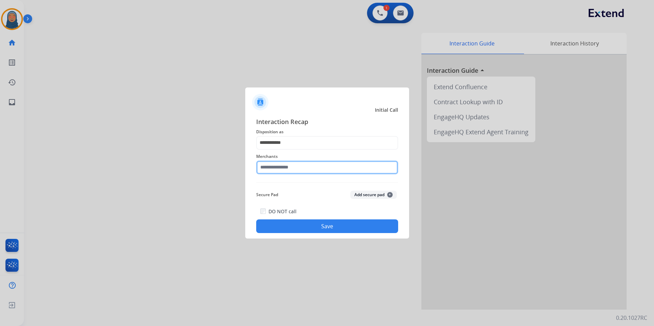
click at [301, 165] on input "text" at bounding box center [327, 168] width 142 height 14
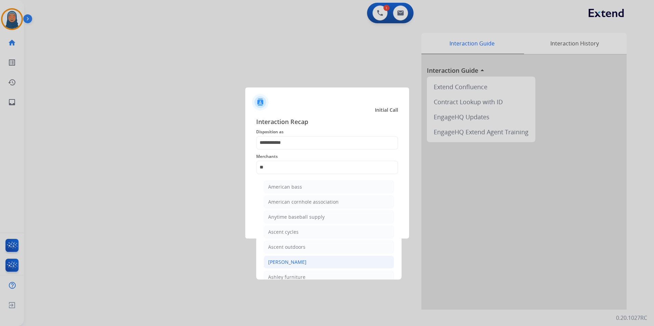
click at [305, 262] on div "[PERSON_NAME]" at bounding box center [287, 262] width 38 height 7
type input "**********"
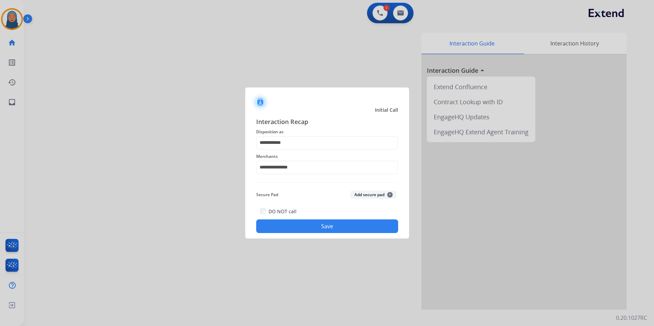
click at [355, 224] on button "Save" at bounding box center [327, 227] width 142 height 14
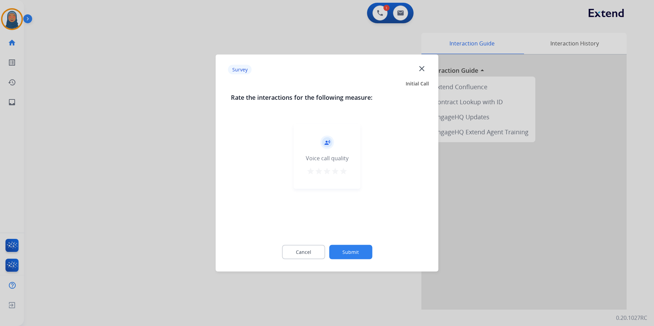
click at [357, 256] on button "Submit" at bounding box center [350, 252] width 43 height 14
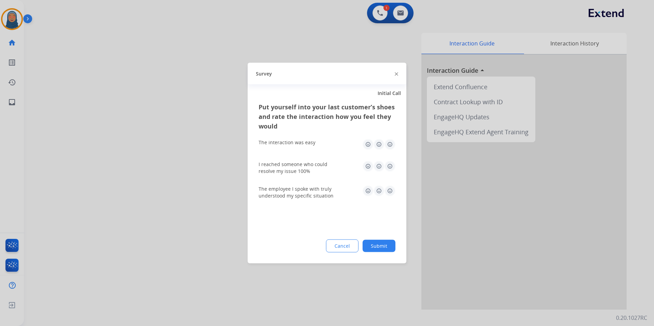
click at [385, 248] on button "Submit" at bounding box center [378, 246] width 33 height 12
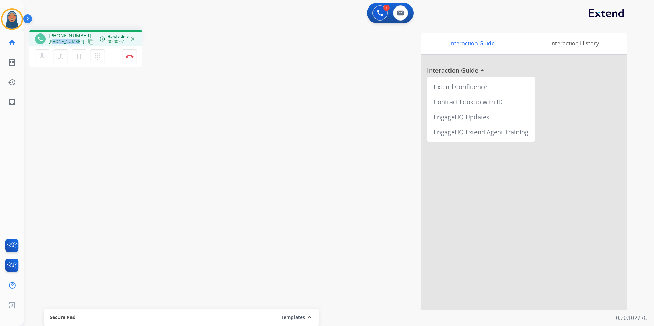
drag, startPoint x: 78, startPoint y: 41, endPoint x: 54, endPoint y: 44, distance: 23.5
click at [54, 44] on div "+18478942475 content_copy" at bounding box center [72, 42] width 47 height 8
click at [131, 58] on img at bounding box center [129, 56] width 8 height 3
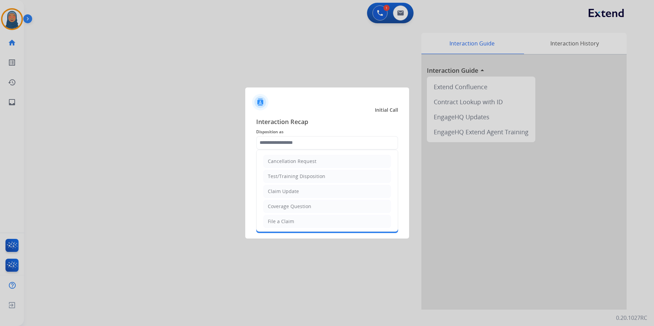
click at [290, 141] on input "text" at bounding box center [327, 143] width 142 height 14
click at [294, 196] on li "Claim Update" at bounding box center [327, 191] width 128 height 13
type input "**********"
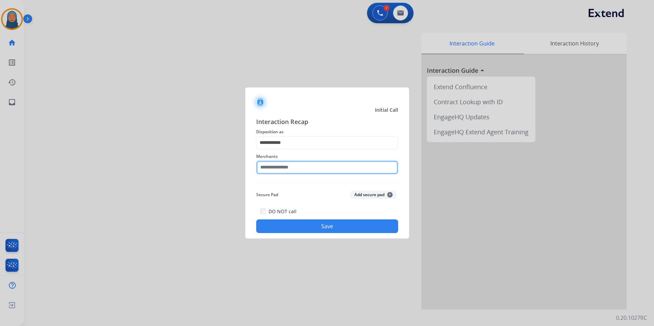
click at [298, 165] on input "text" at bounding box center [327, 168] width 142 height 14
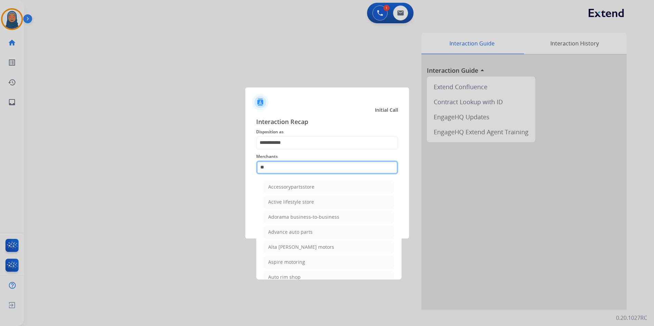
type input "*"
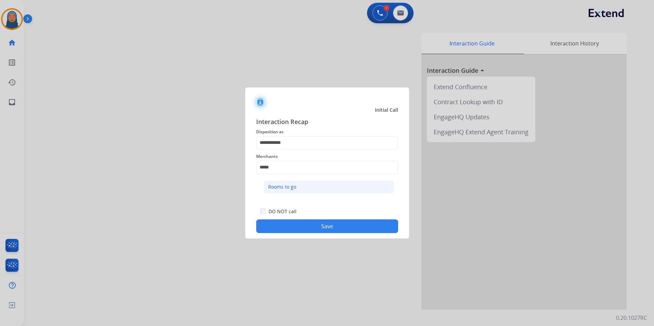
click at [305, 191] on li "Rooms to go" at bounding box center [329, 187] width 130 height 13
type input "**********"
click at [323, 228] on button "Save" at bounding box center [327, 227] width 142 height 14
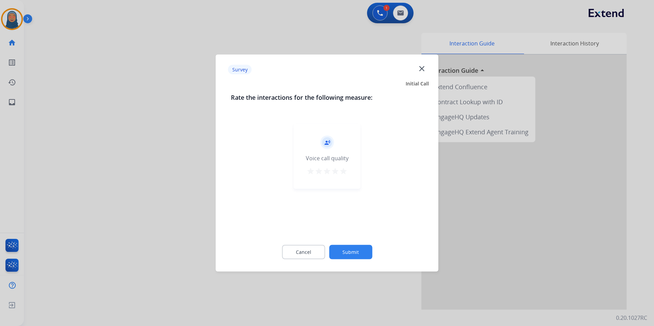
click at [351, 255] on button "Submit" at bounding box center [350, 252] width 43 height 14
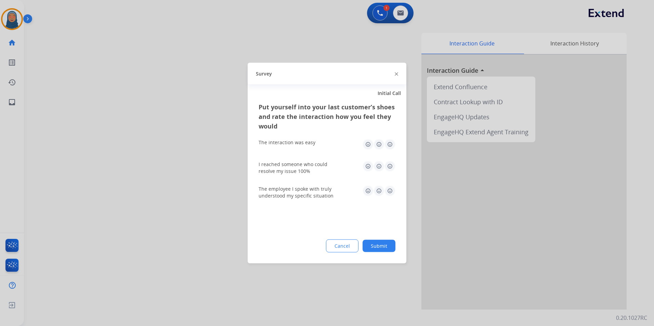
drag, startPoint x: 351, startPoint y: 255, endPoint x: 386, endPoint y: 250, distance: 35.3
click at [386, 251] on div "Cancel Submit" at bounding box center [327, 246] width 137 height 13
click at [384, 245] on button "Submit" at bounding box center [378, 246] width 33 height 12
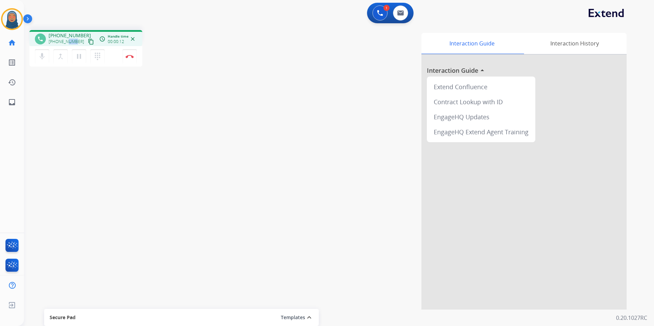
drag, startPoint x: 75, startPoint y: 41, endPoint x: 68, endPoint y: 41, distance: 6.8
click at [68, 41] on span "+14083039824" at bounding box center [67, 41] width 36 height 5
drag, startPoint x: 68, startPoint y: 41, endPoint x: 53, endPoint y: 90, distance: 51.2
click at [53, 93] on div "phone +14083039824 +14083039824 content_copy access_time Call metrics Queue 00:…" at bounding box center [330, 167] width 613 height 285
drag, startPoint x: 78, startPoint y: 43, endPoint x: 53, endPoint y: 41, distance: 24.3
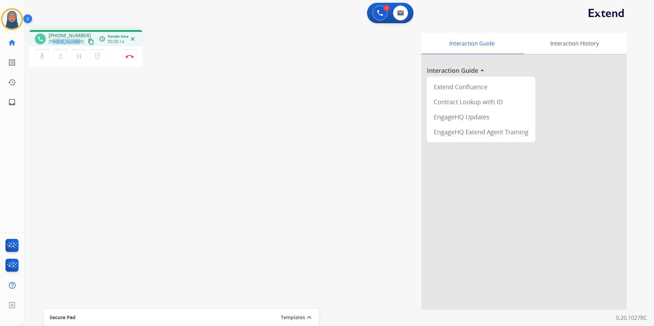
click at [53, 41] on div "+14083039824 content_copy" at bounding box center [72, 42] width 47 height 8
click at [130, 56] on img at bounding box center [129, 56] width 8 height 3
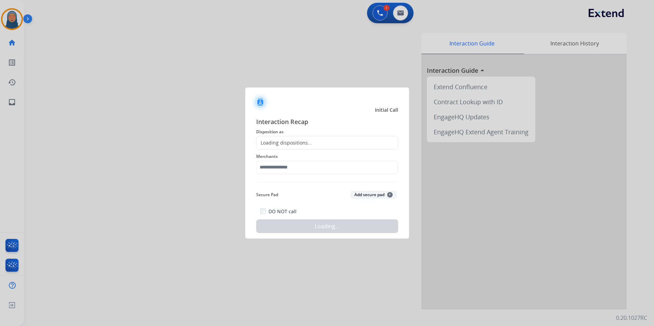
click at [276, 140] on div "Loading dispositions..." at bounding box center [283, 143] width 55 height 7
click at [285, 145] on div "Loading dispositions..." at bounding box center [283, 143] width 55 height 7
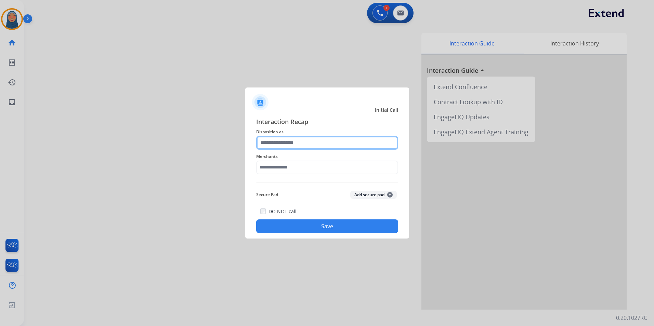
click at [288, 142] on input "text" at bounding box center [327, 143] width 142 height 14
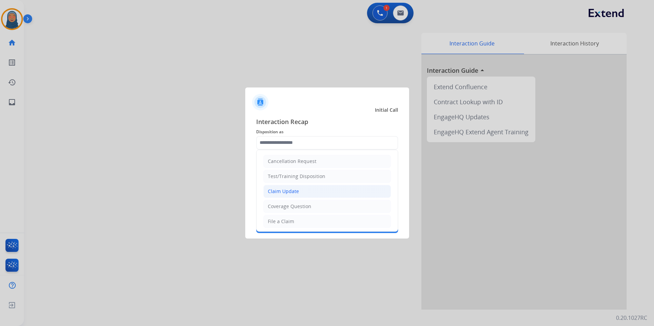
click at [292, 188] on div "Claim Update" at bounding box center [283, 191] width 31 height 7
type input "**********"
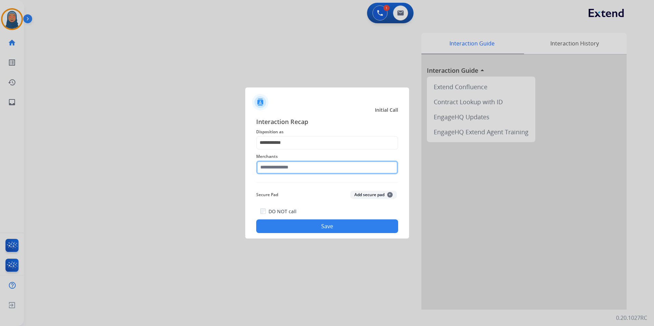
click at [304, 164] on input "text" at bounding box center [327, 168] width 142 height 14
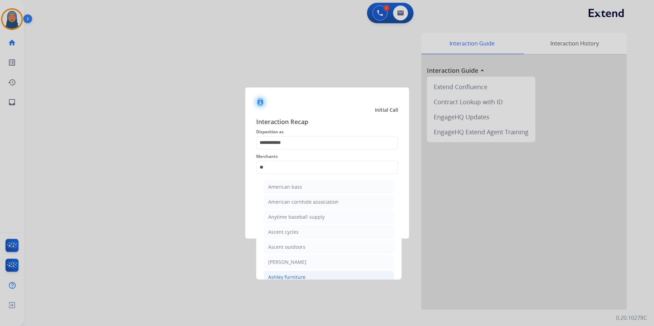
click at [309, 277] on li "Ashley furniture" at bounding box center [329, 277] width 130 height 13
type input "**********"
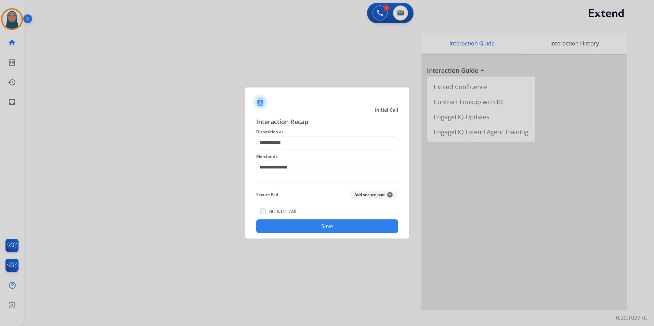
click at [322, 230] on button "Save" at bounding box center [327, 227] width 142 height 14
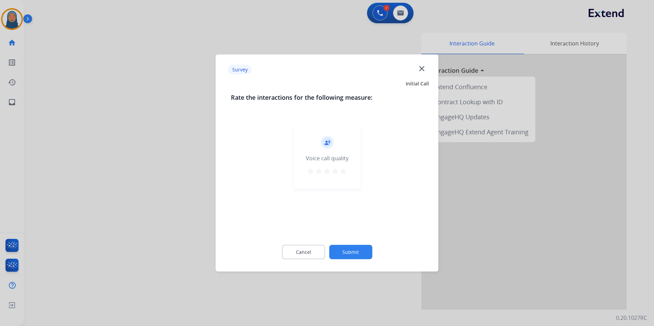
click at [344, 250] on button "Submit" at bounding box center [350, 252] width 43 height 14
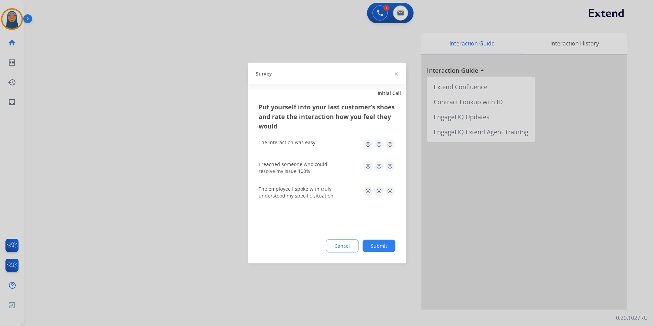
click at [376, 245] on button "Submit" at bounding box center [378, 246] width 33 height 12
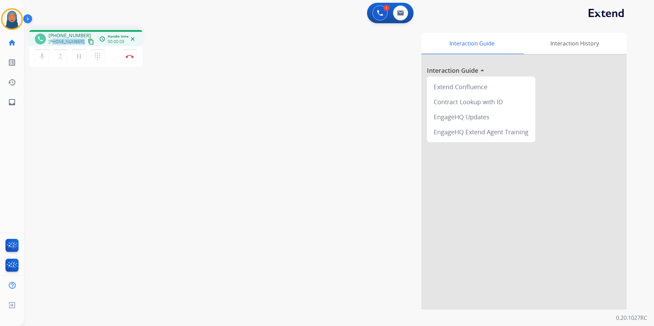
drag, startPoint x: 79, startPoint y: 42, endPoint x: 54, endPoint y: 44, distance: 25.0
click at [54, 44] on div "+18018599130 content_copy" at bounding box center [72, 42] width 47 height 8
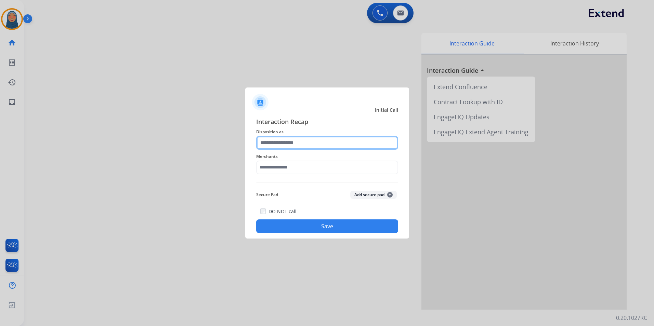
click at [287, 145] on input "text" at bounding box center [327, 143] width 142 height 14
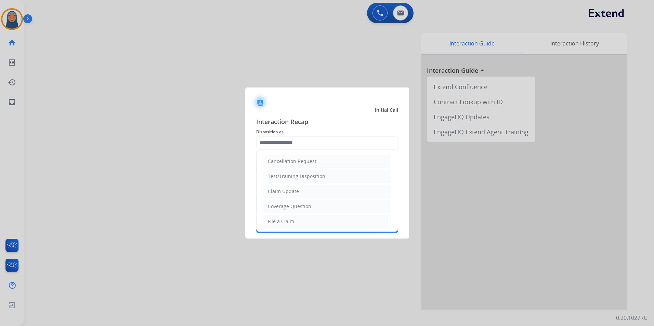
drag, startPoint x: 291, startPoint y: 192, endPoint x: 293, endPoint y: 161, distance: 30.8
click at [292, 190] on div "Claim Update" at bounding box center [283, 191] width 31 height 7
type input "**********"
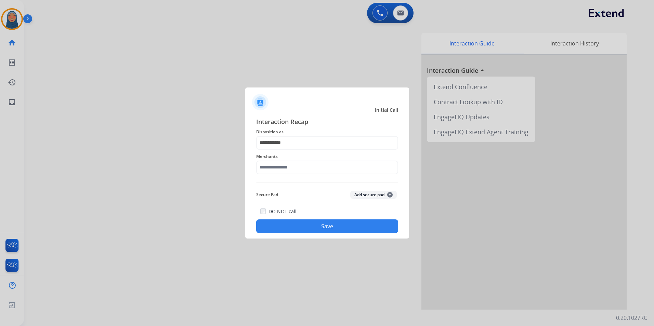
click at [293, 159] on span "Merchants" at bounding box center [327, 157] width 142 height 8
click at [291, 167] on input "text" at bounding box center [327, 168] width 142 height 14
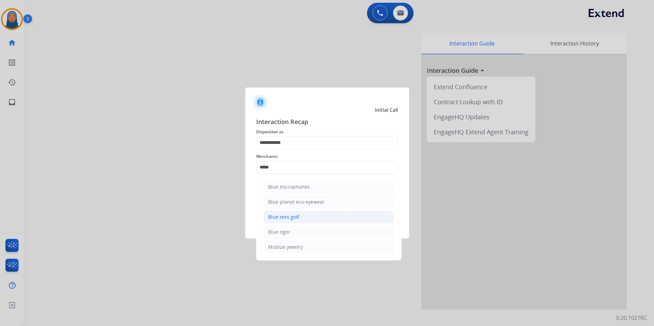
click at [290, 219] on div "Blue tees golf" at bounding box center [283, 217] width 31 height 7
type input "**********"
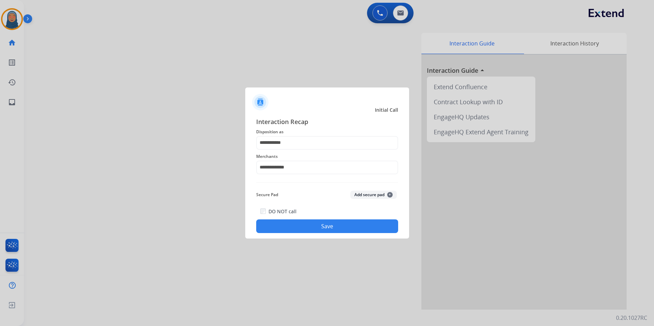
click at [326, 229] on button "Save" at bounding box center [327, 227] width 142 height 14
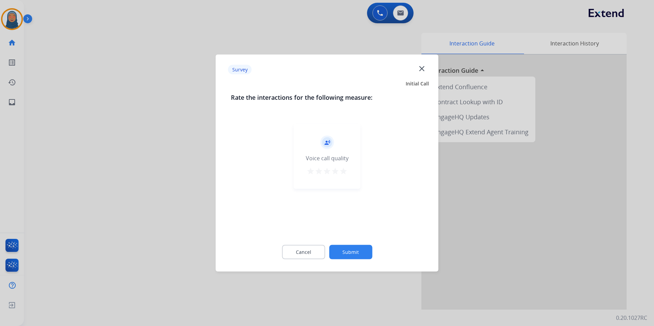
click at [345, 248] on button "Submit" at bounding box center [350, 252] width 43 height 14
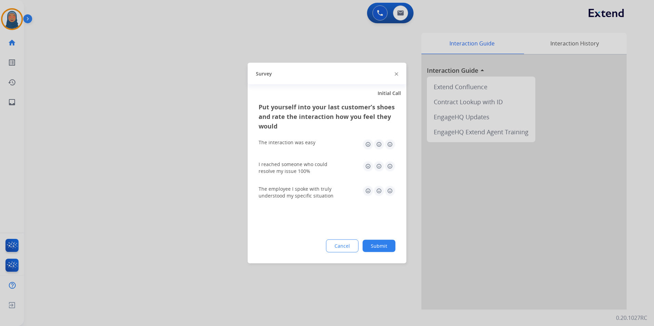
click at [375, 248] on button "Submit" at bounding box center [378, 246] width 33 height 12
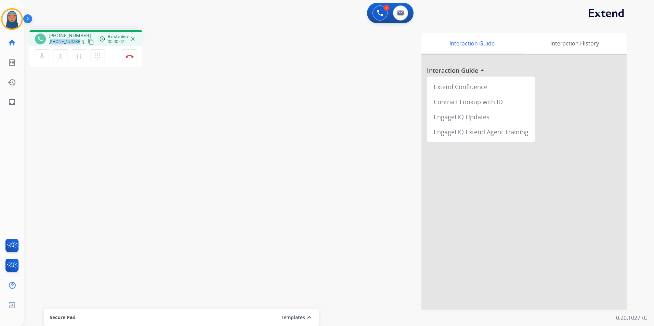
drag, startPoint x: 77, startPoint y: 44, endPoint x: 52, endPoint y: 42, distance: 25.7
click at [52, 42] on div "+17206017102 content_copy" at bounding box center [72, 42] width 47 height 8
drag, startPoint x: 52, startPoint y: 42, endPoint x: 81, endPoint y: 133, distance: 95.3
click at [81, 133] on div "phone +17206017102 +17206017102 content_copy access_time Call metrics Queue 00:…" at bounding box center [330, 167] width 613 height 285
drag, startPoint x: 78, startPoint y: 42, endPoint x: 54, endPoint y: 44, distance: 23.7
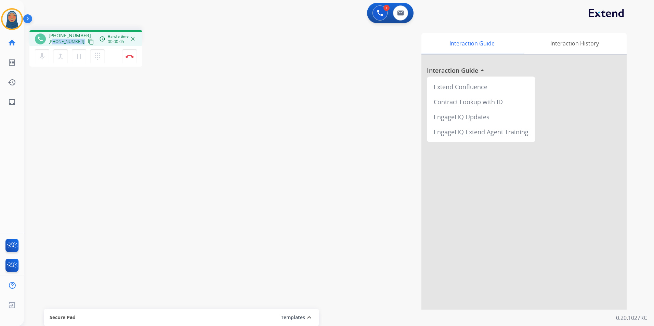
click at [54, 44] on div "+17206017102 content_copy" at bounding box center [72, 42] width 47 height 8
click at [133, 61] on button "Disconnect" at bounding box center [129, 56] width 14 height 14
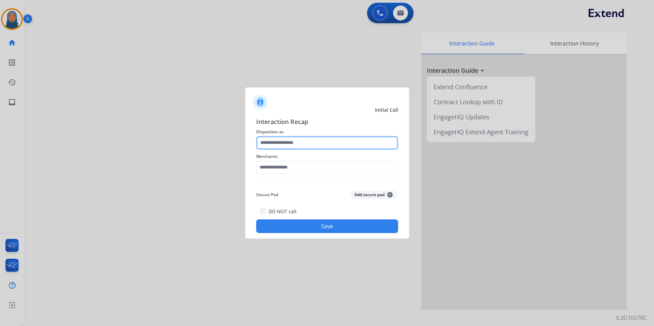
click at [270, 144] on input "text" at bounding box center [327, 143] width 142 height 14
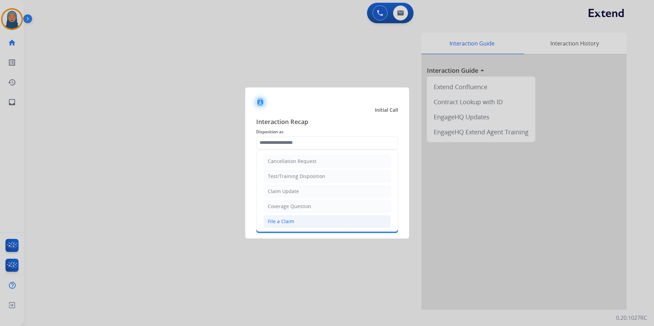
click at [300, 225] on li "File a Claim" at bounding box center [327, 221] width 128 height 13
type input "**********"
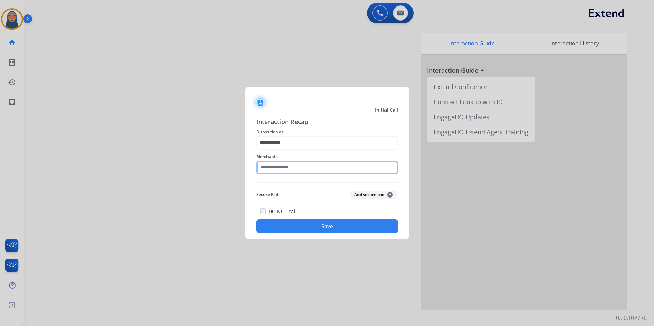
click at [294, 166] on input "text" at bounding box center [327, 168] width 142 height 14
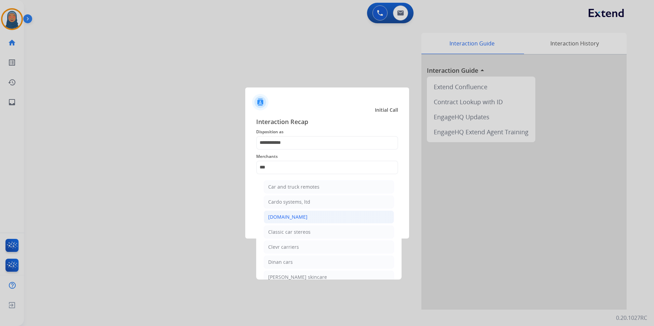
click at [300, 215] on li "[DOMAIN_NAME]" at bounding box center [329, 217] width 130 height 13
type input "**********"
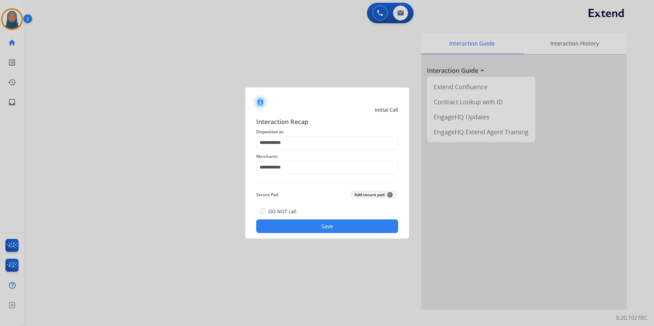
click at [324, 225] on button "Save" at bounding box center [327, 227] width 142 height 14
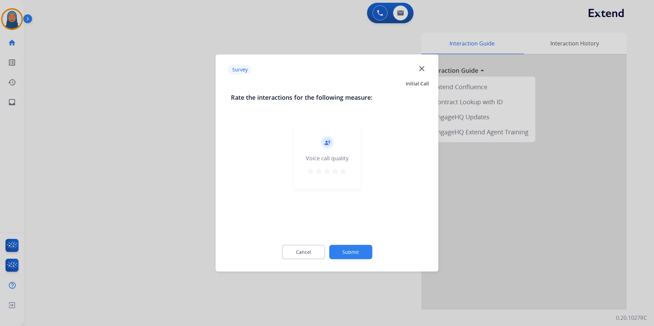
click at [350, 248] on button "Submit" at bounding box center [350, 252] width 43 height 14
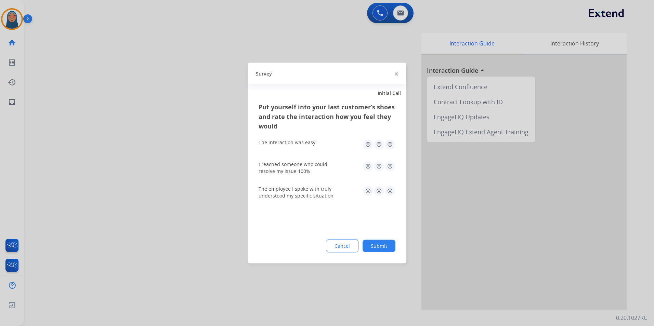
click at [396, 246] on div "Put yourself into your last customer’s shoes and rate the interaction how you f…" at bounding box center [327, 182] width 159 height 161
click at [380, 246] on button "Submit" at bounding box center [378, 246] width 33 height 12
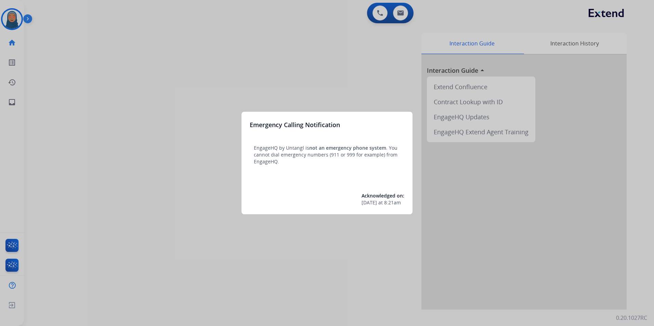
click at [75, 47] on div at bounding box center [327, 163] width 654 height 326
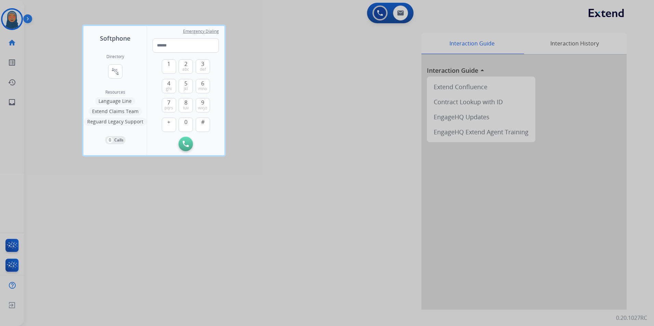
click at [52, 62] on div at bounding box center [327, 163] width 654 height 326
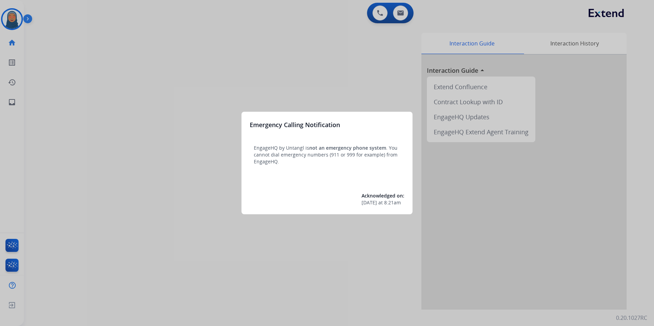
click at [185, 164] on div at bounding box center [327, 163] width 654 height 326
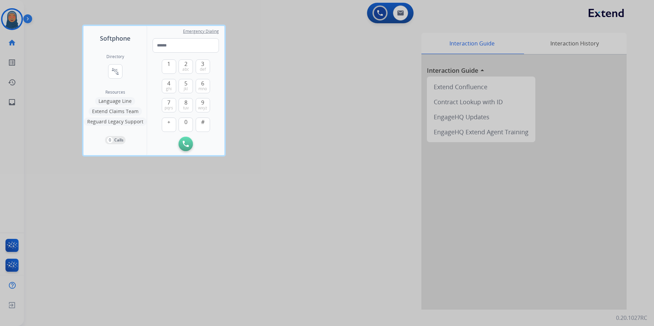
click at [125, 239] on div at bounding box center [327, 163] width 654 height 326
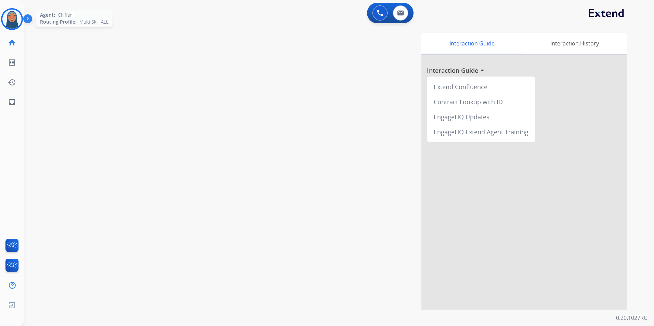
click at [10, 13] on img at bounding box center [11, 19] width 19 height 19
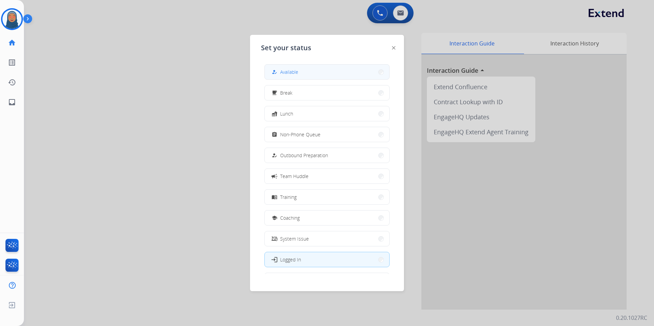
click at [287, 70] on span "Available" at bounding box center [289, 71] width 18 height 7
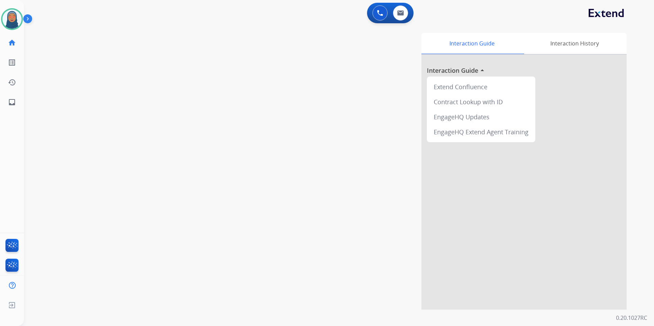
click at [175, 119] on div "swap_horiz Break voice bridge close_fullscreen Connect 3-Way Call merge_type Se…" at bounding box center [330, 167] width 613 height 285
click at [405, 18] on button at bounding box center [400, 12] width 15 height 15
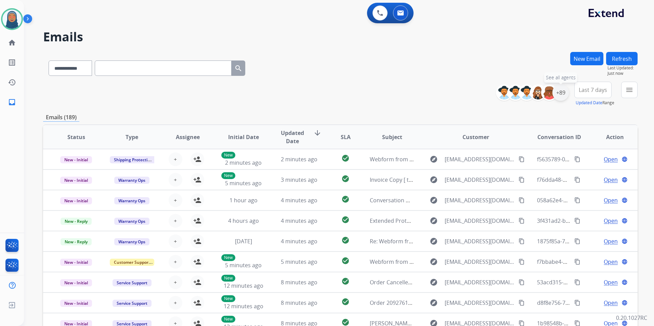
click at [563, 93] on div "+89" at bounding box center [560, 92] width 16 height 16
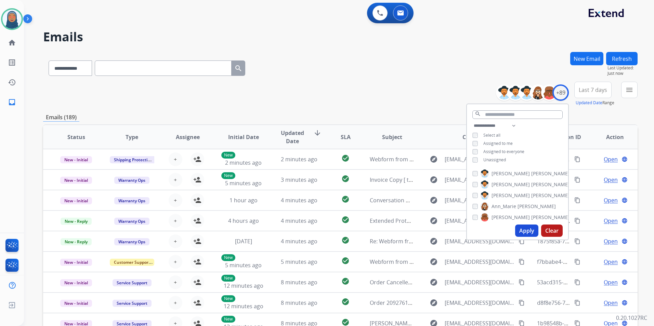
click at [477, 159] on div "Unassigned" at bounding box center [489, 159] width 34 height 5
click at [520, 229] on button "Apply" at bounding box center [526, 231] width 23 height 12
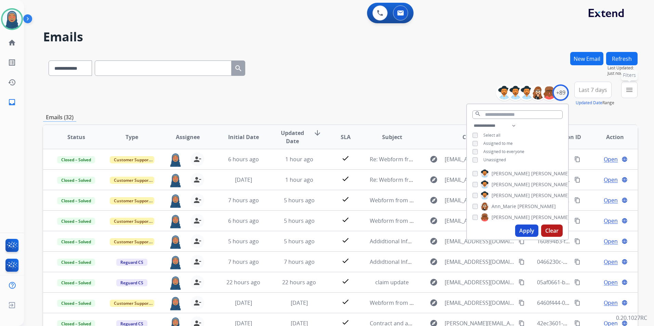
click at [628, 92] on mat-icon "menu" at bounding box center [629, 90] width 8 height 8
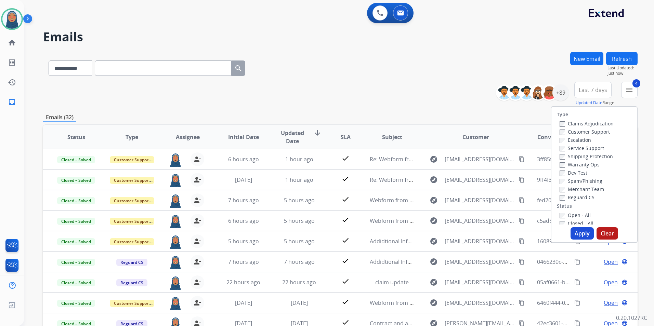
click at [578, 234] on button "Apply" at bounding box center [581, 233] width 23 height 12
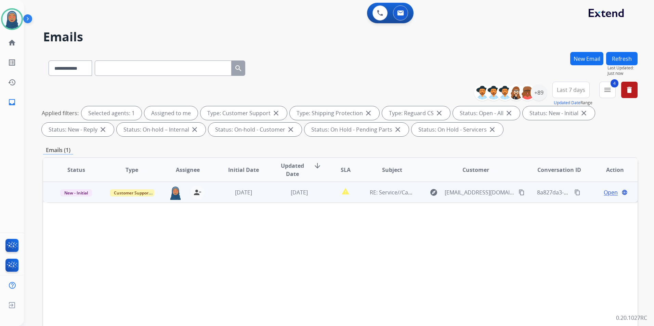
click at [604, 193] on span "Open" at bounding box center [611, 192] width 14 height 8
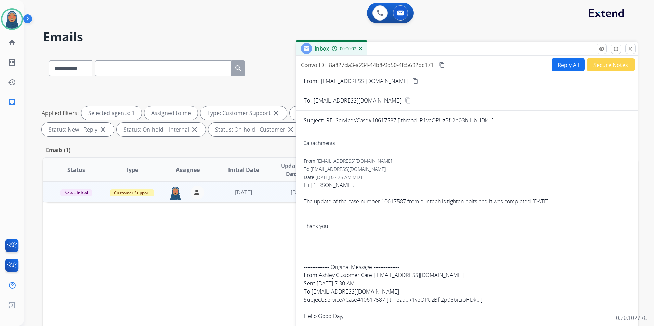
click at [558, 65] on button "Reply All" at bounding box center [568, 64] width 33 height 13
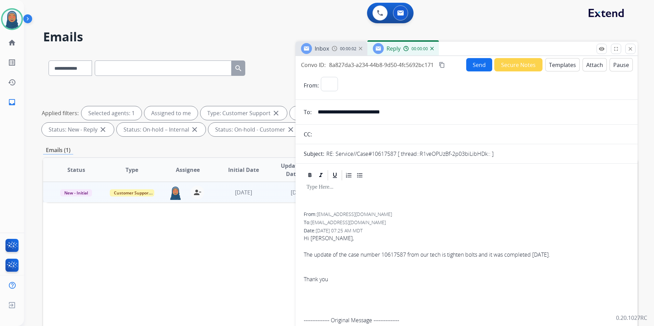
select select "**********"
click at [566, 65] on button "Templates" at bounding box center [562, 64] width 35 height 13
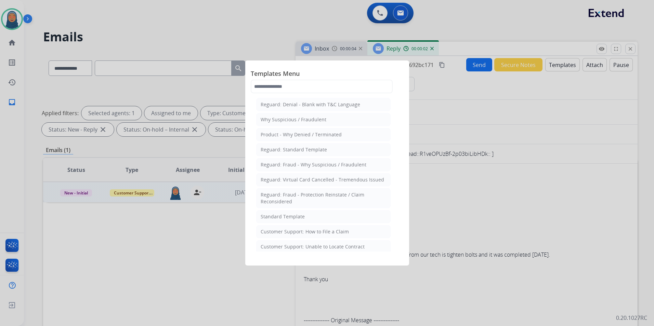
click at [293, 214] on div "Standard Template" at bounding box center [283, 216] width 44 height 7
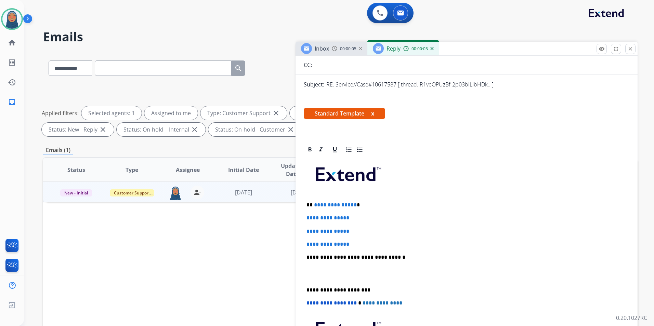
scroll to position [137, 0]
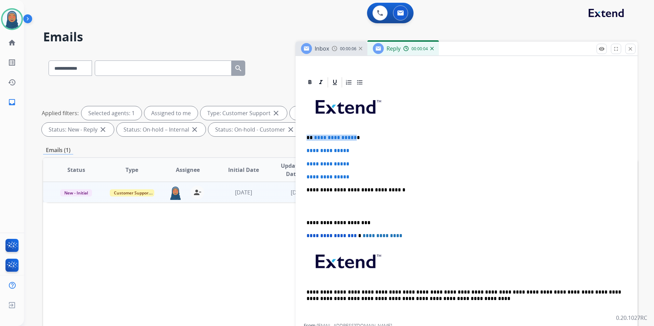
drag, startPoint x: 352, startPoint y: 138, endPoint x: 288, endPoint y: 128, distance: 64.8
click at [292, 132] on div "**********" at bounding box center [340, 237] width 594 height 370
drag, startPoint x: 358, startPoint y: 150, endPoint x: 296, endPoint y: 148, distance: 61.9
drag, startPoint x: 356, startPoint y: 178, endPoint x: 305, endPoint y: 162, distance: 53.1
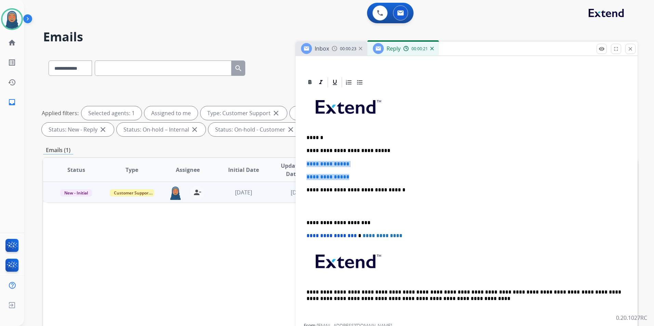
click at [305, 162] on div "**********" at bounding box center [467, 206] width 326 height 235
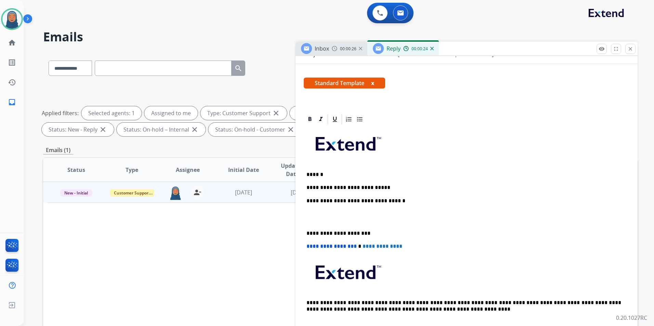
scroll to position [103, 0]
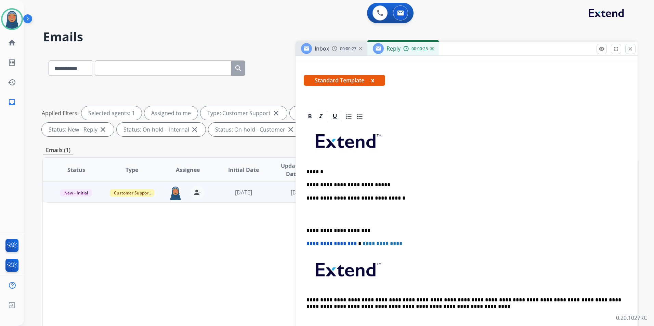
click at [306, 231] on div "**********" at bounding box center [467, 227] width 326 height 209
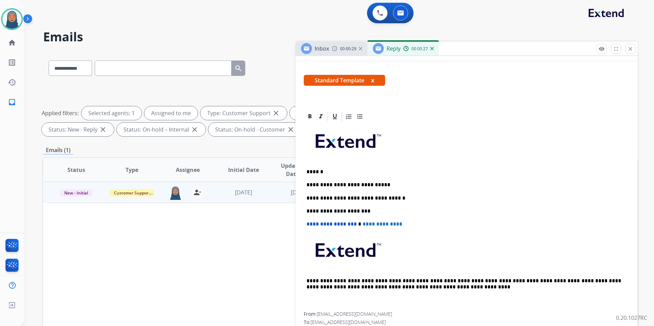
scroll to position [0, 0]
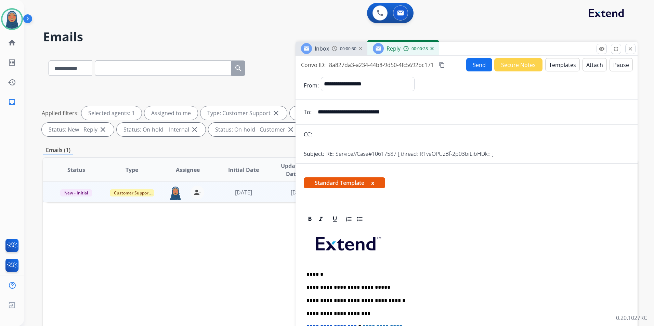
click at [476, 67] on button "Send" at bounding box center [479, 64] width 26 height 13
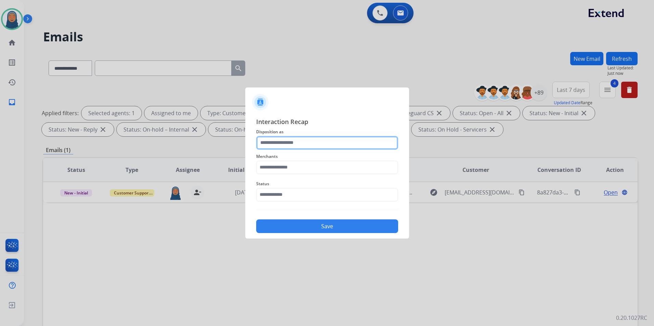
click at [331, 143] on input "text" at bounding box center [327, 143] width 142 height 14
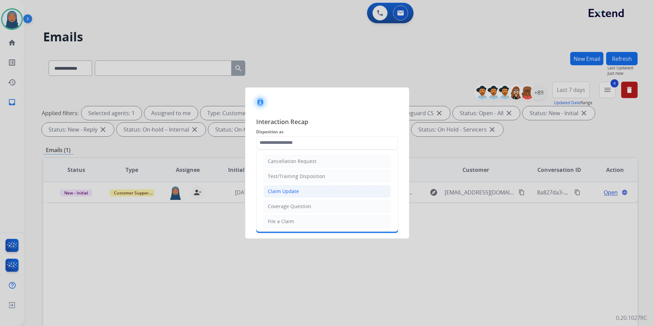
click at [291, 189] on div "Claim Update" at bounding box center [283, 191] width 31 height 7
type input "**********"
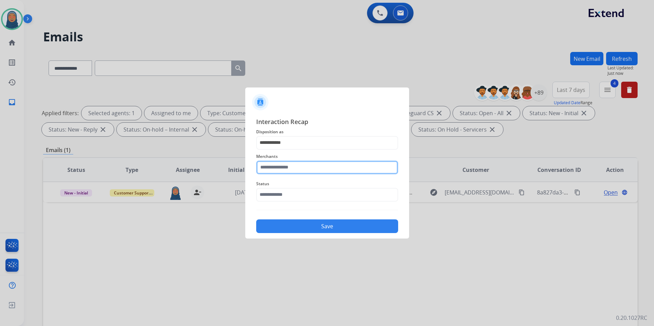
click at [288, 161] on input "text" at bounding box center [327, 168] width 142 height 14
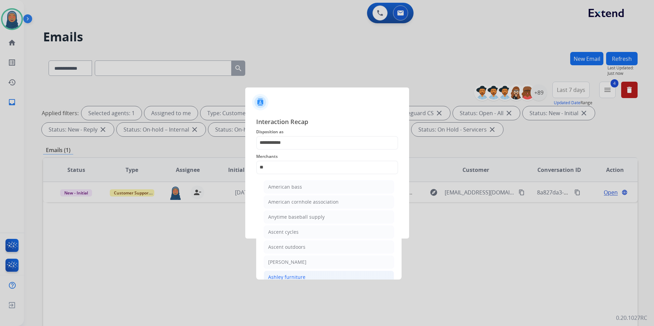
click at [294, 274] on div "Ashley furniture" at bounding box center [286, 277] width 37 height 7
type input "**********"
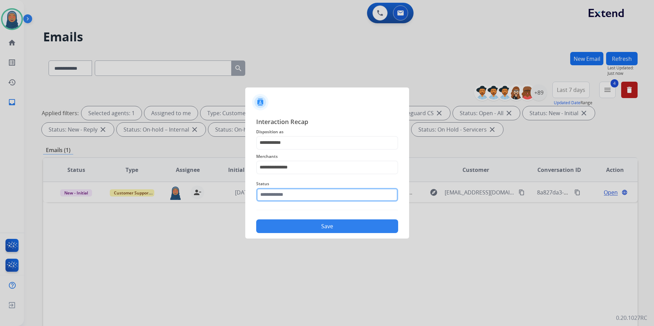
click at [293, 191] on input "text" at bounding box center [327, 195] width 142 height 14
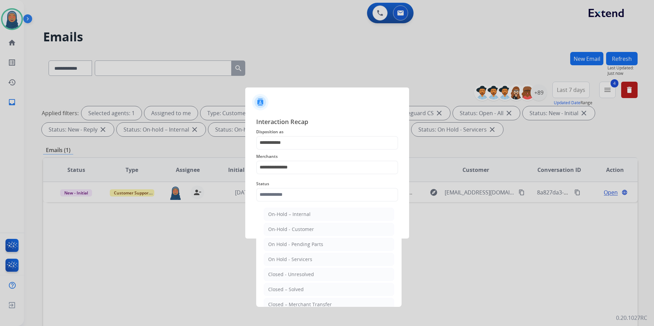
drag, startPoint x: 288, startPoint y: 293, endPoint x: 285, endPoint y: 204, distance: 88.9
click at [288, 290] on div "Closed – Solved" at bounding box center [286, 289] width 36 height 7
type input "**********"
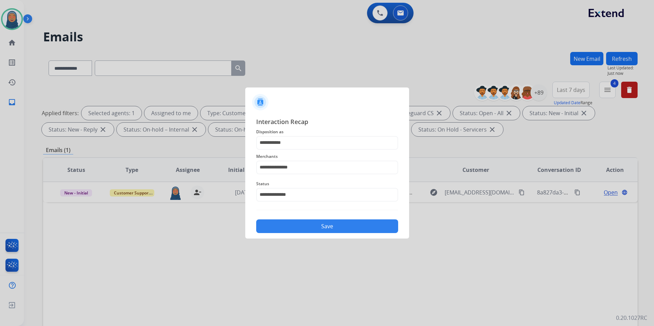
click at [283, 153] on span "Merchants" at bounding box center [327, 157] width 142 height 8
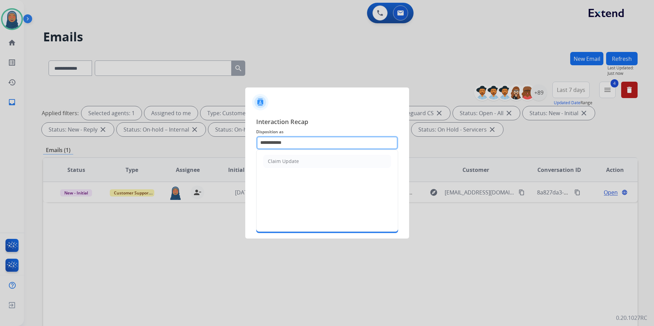
click at [288, 143] on input "**********" at bounding box center [327, 143] width 142 height 14
type input "*******"
drag, startPoint x: 346, startPoint y: 142, endPoint x: -1, endPoint y: 89, distance: 351.7
click at [0, 89] on html "**********" at bounding box center [327, 163] width 654 height 326
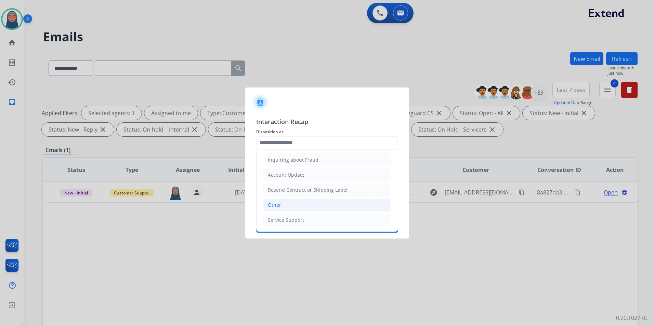
click at [289, 204] on li "Other" at bounding box center [327, 205] width 128 height 13
type input "*****"
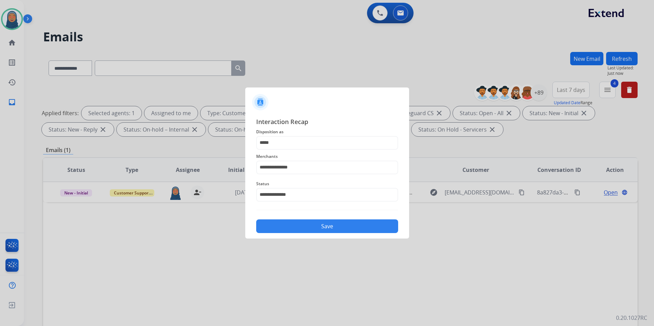
drag, startPoint x: 329, startPoint y: 227, endPoint x: 335, endPoint y: 226, distance: 5.6
click at [333, 227] on button "Save" at bounding box center [327, 227] width 142 height 14
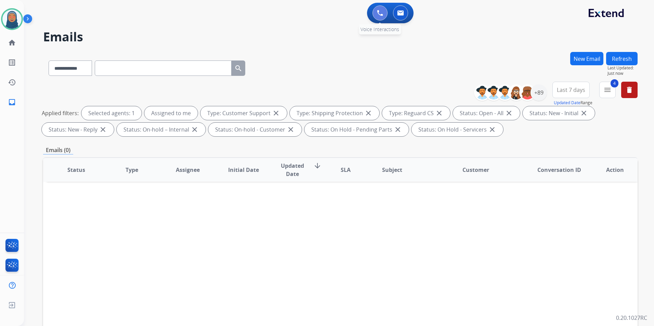
click at [382, 18] on button at bounding box center [379, 12] width 15 height 15
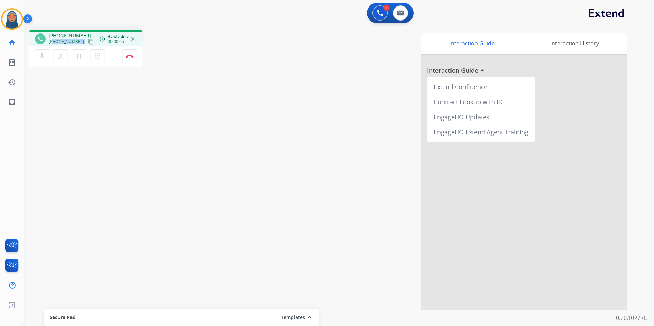
drag, startPoint x: 78, startPoint y: 43, endPoint x: 53, endPoint y: 42, distance: 25.6
click at [53, 42] on div "+13604715823 content_copy" at bounding box center [72, 42] width 47 height 8
copy div "3604715823 content_copy access_time Call metrics Queue 00:11 Hold 00:00 Talk 00…"
click at [132, 60] on button "Disconnect" at bounding box center [129, 56] width 14 height 14
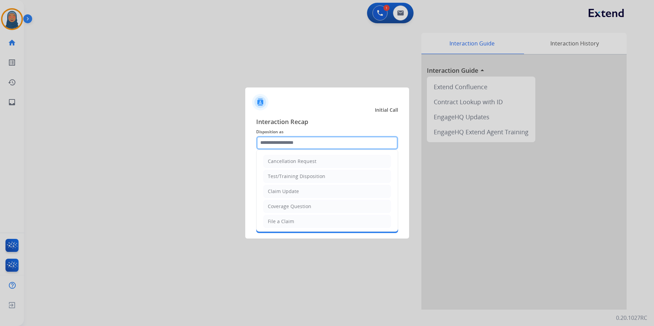
click at [288, 143] on input "text" at bounding box center [327, 143] width 142 height 14
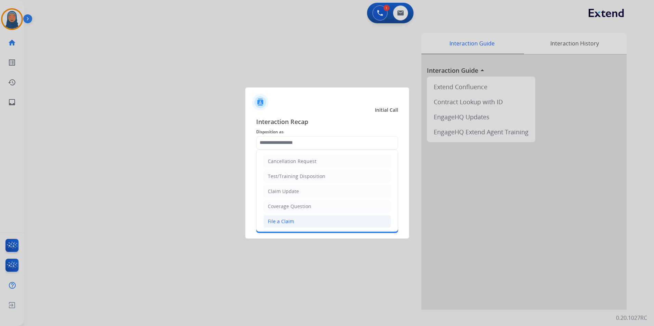
drag, startPoint x: 297, startPoint y: 221, endPoint x: 297, endPoint y: 215, distance: 6.2
click at [297, 221] on li "File a Claim" at bounding box center [327, 221] width 128 height 13
type input "**********"
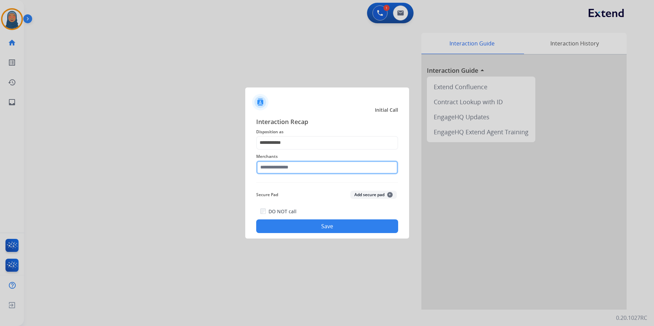
click at [302, 165] on input "text" at bounding box center [327, 168] width 142 height 14
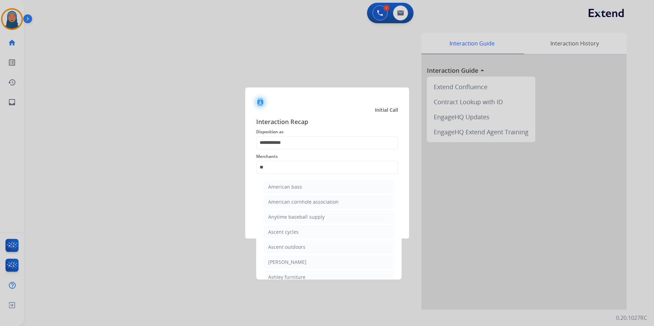
click at [310, 262] on li "[PERSON_NAME]" at bounding box center [329, 262] width 130 height 13
type input "**********"
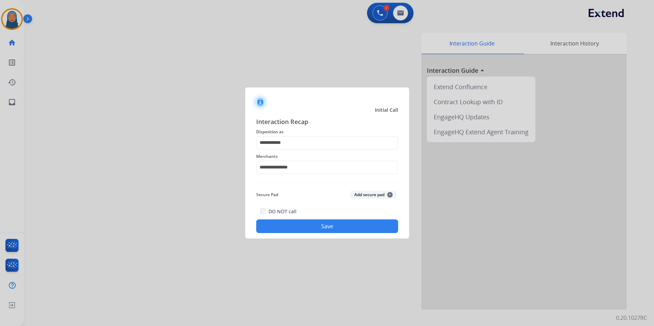
click at [319, 228] on button "Save" at bounding box center [327, 227] width 142 height 14
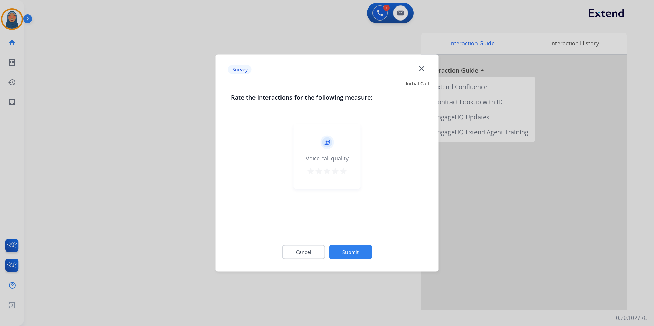
click at [355, 253] on button "Submit" at bounding box center [350, 252] width 43 height 14
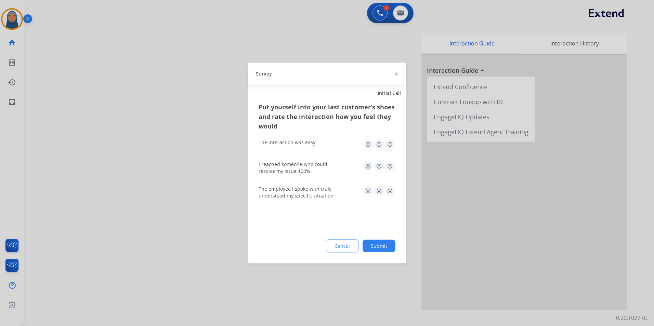
click at [368, 251] on button "Submit" at bounding box center [378, 246] width 33 height 12
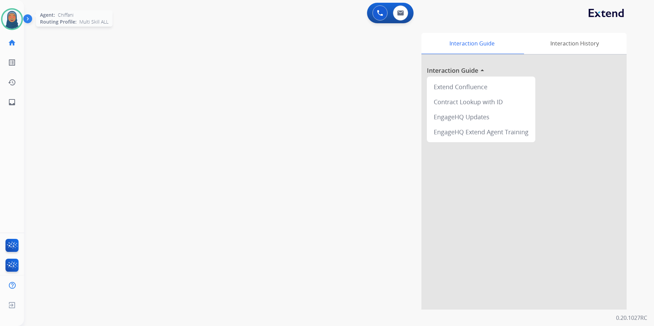
click at [15, 24] on img at bounding box center [11, 19] width 19 height 19
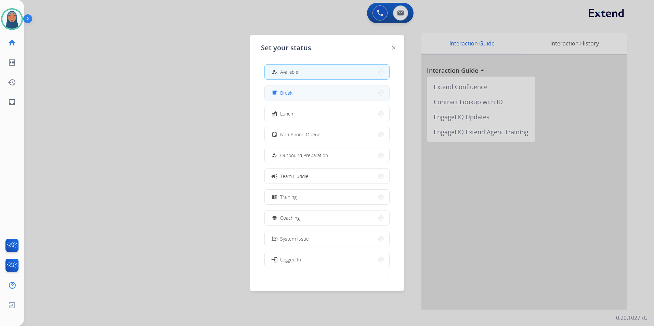
click at [301, 94] on button "free_breakfast Break" at bounding box center [327, 92] width 124 height 15
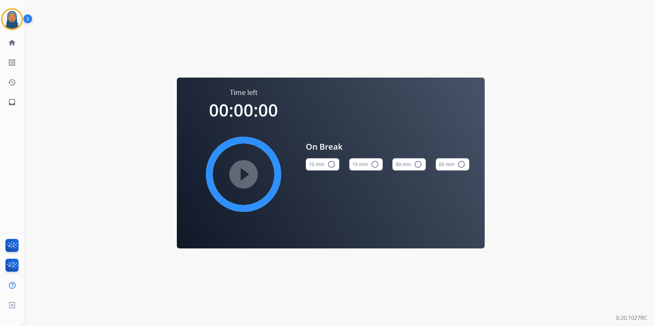
click at [374, 165] on mat-icon "radio_button_unchecked" at bounding box center [375, 164] width 8 height 8
click at [248, 174] on mat-icon "play_circle_filled" at bounding box center [243, 174] width 8 height 8
click at [14, 19] on img at bounding box center [11, 19] width 19 height 19
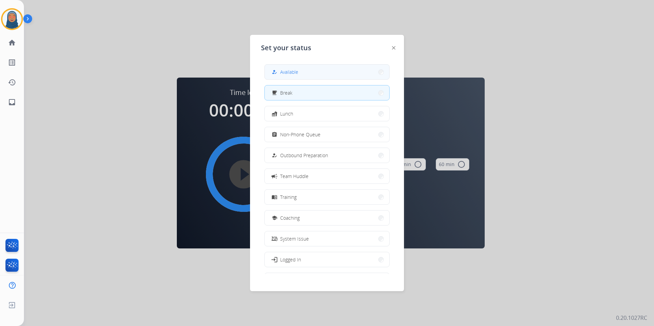
click at [295, 74] on span "Available" at bounding box center [289, 71] width 18 height 7
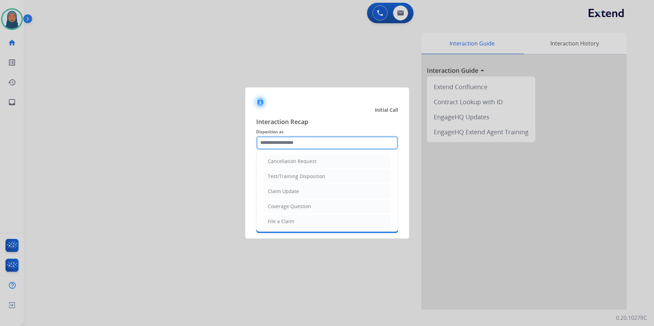
drag, startPoint x: 266, startPoint y: 145, endPoint x: 267, endPoint y: 135, distance: 9.7
click at [266, 144] on input "text" at bounding box center [327, 143] width 142 height 14
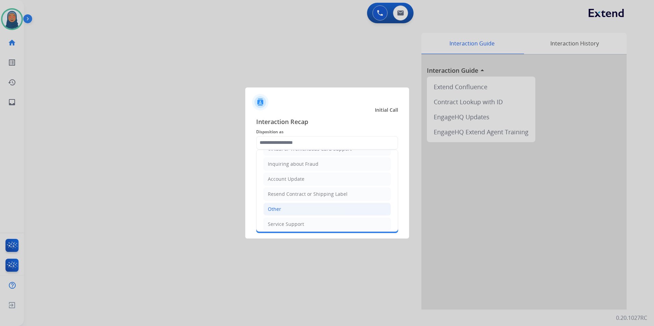
click at [289, 211] on li "Other" at bounding box center [327, 209] width 128 height 13
type input "*****"
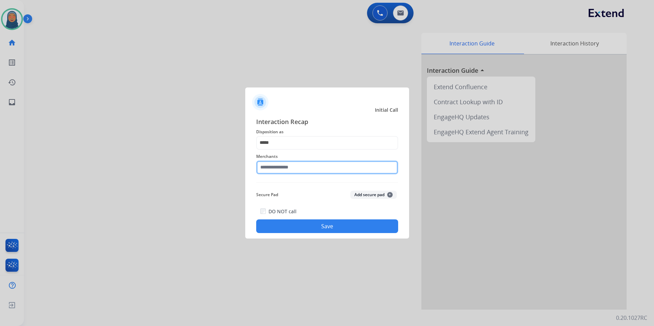
click at [298, 169] on input "text" at bounding box center [327, 168] width 142 height 14
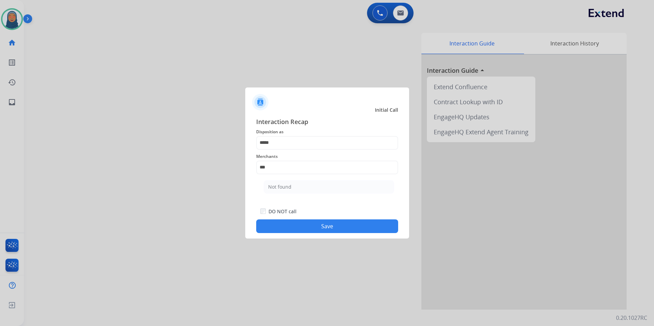
drag, startPoint x: 276, startPoint y: 185, endPoint x: 277, endPoint y: 192, distance: 6.9
click at [277, 186] on div "Not found" at bounding box center [279, 187] width 23 height 7
type input "*********"
click at [330, 233] on div "DO NOT call Save" at bounding box center [327, 220] width 142 height 26
click at [331, 228] on button "Save" at bounding box center [327, 227] width 142 height 14
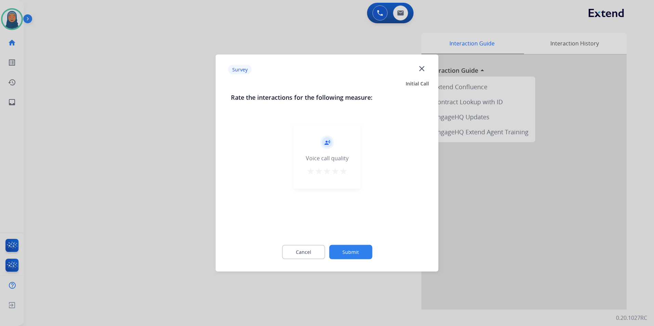
click at [358, 249] on button "Submit" at bounding box center [350, 252] width 43 height 14
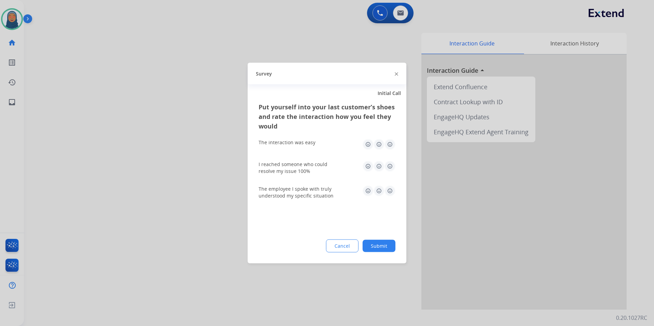
click at [377, 246] on button "Submit" at bounding box center [378, 246] width 33 height 12
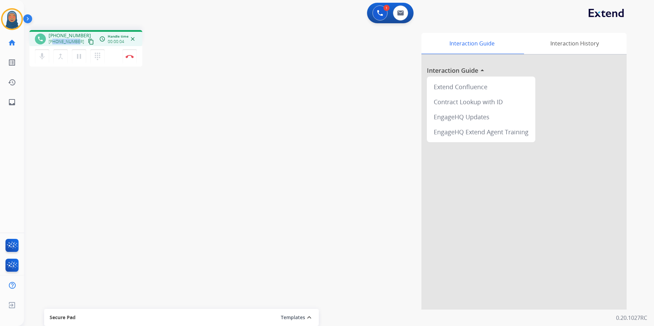
drag, startPoint x: 78, startPoint y: 40, endPoint x: 54, endPoint y: 44, distance: 24.3
click at [54, 44] on div "+18586167820 content_copy" at bounding box center [72, 42] width 47 height 8
copy span "8586167820"
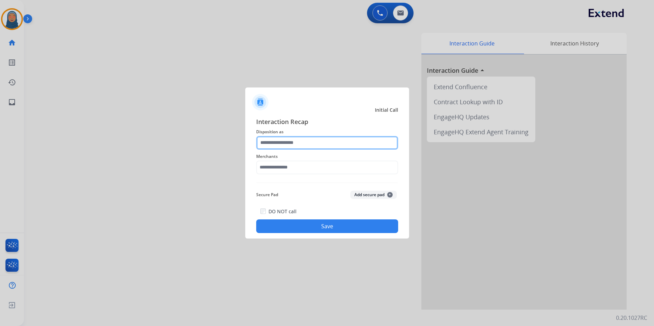
click at [284, 141] on input "text" at bounding box center [327, 143] width 142 height 14
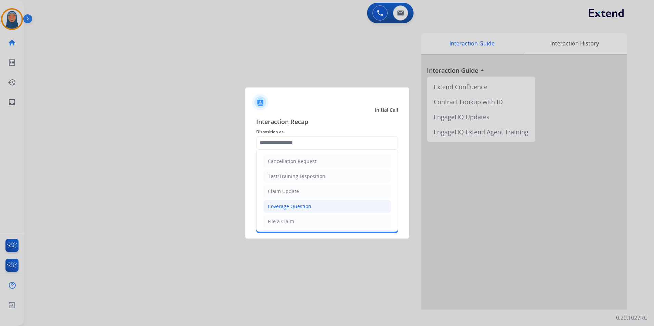
click at [293, 210] on div "Coverage Question" at bounding box center [289, 206] width 43 height 7
type input "**********"
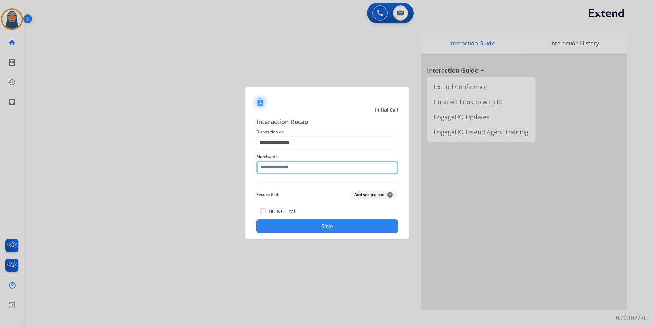
click at [299, 169] on input "text" at bounding box center [327, 168] width 142 height 14
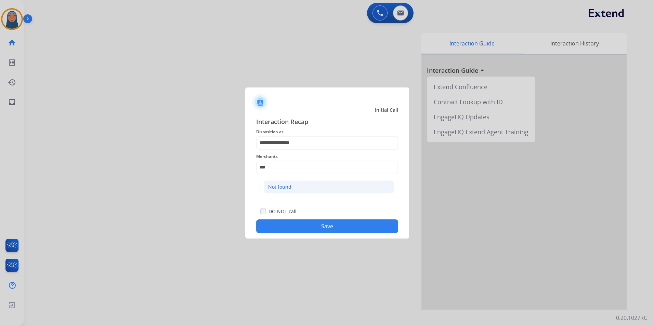
click at [298, 185] on li "Not found" at bounding box center [329, 187] width 130 height 13
type input "*********"
click at [327, 230] on button "Save" at bounding box center [327, 227] width 142 height 14
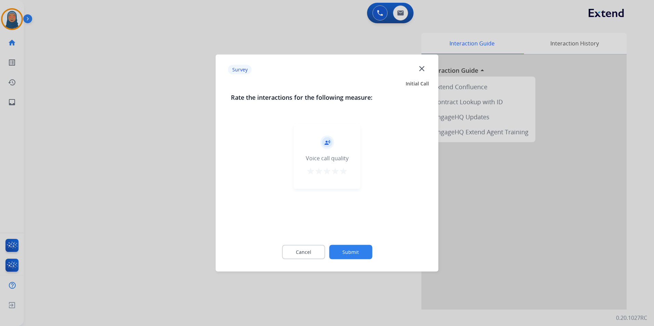
click at [349, 252] on button "Submit" at bounding box center [350, 252] width 43 height 14
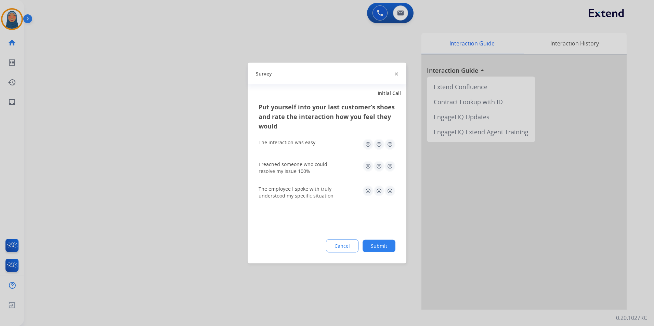
click at [386, 248] on button "Submit" at bounding box center [378, 246] width 33 height 12
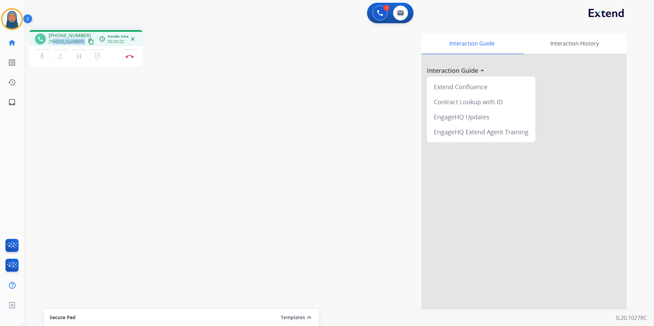
drag, startPoint x: 78, startPoint y: 44, endPoint x: 53, endPoint y: 43, distance: 25.0
click at [53, 43] on div "+18105220879 content_copy" at bounding box center [72, 42] width 47 height 8
copy div "8105220879 content_copy access_time Call metrics Queue 00:11 Hold 00:00 Talk 00…"
click at [133, 60] on button "Disconnect" at bounding box center [129, 56] width 14 height 14
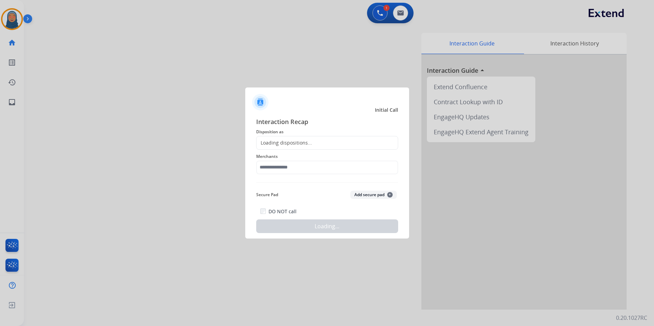
click at [303, 141] on div "Loading dispositions..." at bounding box center [283, 143] width 55 height 7
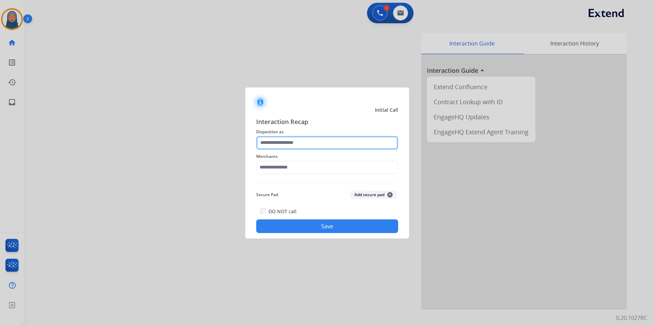
click at [279, 144] on input "text" at bounding box center [327, 143] width 142 height 14
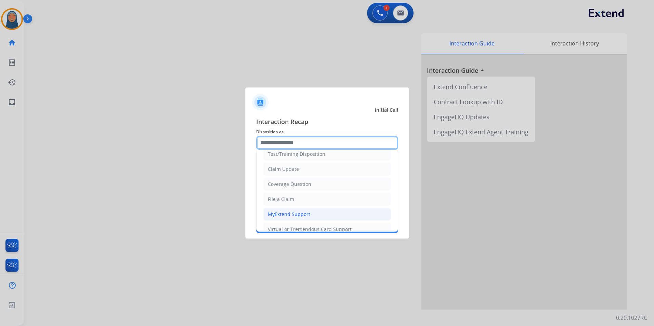
scroll to position [34, 0]
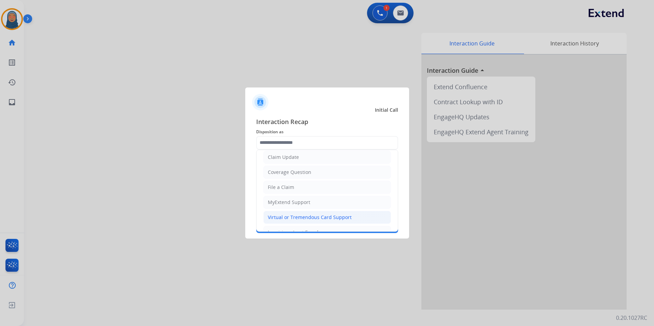
click at [294, 217] on div "Virtual or Tremendous Card Support" at bounding box center [310, 217] width 84 height 7
type input "**********"
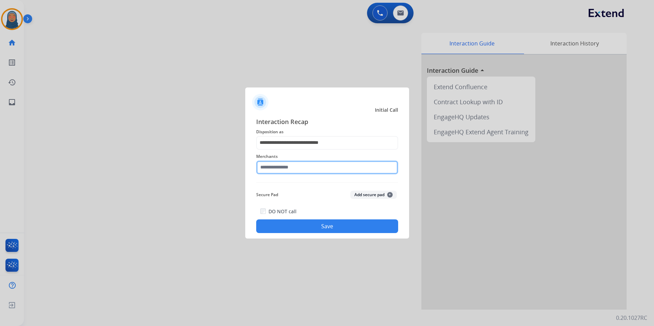
click at [287, 169] on input "text" at bounding box center [327, 168] width 142 height 14
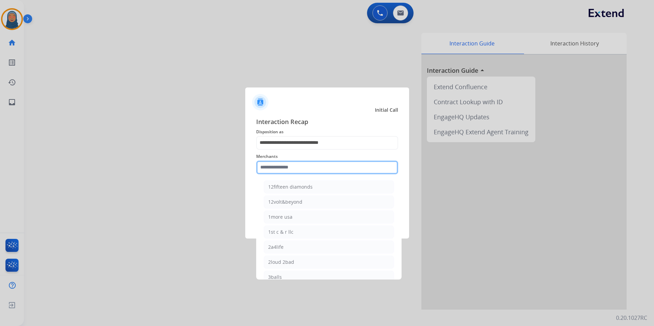
click at [283, 169] on input "text" at bounding box center [327, 168] width 142 height 14
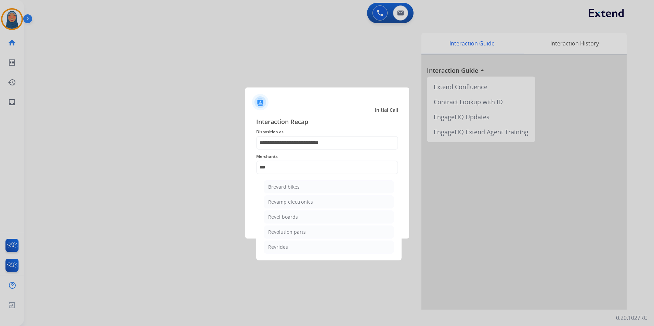
click at [284, 238] on li "Revolution parts" at bounding box center [329, 232] width 130 height 13
type input "**********"
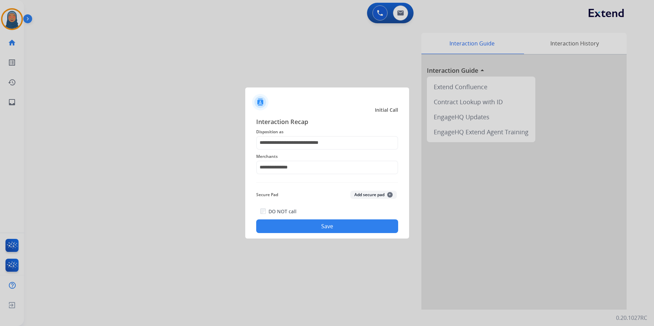
click at [326, 233] on div "**********" at bounding box center [327, 175] width 164 height 128
click at [330, 228] on button "Save" at bounding box center [327, 227] width 142 height 14
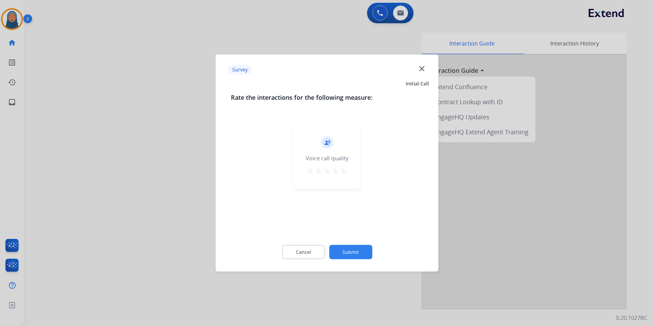
click at [353, 248] on button "Submit" at bounding box center [350, 252] width 43 height 14
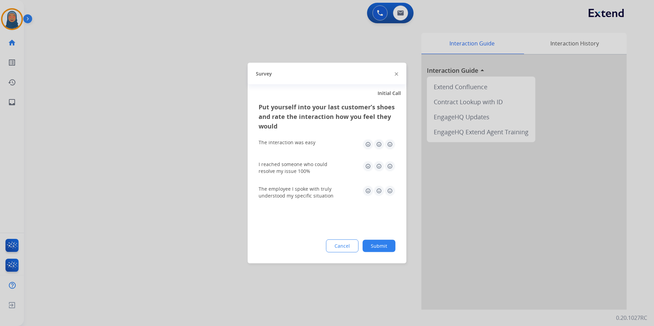
click at [387, 244] on button "Submit" at bounding box center [378, 246] width 33 height 12
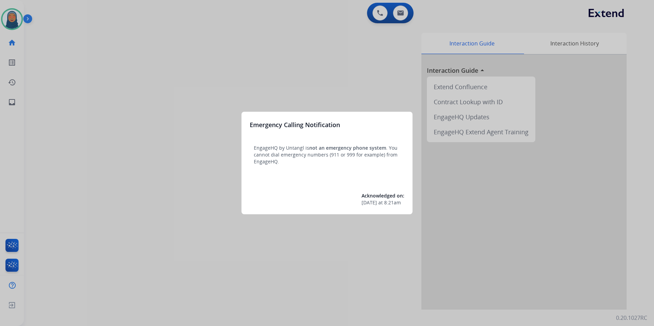
click at [14, 22] on div at bounding box center [327, 163] width 654 height 326
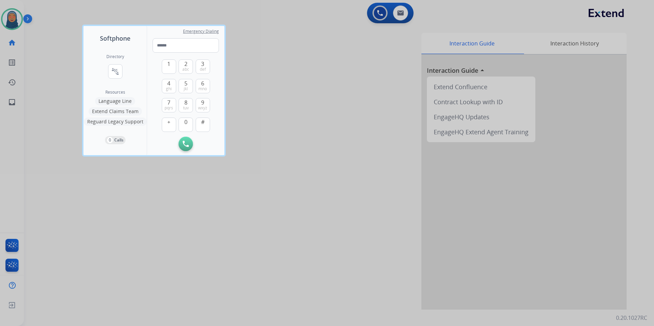
click at [11, 11] on div at bounding box center [327, 163] width 654 height 326
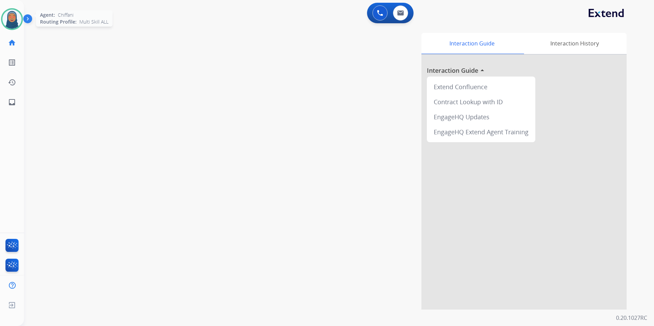
click at [10, 18] on img at bounding box center [11, 19] width 19 height 19
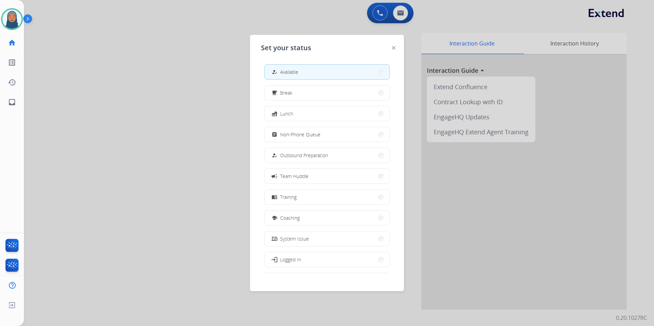
click at [291, 76] on button "how_to_reg Available" at bounding box center [327, 72] width 124 height 15
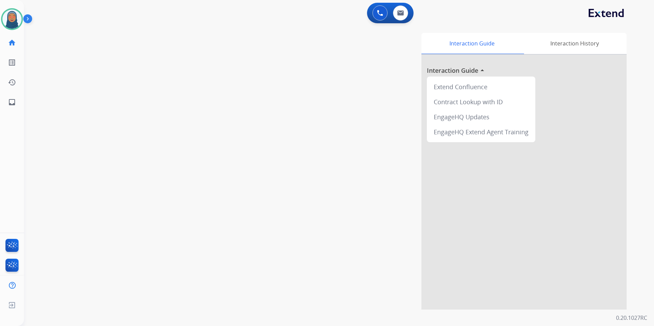
click at [199, 94] on div "swap_horiz Break voice bridge close_fullscreen Connect 3-Way Call merge_type Se…" at bounding box center [330, 167] width 613 height 285
click at [10, 17] on img at bounding box center [11, 19] width 19 height 19
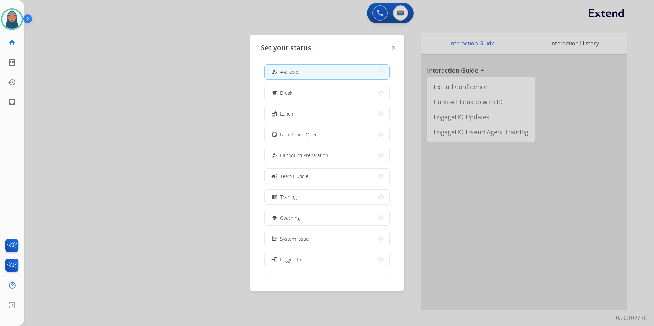
click at [337, 134] on button "assignment Non-Phone Queue" at bounding box center [327, 134] width 124 height 15
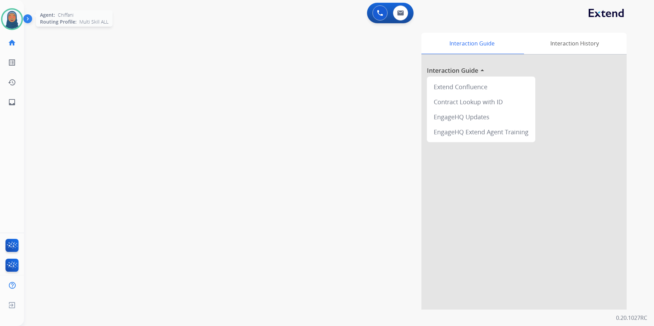
click at [10, 19] on img at bounding box center [11, 19] width 19 height 19
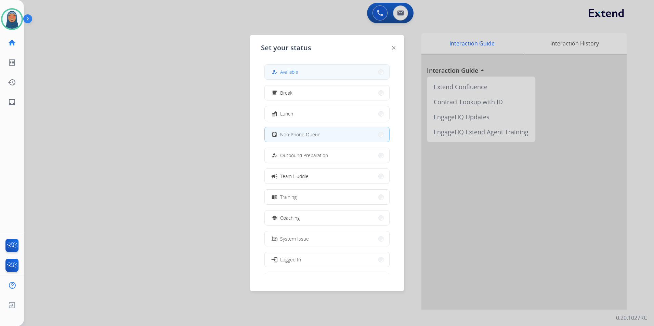
drag, startPoint x: 281, startPoint y: 70, endPoint x: 265, endPoint y: 63, distance: 17.1
click at [281, 71] on div "how_to_reg Available" at bounding box center [284, 72] width 28 height 8
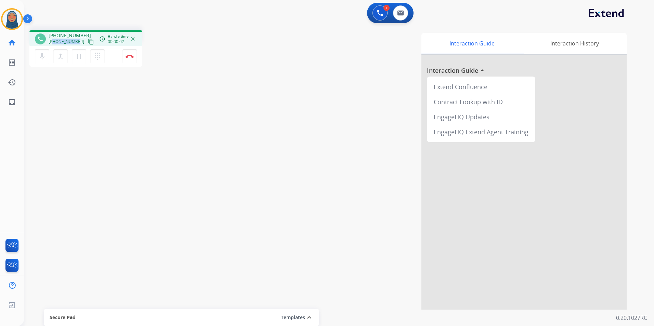
drag, startPoint x: 78, startPoint y: 42, endPoint x: 53, endPoint y: 41, distance: 24.6
click at [53, 41] on div "[PHONE_NUMBER] content_copy" at bounding box center [72, 42] width 47 height 8
copy span "9492324298"
click at [400, 12] on img at bounding box center [400, 12] width 7 height 5
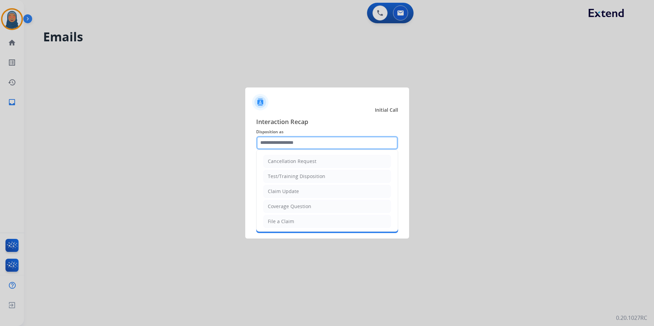
click at [309, 145] on input "text" at bounding box center [327, 143] width 142 height 14
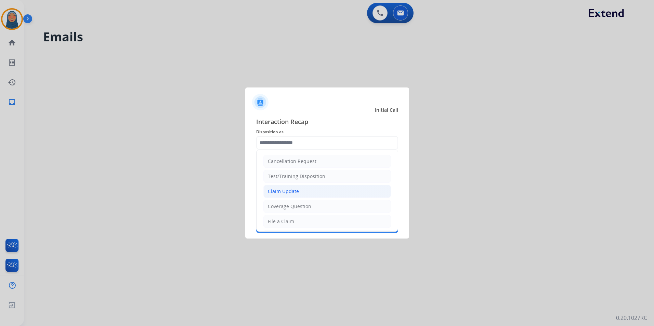
drag, startPoint x: 299, startPoint y: 189, endPoint x: 651, endPoint y: 164, distance: 353.1
click at [299, 188] on li "Claim Update" at bounding box center [327, 191] width 128 height 13
type input "**********"
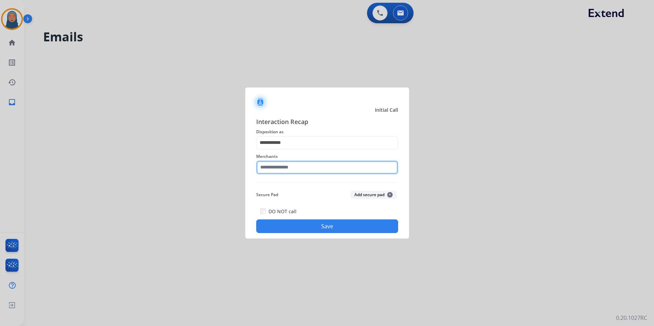
click at [286, 166] on input "text" at bounding box center [327, 168] width 142 height 14
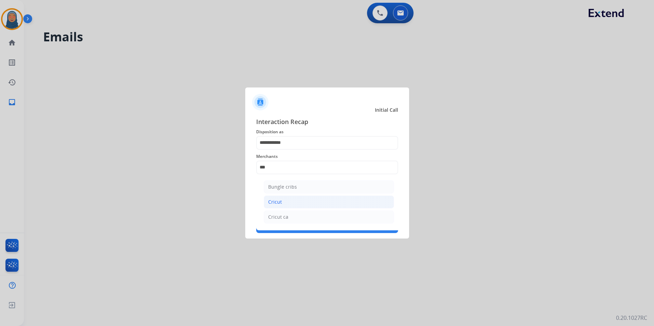
click at [273, 201] on div "Cricut" at bounding box center [275, 202] width 14 height 7
type input "******"
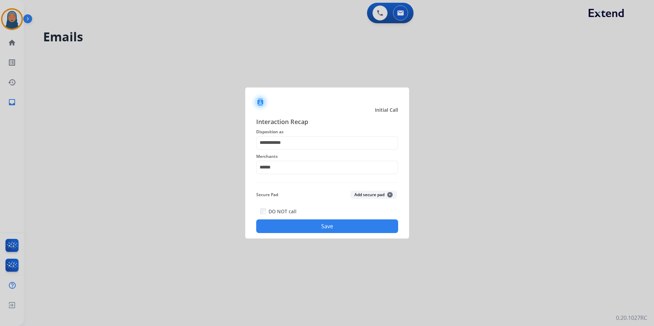
click at [314, 226] on button "Save" at bounding box center [327, 227] width 142 height 14
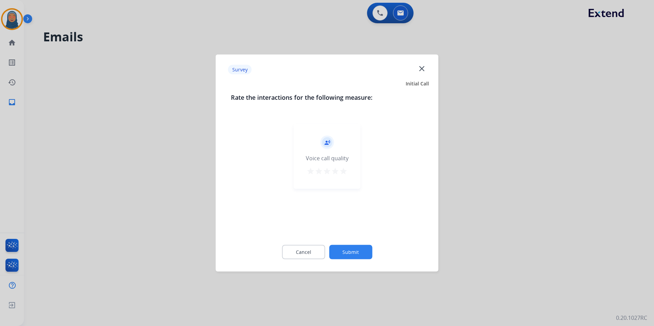
click at [353, 239] on div "Cancel Submit" at bounding box center [327, 252] width 193 height 31
click at [357, 255] on button "Submit" at bounding box center [350, 252] width 43 height 14
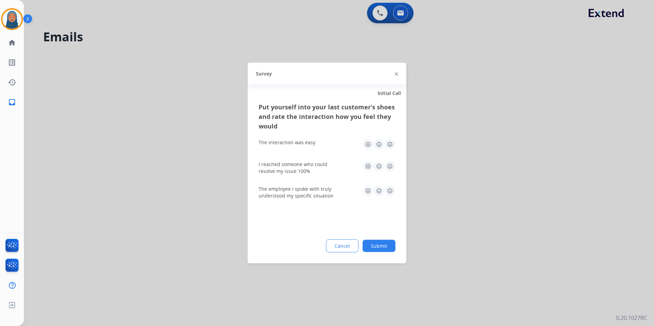
click at [381, 244] on button "Submit" at bounding box center [378, 246] width 33 height 12
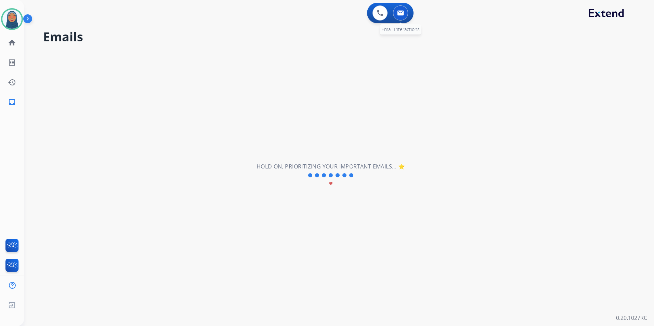
click at [399, 15] on img at bounding box center [400, 12] width 7 height 5
click at [377, 8] on button at bounding box center [379, 12] width 15 height 15
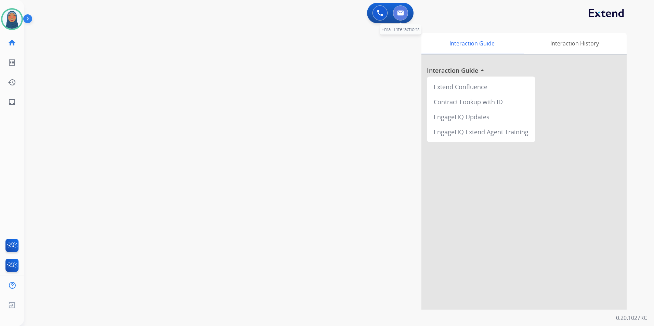
click at [400, 12] on img at bounding box center [400, 12] width 7 height 5
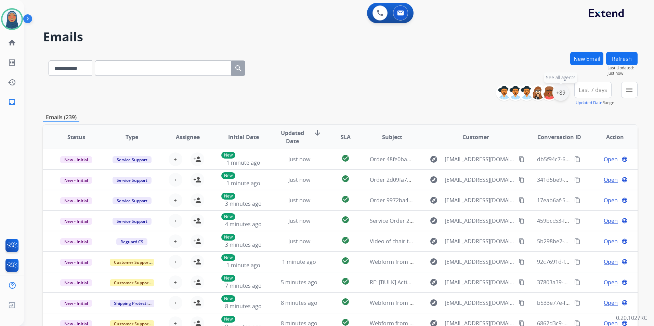
click at [556, 96] on div "+89" at bounding box center [560, 92] width 16 height 16
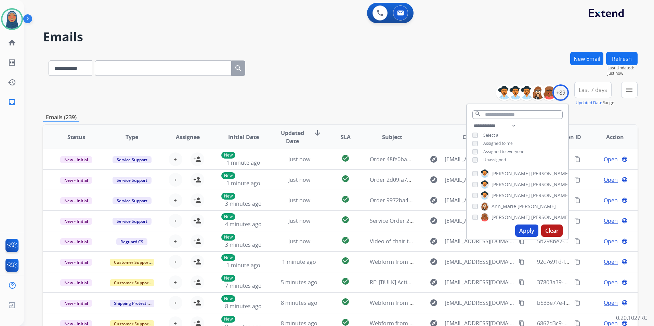
drag, startPoint x: 518, startPoint y: 229, endPoint x: 479, endPoint y: 196, distance: 51.7
click at [518, 229] on button "Apply" at bounding box center [526, 231] width 23 height 12
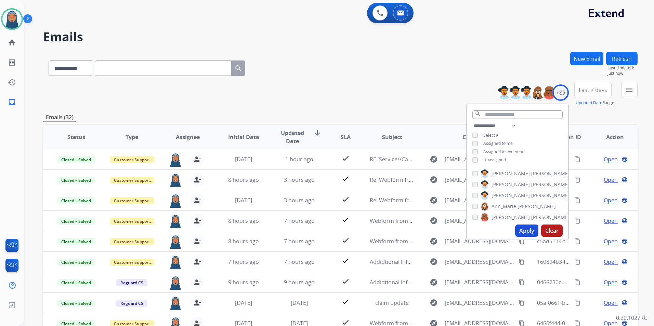
click at [316, 52] on div "**********" at bounding box center [340, 67] width 594 height 30
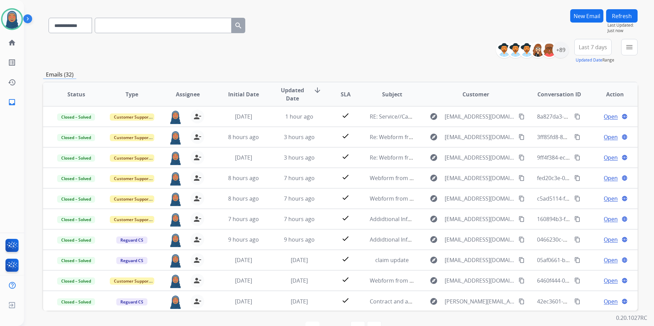
scroll to position [63, 0]
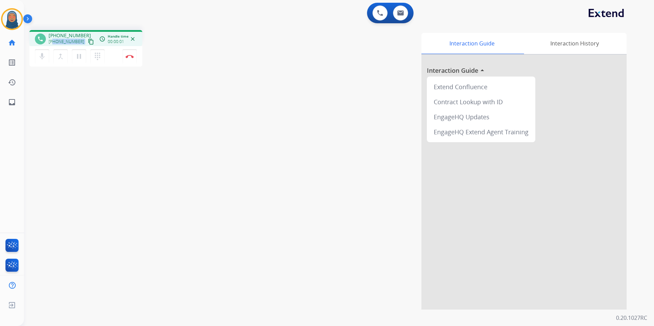
drag, startPoint x: 79, startPoint y: 40, endPoint x: 54, endPoint y: 42, distance: 24.4
click at [54, 42] on div "[PHONE_NUMBER] content_copy" at bounding box center [72, 42] width 47 height 8
copy div "9565512842 content_copy access_time Call metrics Queue 00:13 Hold 00:00 Talk 00…"
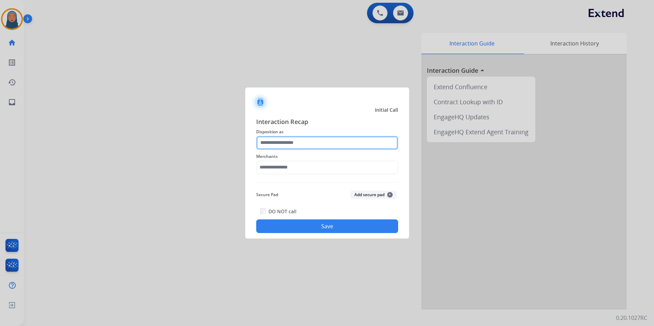
click at [310, 140] on input "text" at bounding box center [327, 143] width 142 height 14
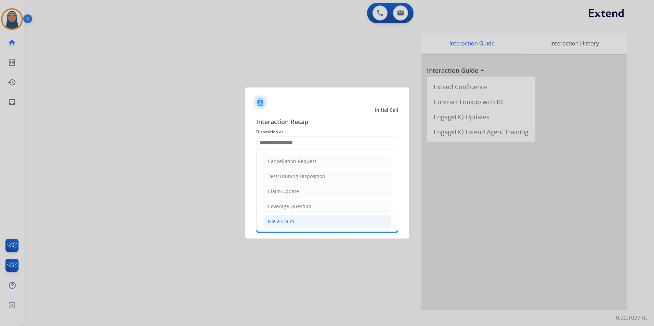
click at [305, 220] on li "File a Claim" at bounding box center [327, 221] width 128 height 13
type input "**********"
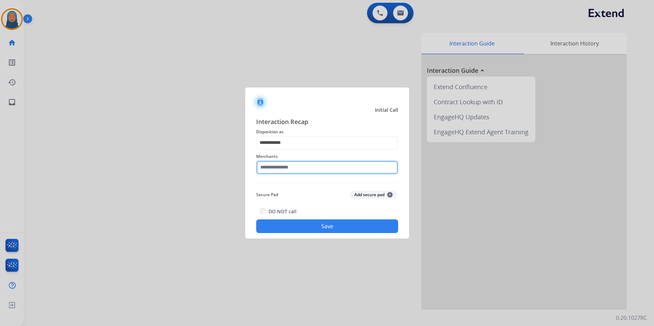
click at [307, 166] on input "text" at bounding box center [327, 168] width 142 height 14
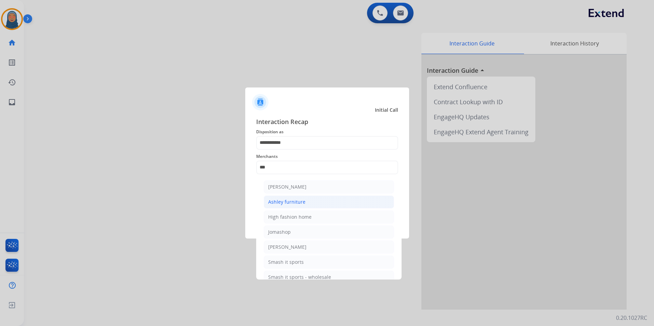
click at [310, 205] on li "Ashley furniture" at bounding box center [329, 202] width 130 height 13
type input "**********"
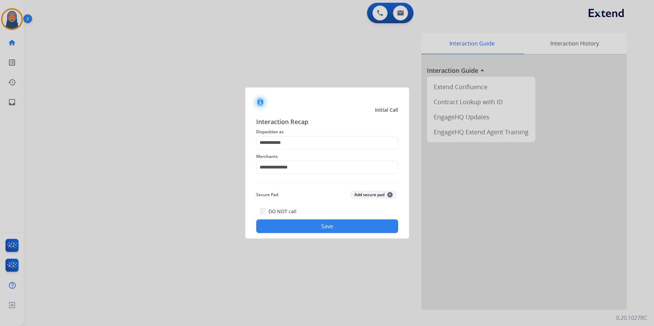
click at [346, 232] on button "Save" at bounding box center [327, 227] width 142 height 14
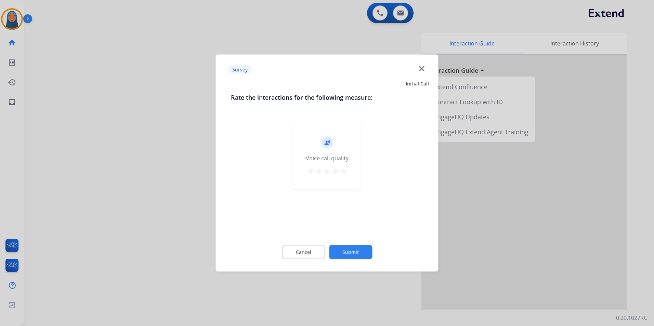
click at [364, 255] on button "Submit" at bounding box center [350, 252] width 43 height 14
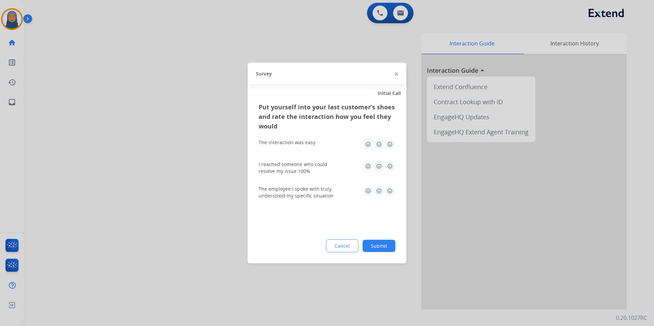
click at [375, 243] on button "Submit" at bounding box center [378, 246] width 33 height 12
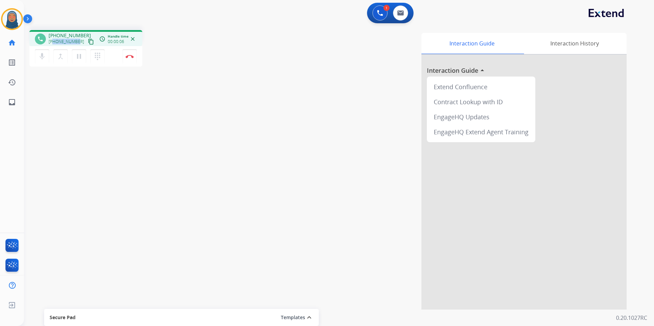
drag, startPoint x: 76, startPoint y: 41, endPoint x: 53, endPoint y: 44, distance: 23.1
click at [53, 44] on span "[PHONE_NUMBER]" at bounding box center [67, 41] width 36 height 5
copy span "3158542394"
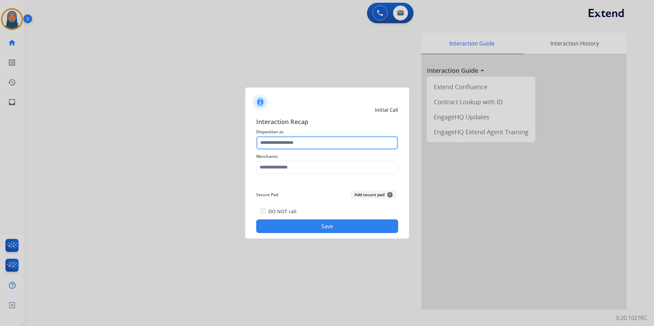
drag, startPoint x: 278, startPoint y: 145, endPoint x: 275, endPoint y: 144, distance: 3.7
click at [278, 144] on input "text" at bounding box center [327, 143] width 142 height 14
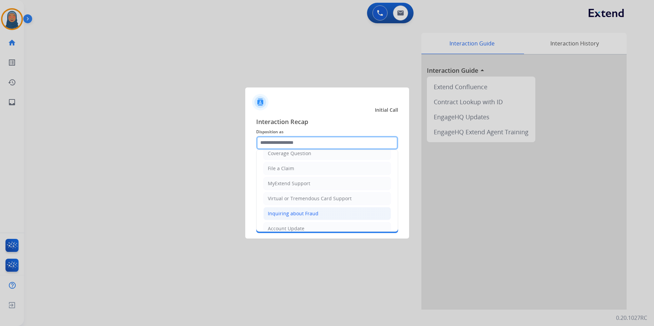
scroll to position [68, 0]
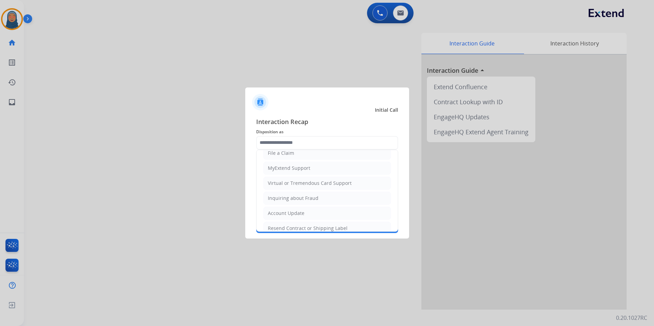
drag, startPoint x: 309, startPoint y: 187, endPoint x: 307, endPoint y: 182, distance: 5.1
click at [309, 186] on li "Virtual or Tremendous Card Support" at bounding box center [327, 183] width 128 height 13
type input "**********"
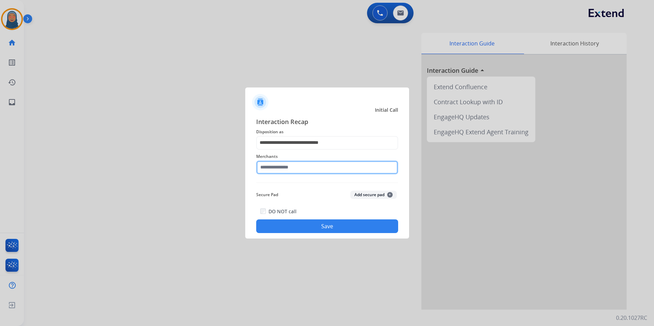
click at [305, 169] on input "text" at bounding box center [327, 168] width 142 height 14
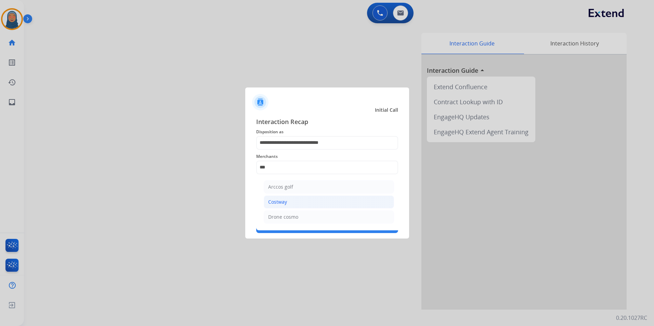
click at [300, 201] on li "Costway" at bounding box center [329, 202] width 130 height 13
type input "*******"
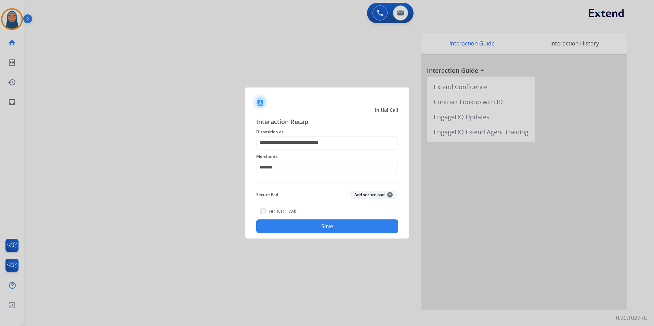
click at [331, 226] on button "Save" at bounding box center [327, 227] width 142 height 14
